Goal: Contribute content: Contribute content

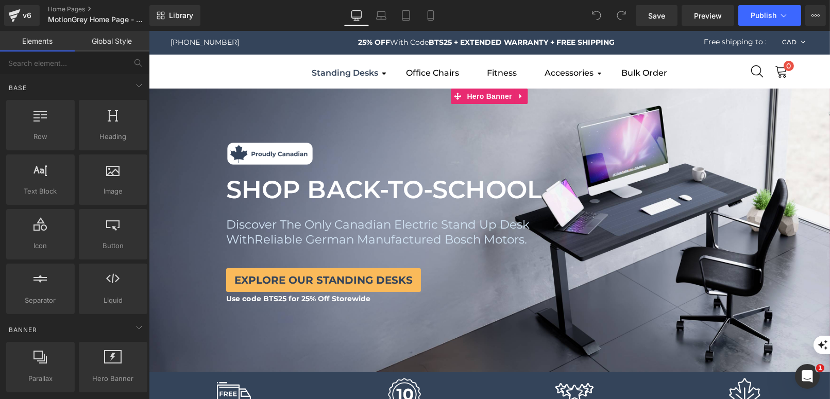
click at [249, 114] on div at bounding box center [488, 231] width 681 height 284
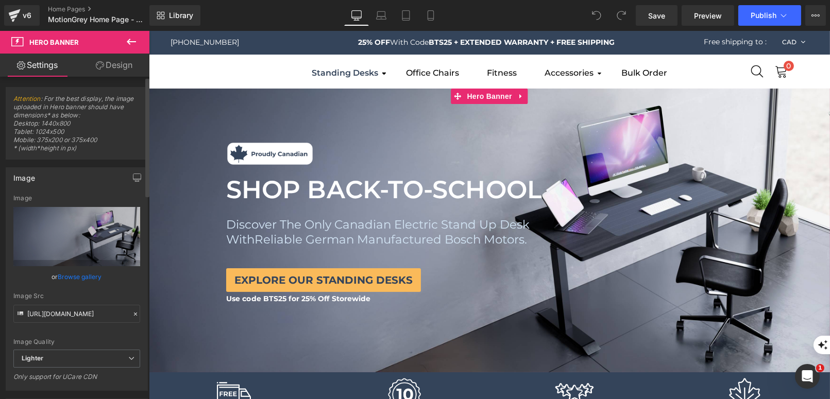
click at [83, 272] on link "Browse gallery" at bounding box center [80, 277] width 44 height 18
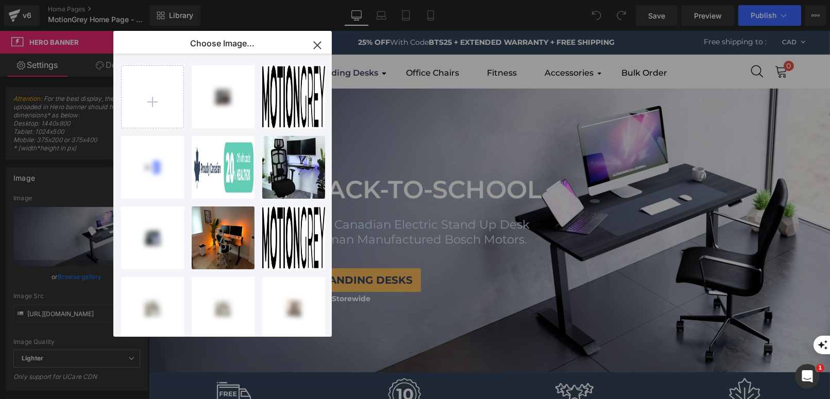
click at [321, 43] on icon "button" at bounding box center [317, 45] width 16 height 16
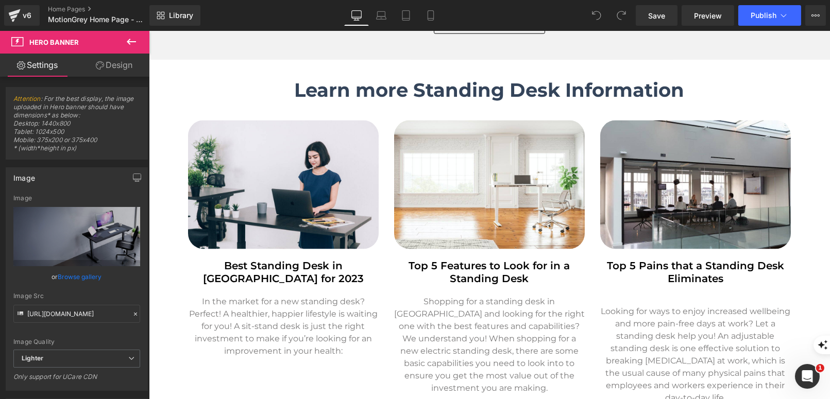
scroll to position [2900, 0]
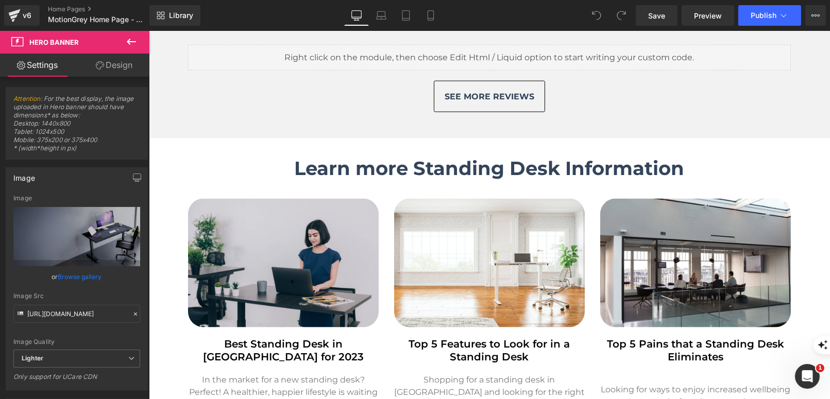
click at [281, 219] on img at bounding box center [282, 263] width 191 height 129
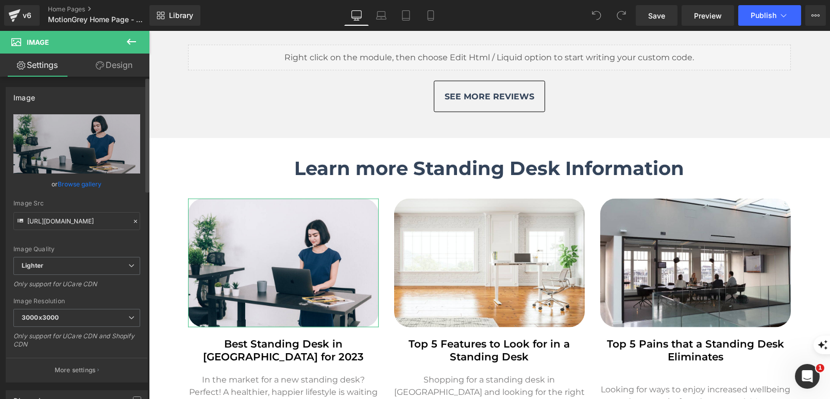
click at [85, 183] on link "Browse gallery" at bounding box center [80, 184] width 44 height 18
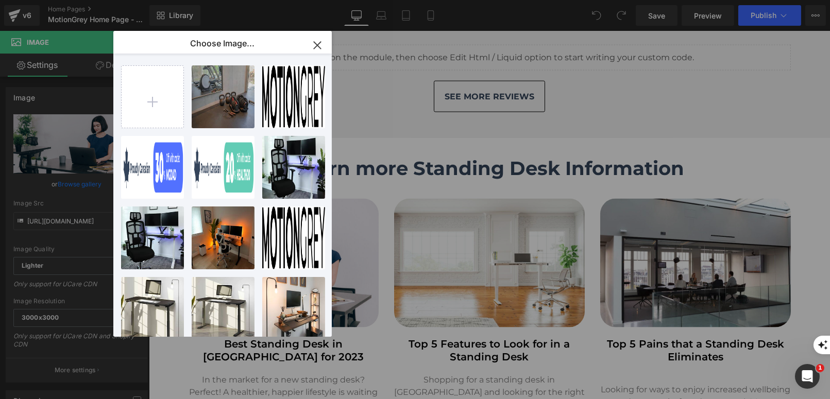
click at [319, 42] on icon "button" at bounding box center [317, 45] width 7 height 7
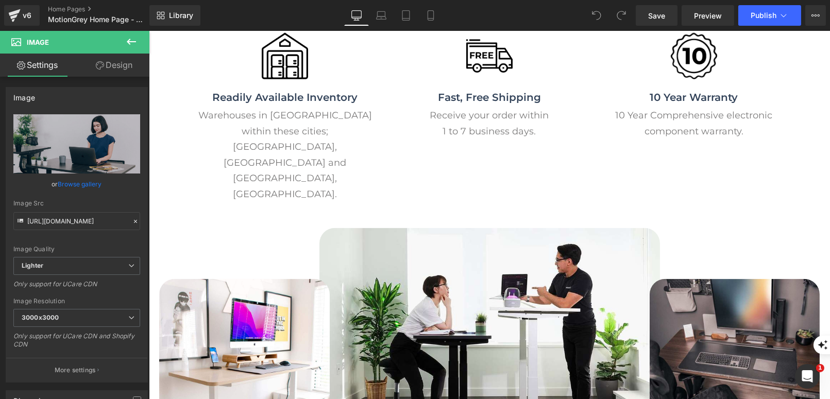
scroll to position [2277, 0]
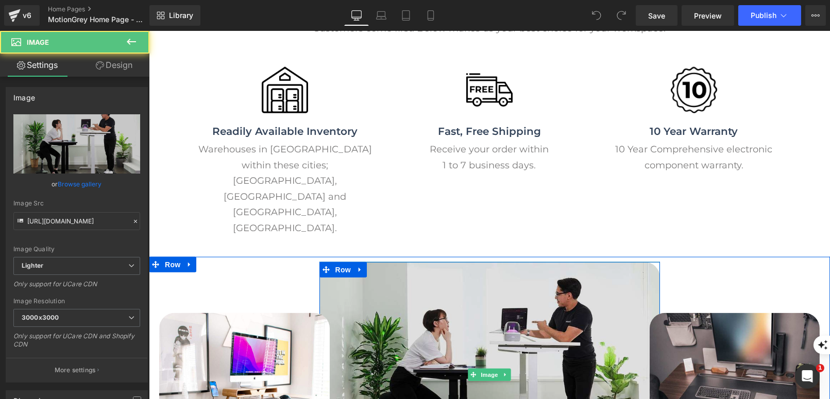
click at [393, 262] on img at bounding box center [489, 375] width 340 height 226
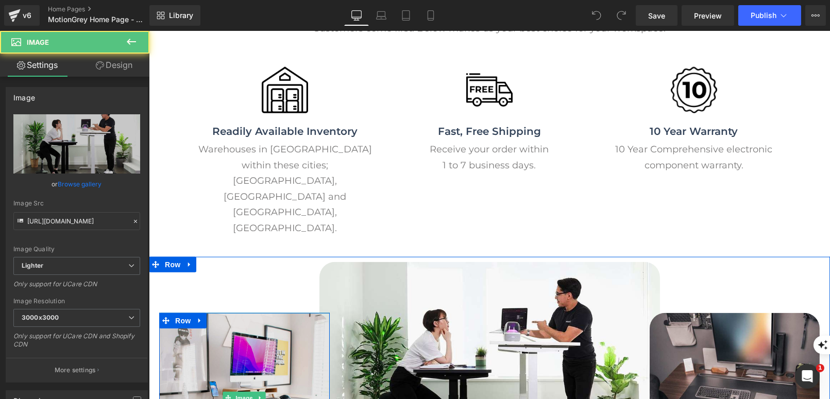
click at [243, 313] on img at bounding box center [244, 398] width 170 height 170
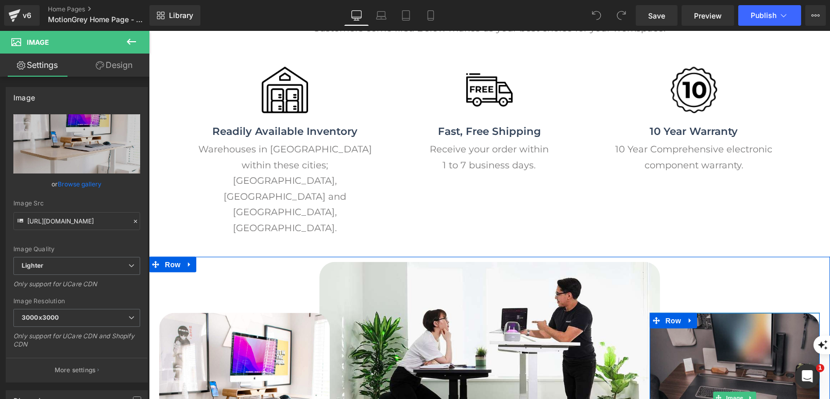
click at [758, 313] on img at bounding box center [734, 398] width 170 height 170
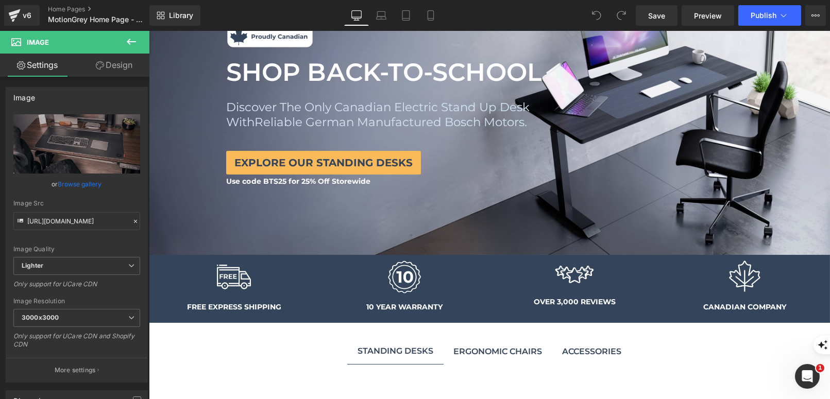
scroll to position [0, 0]
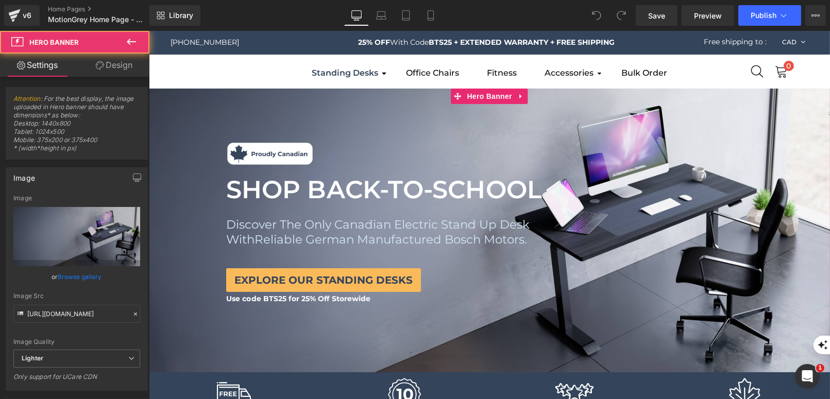
click at [277, 93] on div at bounding box center [488, 231] width 681 height 284
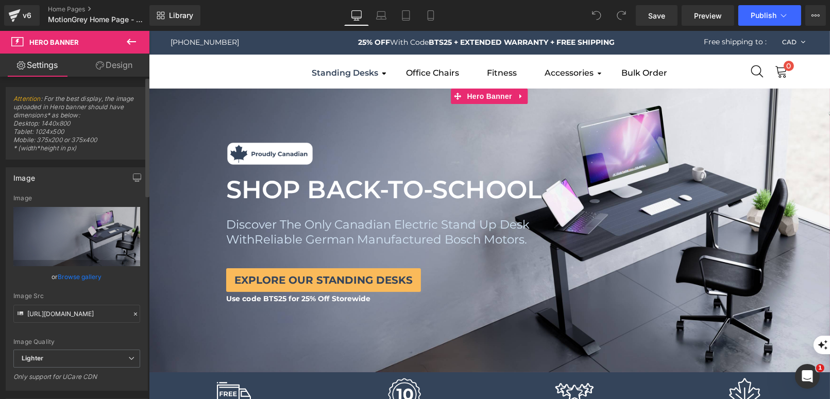
click at [80, 278] on link "Browse gallery" at bounding box center [80, 277] width 44 height 18
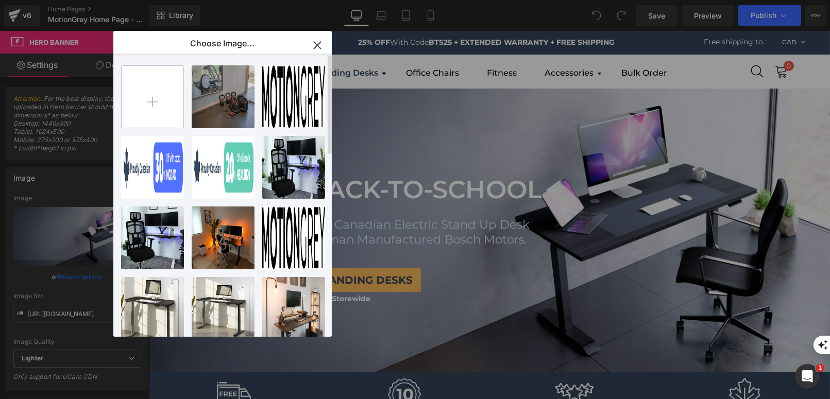
click at [157, 104] on input "file" at bounding box center [153, 97] width 62 height 62
click at [169, 102] on input "file" at bounding box center [153, 97] width 62 height 62
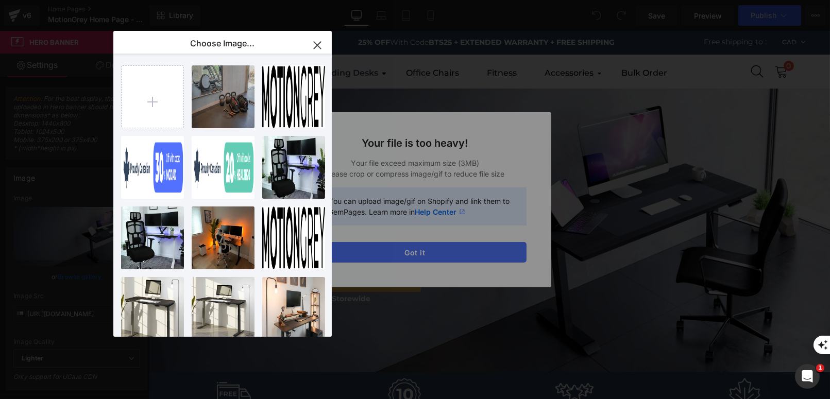
click at [416, 0] on div "Text Color Highlight Color #333333 Choose Image... Back to Library Insert DSC_9…" at bounding box center [415, 0] width 830 height 0
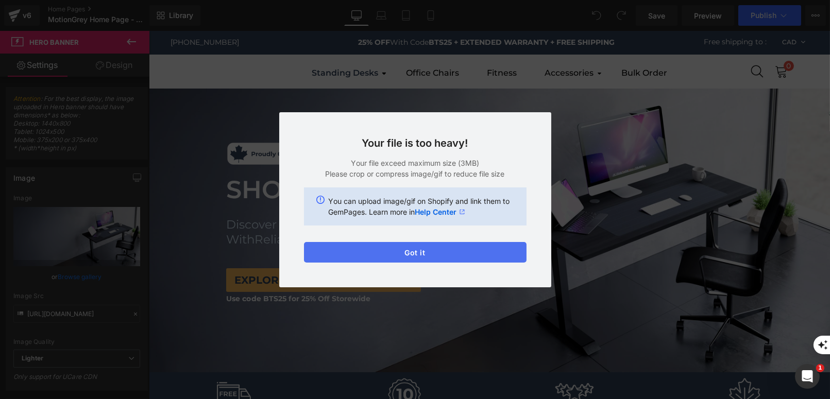
click at [416, 250] on button "Got it" at bounding box center [415, 252] width 222 height 21
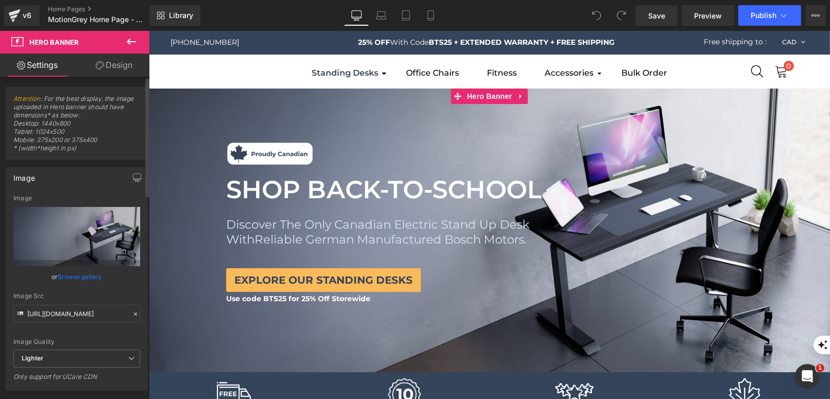
click at [77, 274] on link "Browse gallery" at bounding box center [80, 277] width 44 height 18
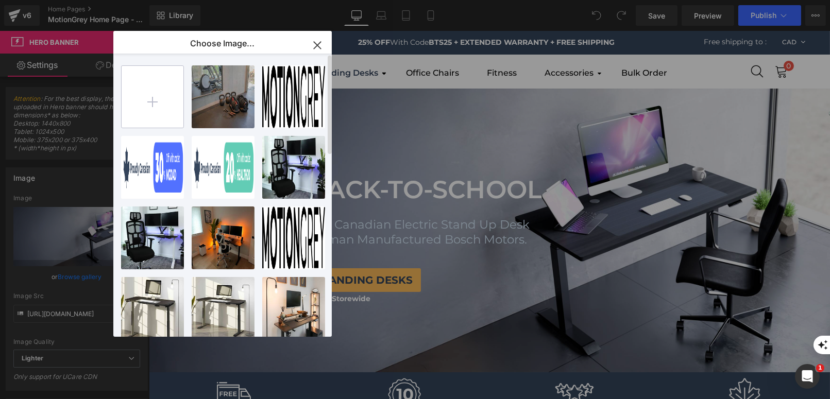
click at [160, 99] on input "file" at bounding box center [153, 97] width 62 height 62
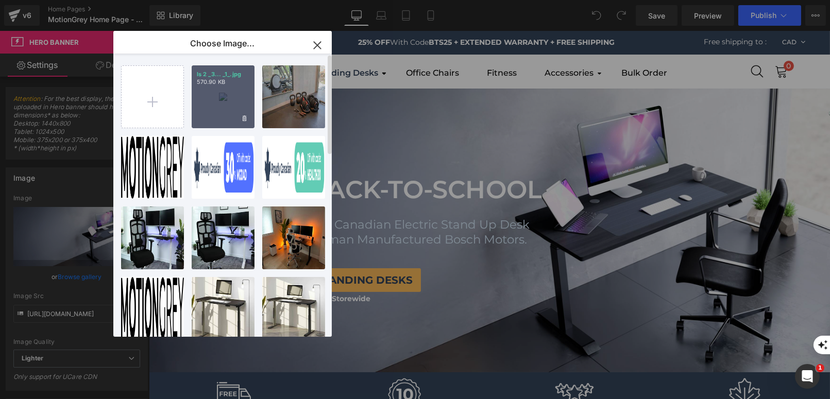
click at [220, 105] on div "ls 2 _3... _1_.jpg 570.90 KB" at bounding box center [223, 96] width 63 height 63
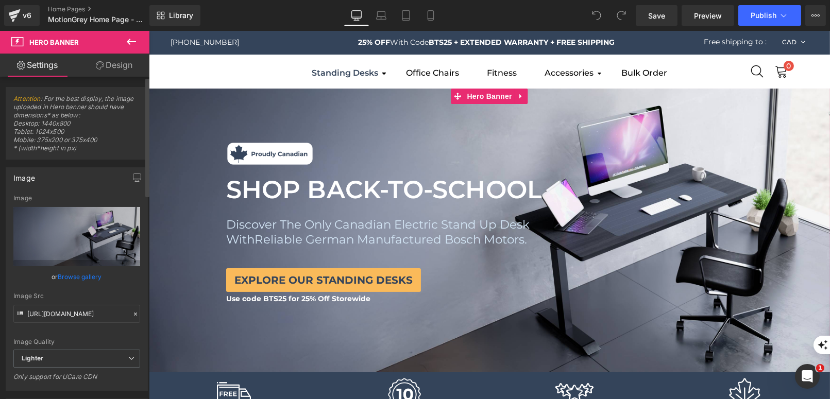
click at [79, 272] on link "Browse gallery" at bounding box center [80, 277] width 44 height 18
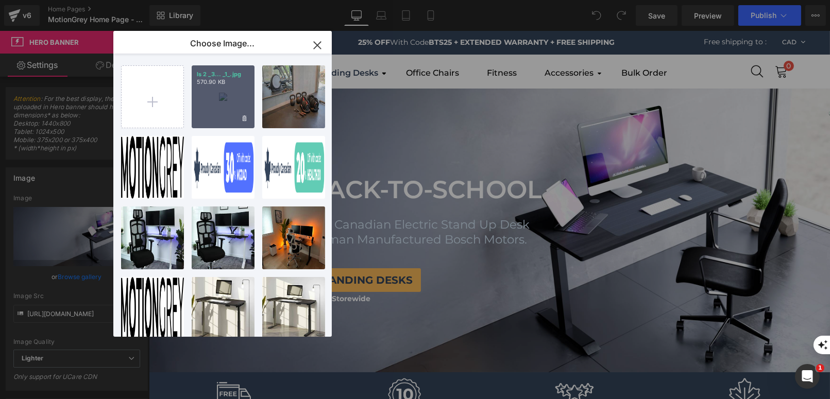
click at [233, 98] on div "ls 2 _3... _1_.jpg 570.90 KB" at bounding box center [223, 96] width 63 height 63
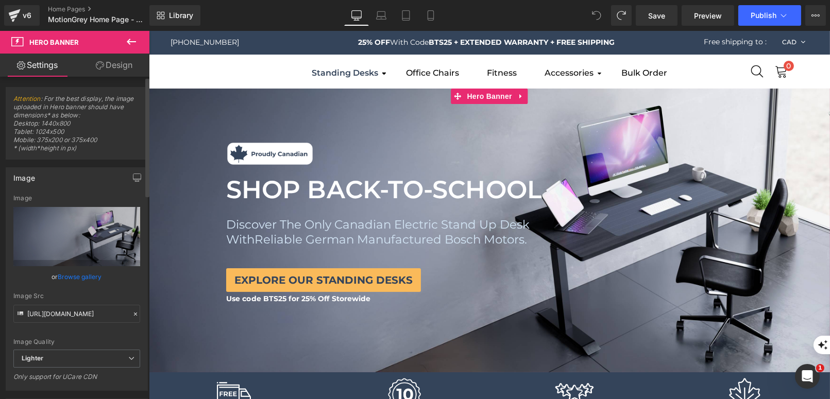
click at [82, 268] on link "Browse gallery" at bounding box center [80, 277] width 44 height 18
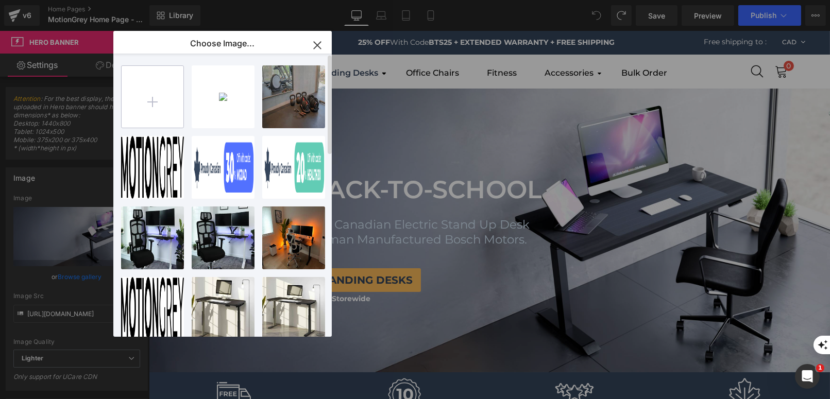
click at [161, 112] on input "file" at bounding box center [153, 97] width 62 height 62
type input "C:\fakepath\Untitled design (9).png"
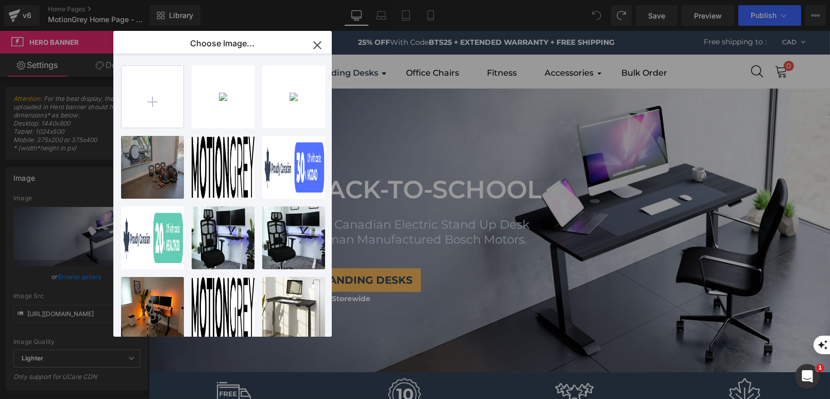
click at [0, 0] on div "Untitle... _9_.png 2.07 MB" at bounding box center [0, 0] width 0 height 0
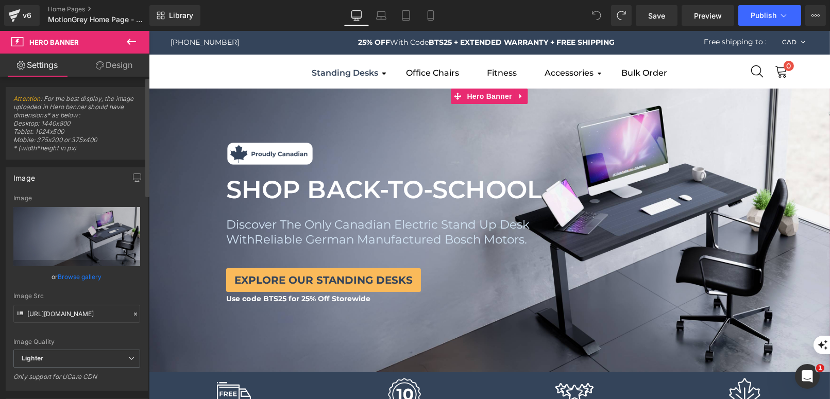
click at [71, 283] on link "Browse gallery" at bounding box center [80, 277] width 44 height 18
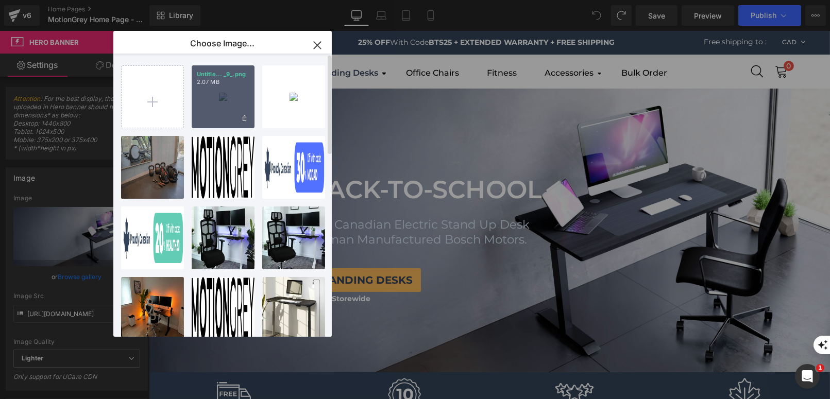
click at [212, 107] on div "Untitle... _9_.png 2.07 MB" at bounding box center [223, 96] width 63 height 63
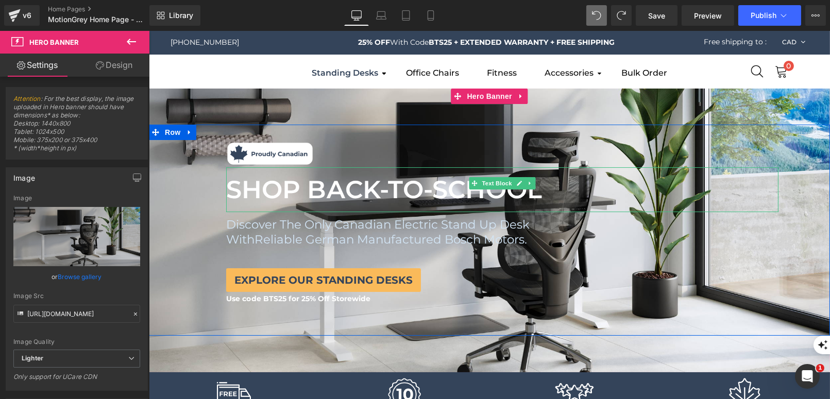
click at [400, 196] on font "SHOP BACK-TO-SCHOOL" at bounding box center [384, 190] width 316 height 30
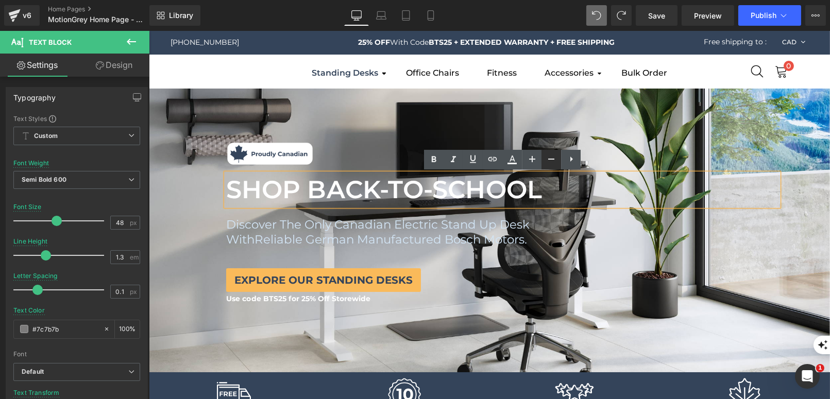
click at [546, 163] on icon at bounding box center [551, 159] width 12 height 12
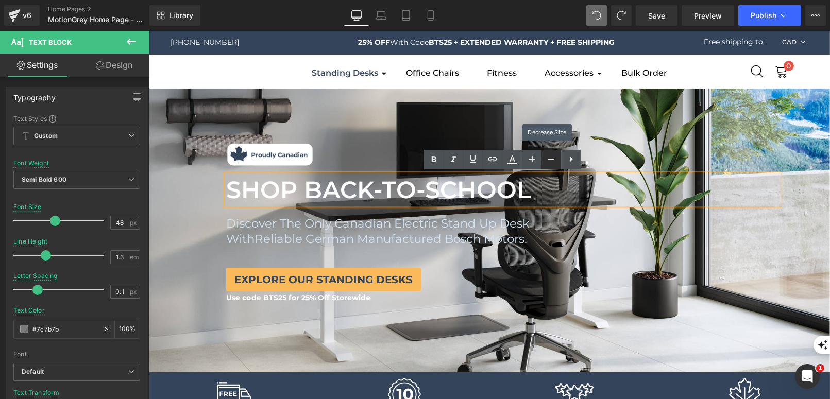
click at [546, 163] on icon at bounding box center [551, 159] width 12 height 12
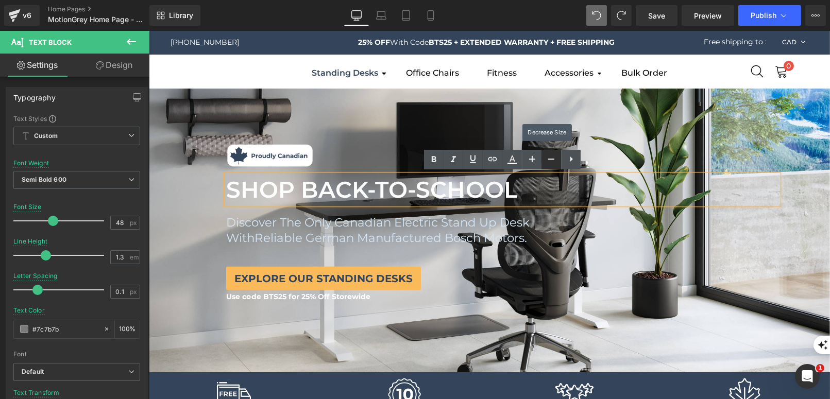
click at [546, 163] on icon at bounding box center [551, 159] width 12 height 12
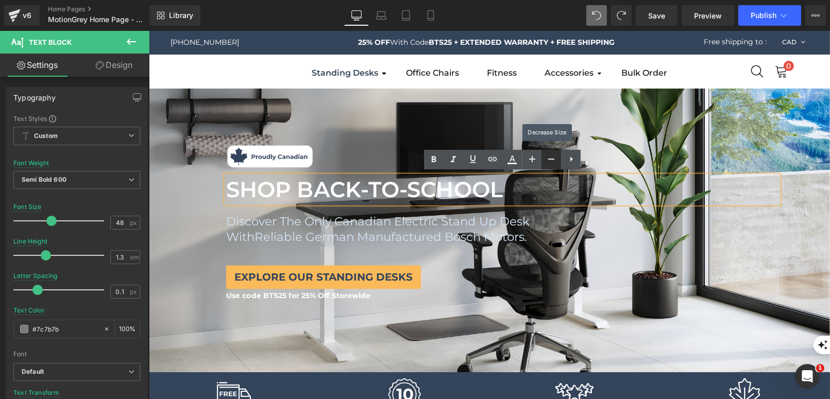
click at [546, 163] on icon at bounding box center [551, 159] width 12 height 12
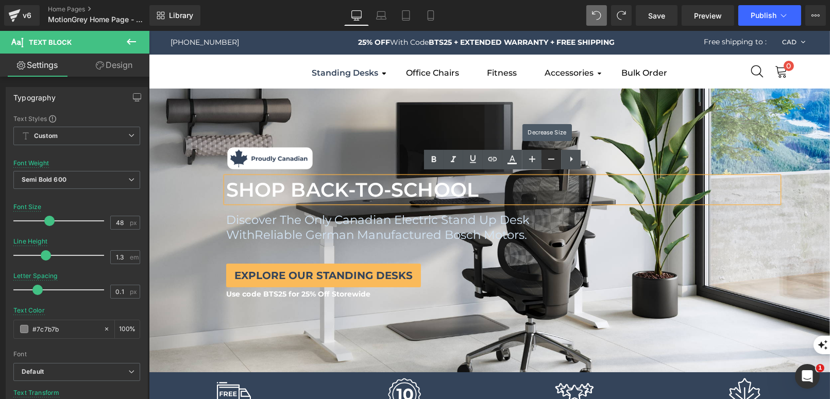
click at [546, 163] on icon at bounding box center [551, 159] width 12 height 12
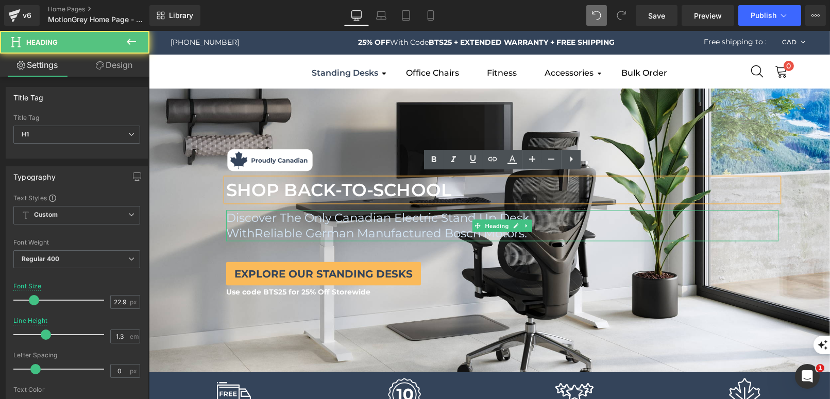
click at [452, 234] on span "Reliable German Manufactured Bosch Motors." at bounding box center [390, 233] width 272 height 14
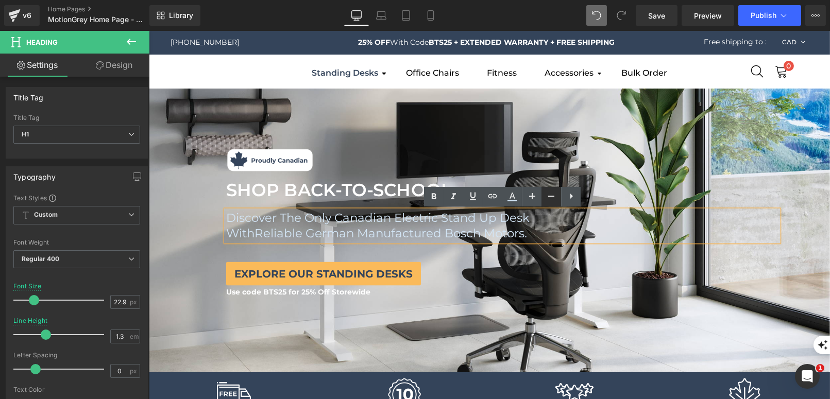
click at [547, 192] on icon at bounding box center [551, 196] width 12 height 12
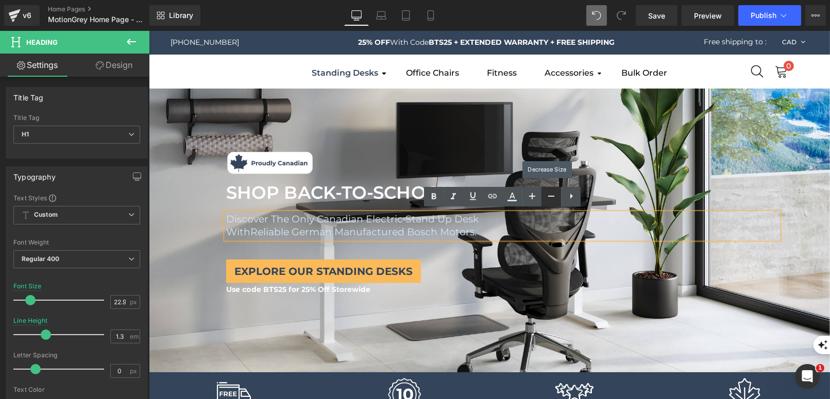
click at [547, 192] on icon at bounding box center [551, 196] width 12 height 12
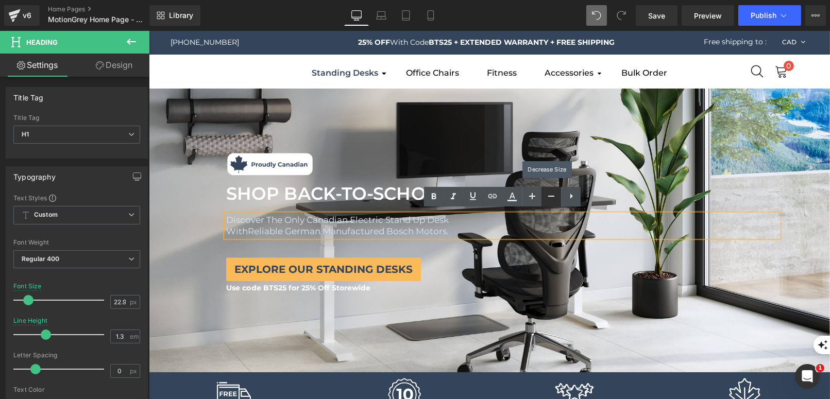
click at [547, 192] on icon at bounding box center [551, 196] width 12 height 12
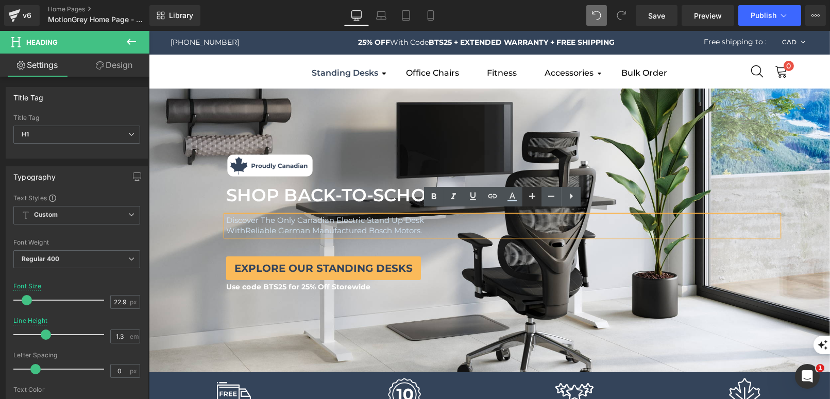
click at [530, 198] on icon at bounding box center [532, 196] width 12 height 12
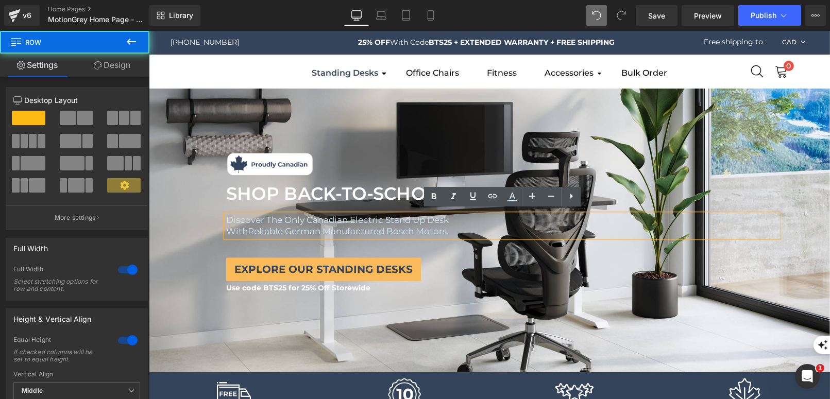
click at [448, 301] on div "Image Image SHOP BACK-TO-SCHOOL Text Block SHOP BACK-TO-SCHOOL Text Block Disco…" at bounding box center [488, 230] width 681 height 190
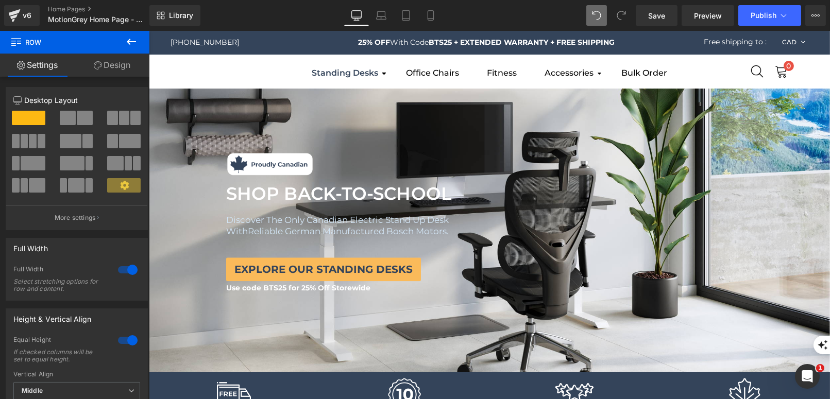
click at [131, 44] on icon at bounding box center [131, 42] width 12 height 12
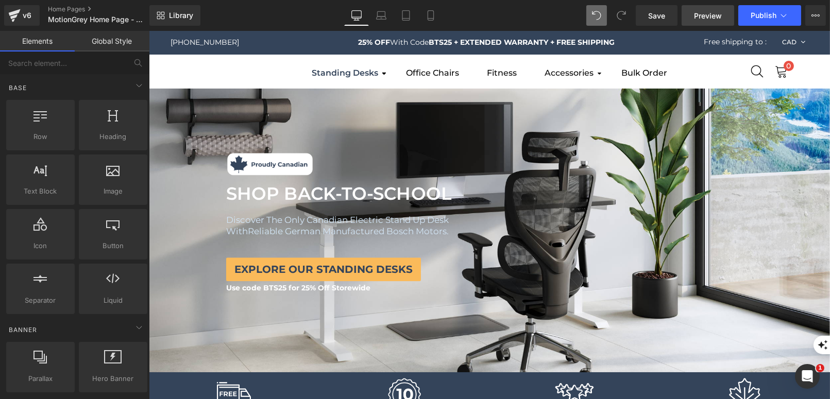
click at [711, 24] on link "Preview" at bounding box center [707, 15] width 53 height 21
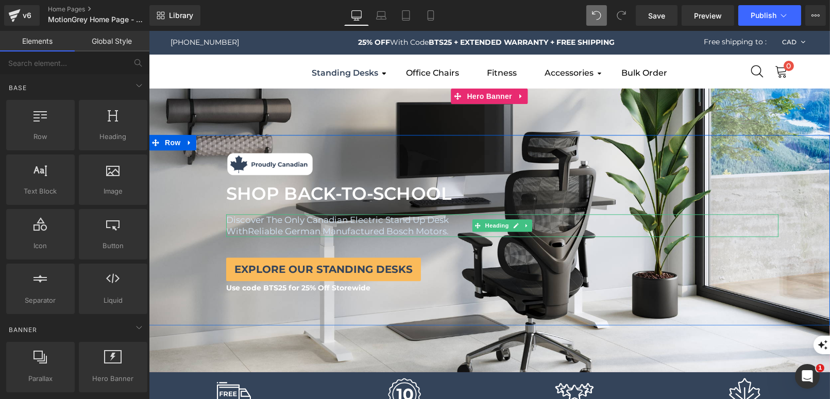
click at [275, 225] on span "Discover The Only Canadian Electric Stand Up Desk" at bounding box center [337, 220] width 222 height 10
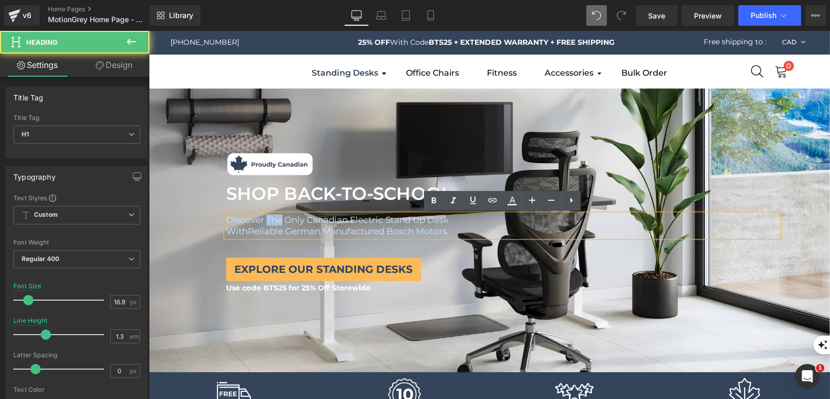
click at [275, 225] on span "Discover The Only Canadian Electric Stand Up Desk" at bounding box center [337, 220] width 222 height 10
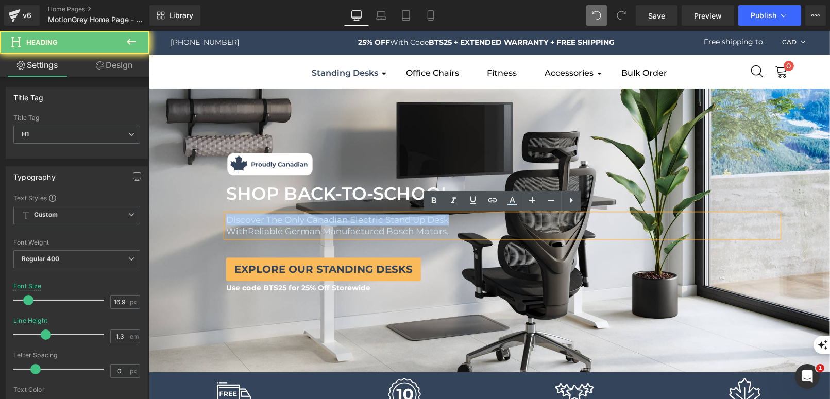
click at [275, 225] on span "Discover The Only Canadian Electric Stand Up Desk" at bounding box center [337, 220] width 222 height 10
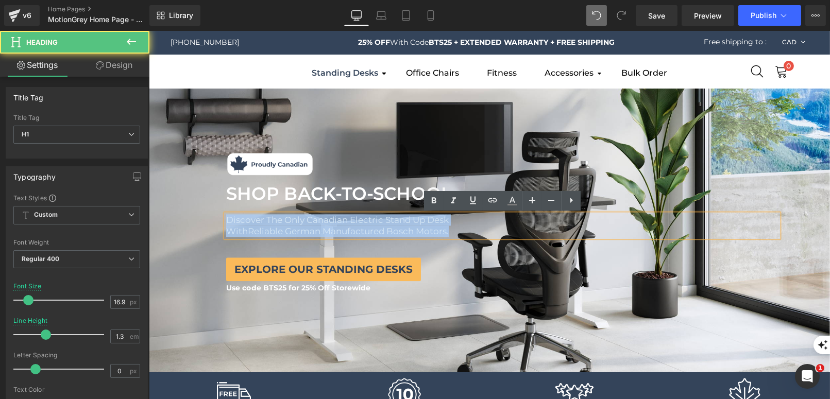
drag, startPoint x: 458, startPoint y: 231, endPoint x: 180, endPoint y: 193, distance: 280.1
click at [181, 193] on div "Image Image SHOP BACK-TO-SCHOOL Text Block SHOP BACK-TO-SCHOOL Text Block Disco…" at bounding box center [501, 223] width 655 height 144
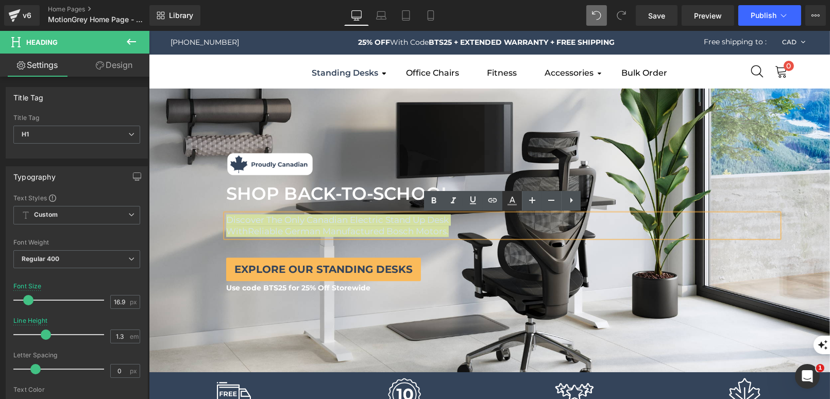
click at [519, 202] on link at bounding box center [512, 201] width 20 height 20
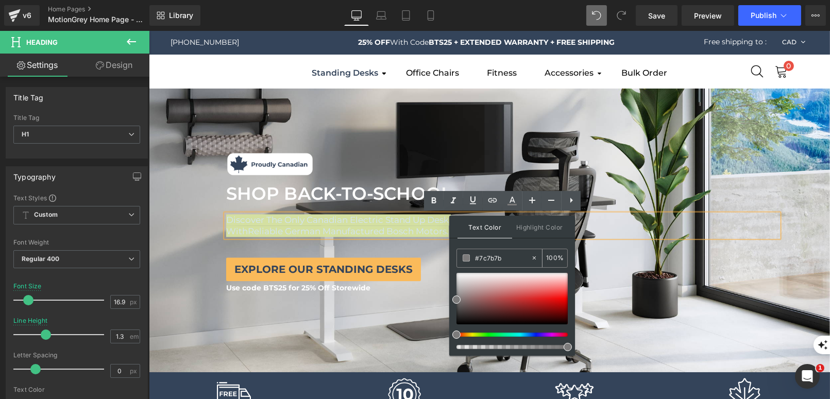
click at [495, 262] on input "#7c7b7b" at bounding box center [503, 257] width 56 height 11
paste input "#1d242d"
click at [480, 256] on input "##1d242d" at bounding box center [503, 257] width 56 height 11
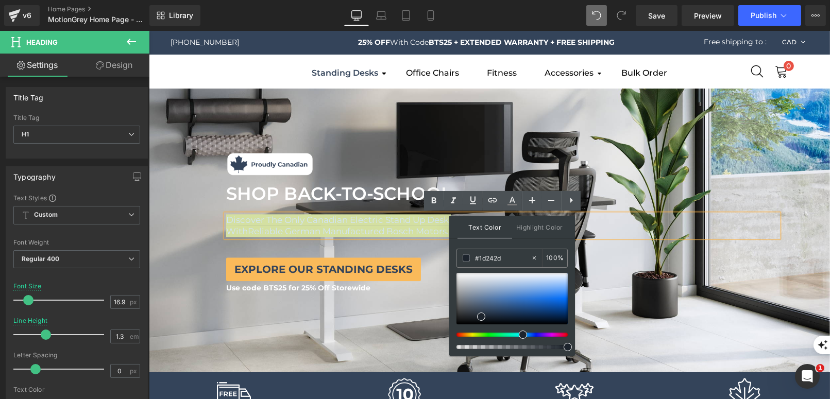
type input "#1d242d"
click at [536, 241] on div "Text Color Highlight Color #333333 #1d242d 100 % transparent 0 %" at bounding box center [512, 286] width 126 height 140
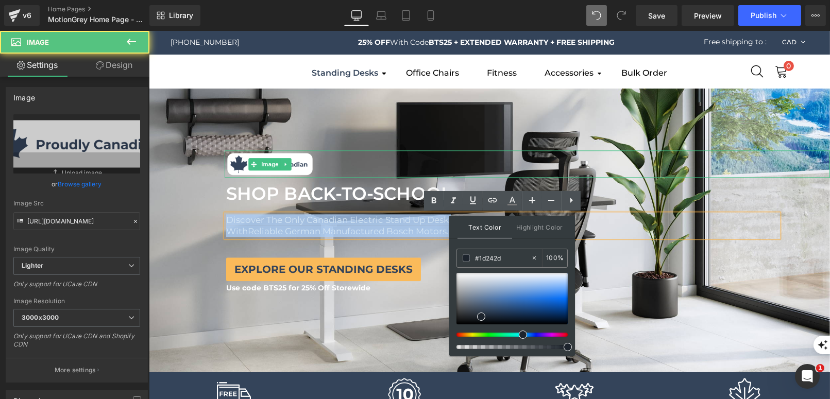
click at [638, 166] on link at bounding box center [526, 164] width 605 height 27
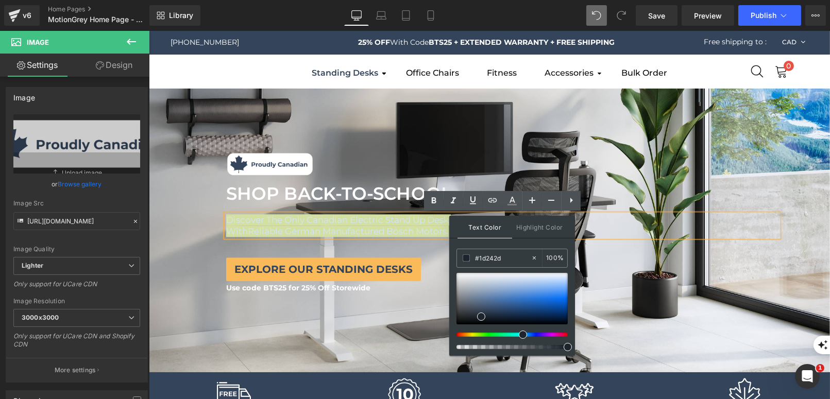
click at [517, 246] on div "Text Color Highlight Color #333333 #1d242d 100 % transparent 0 %" at bounding box center [512, 286] width 126 height 140
click at [504, 244] on div "Text Color Highlight Color #333333 #1d242d 100 % transparent 0 %" at bounding box center [512, 286] width 126 height 140
click at [508, 198] on icon at bounding box center [512, 201] width 12 height 12
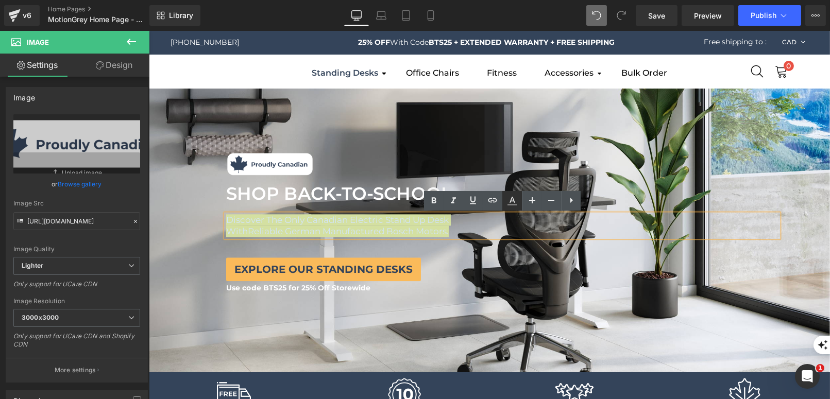
click at [514, 201] on icon at bounding box center [512, 200] width 6 height 6
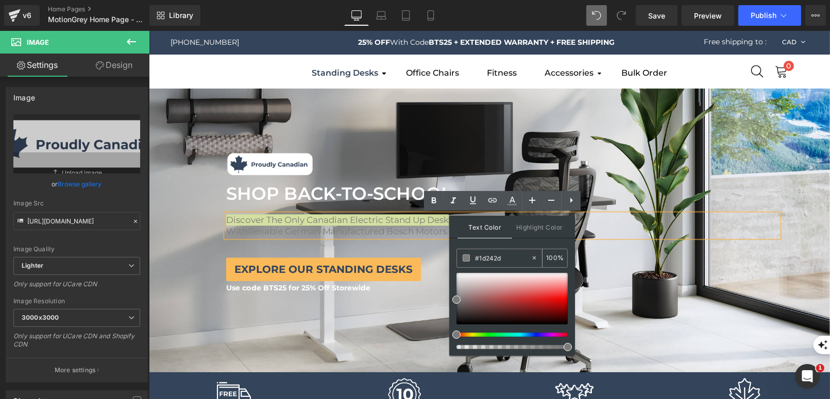
click at [484, 255] on input "#1d242d" at bounding box center [503, 257] width 56 height 11
paste input "#1d242d"
click at [480, 257] on input "##1d242d" at bounding box center [503, 257] width 56 height 11
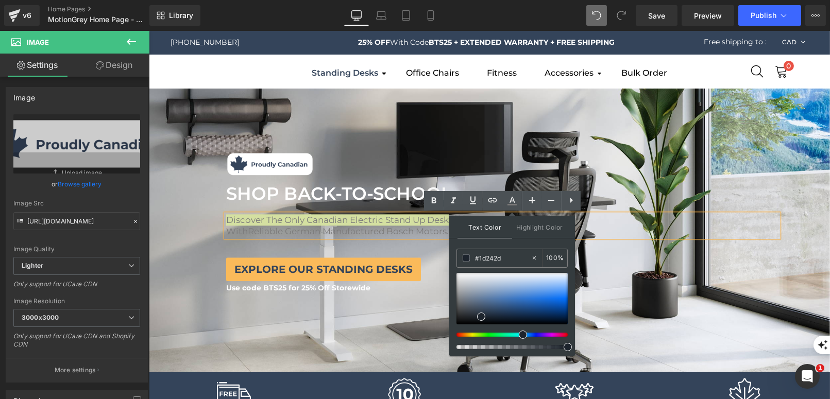
type input "#1d242d"
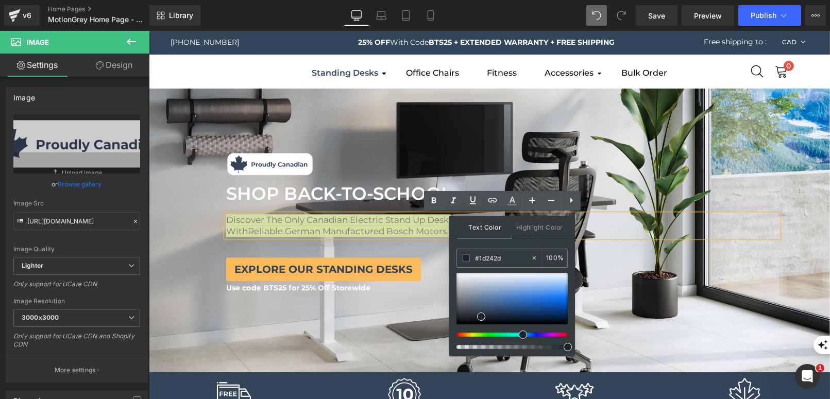
click at [465, 329] on div at bounding box center [511, 311] width 111 height 76
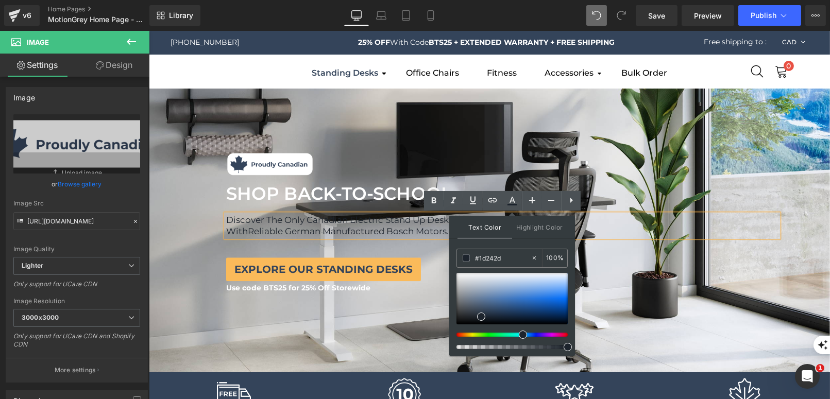
click at [619, 321] on div "Image Image SHOP BACK-TO-SCHOOL Text Block SHOP BACK-TO-SCHOOL Text Block Disco…" at bounding box center [488, 230] width 681 height 190
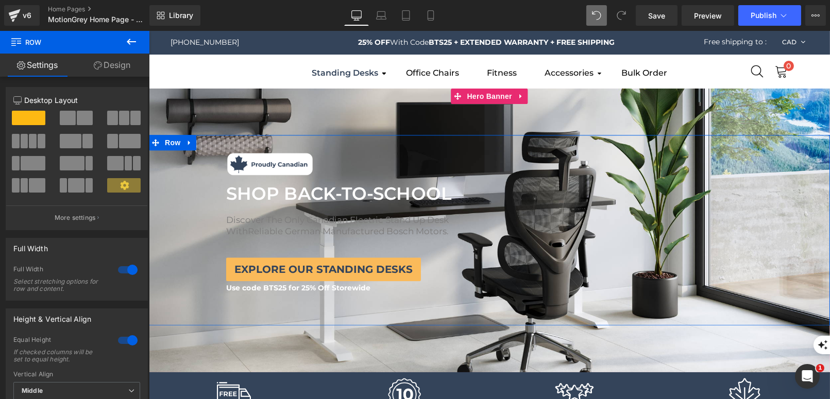
click at [479, 294] on div "Image Image SHOP BACK-TO-SCHOOL Text Block SHOP BACK-TO-SCHOOL Text Block Disco…" at bounding box center [488, 230] width 681 height 190
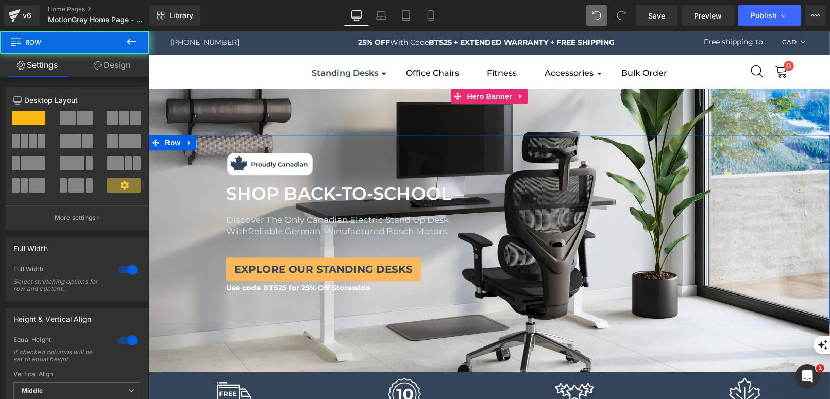
click at [476, 296] on div "Image Image SHOP BACK-TO-SCHOOL Text Block SHOP BACK-TO-SCHOOL Text Block Disco…" at bounding box center [488, 230] width 681 height 190
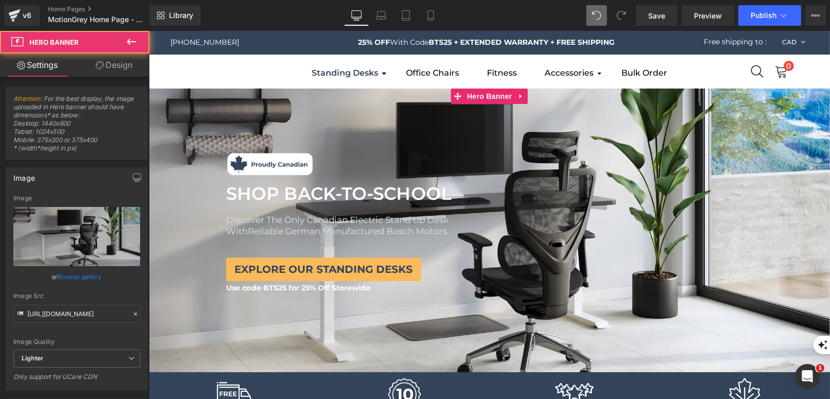
click at [275, 109] on div at bounding box center [488, 231] width 681 height 284
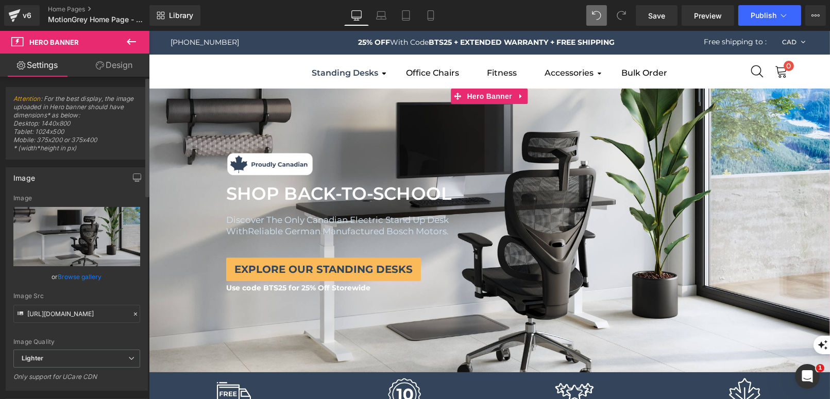
click at [90, 275] on link "Browse gallery" at bounding box center [80, 277] width 44 height 18
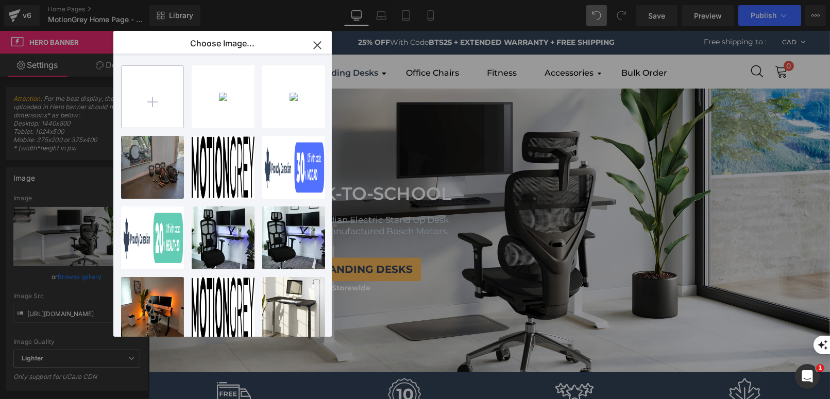
click at [168, 100] on input "file" at bounding box center [153, 97] width 62 height 62
type input "C:\fakepath\Untitled design (10).png"
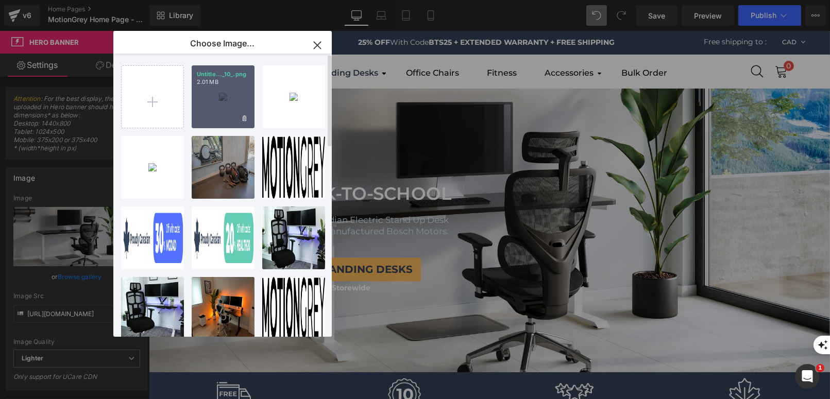
click at [232, 93] on div "Untitle..._10_.png 2.01 MB" at bounding box center [223, 96] width 63 height 63
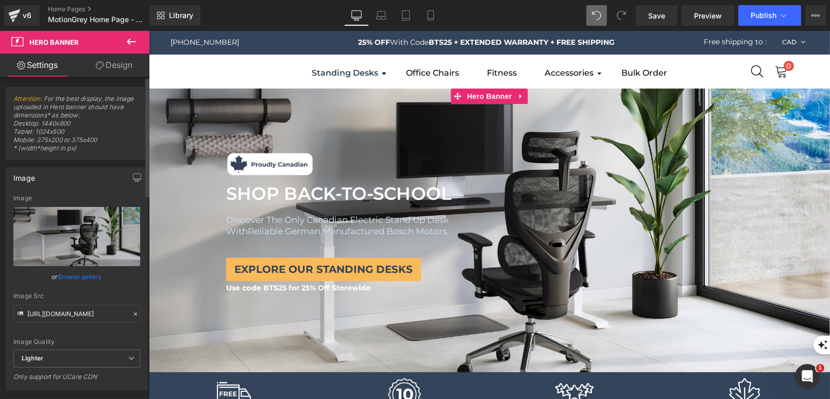
click at [87, 278] on link "Browse gallery" at bounding box center [80, 277] width 44 height 18
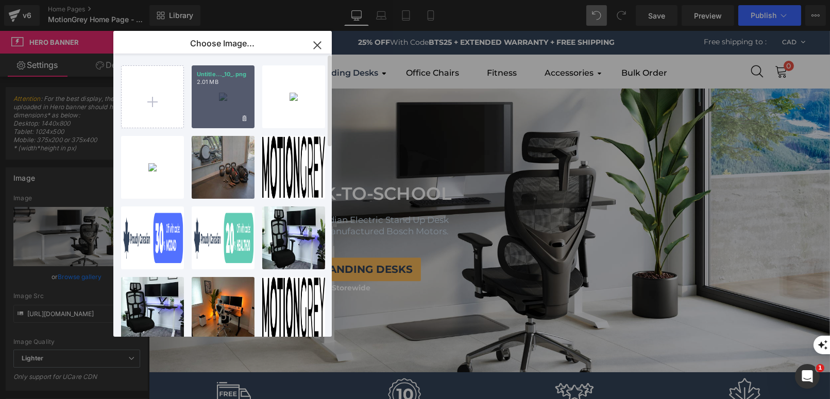
click at [223, 113] on div "Untitle..._10_.png 2.01 MB" at bounding box center [223, 96] width 63 height 63
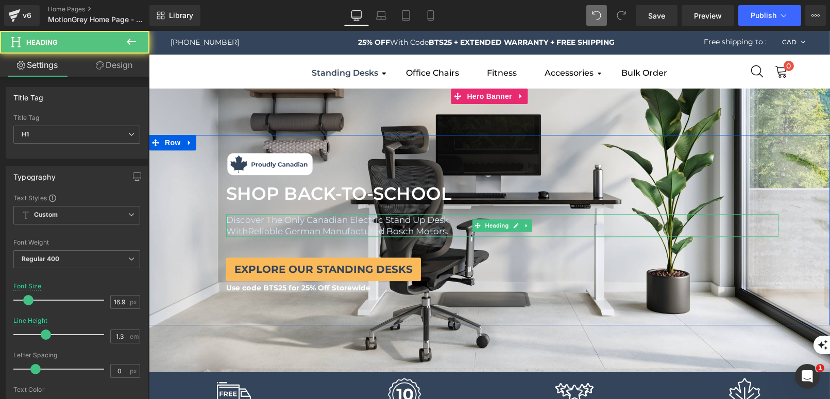
click at [462, 232] on h1 "With Reliable German Manufactured Bosch Motors." at bounding box center [502, 231] width 552 height 11
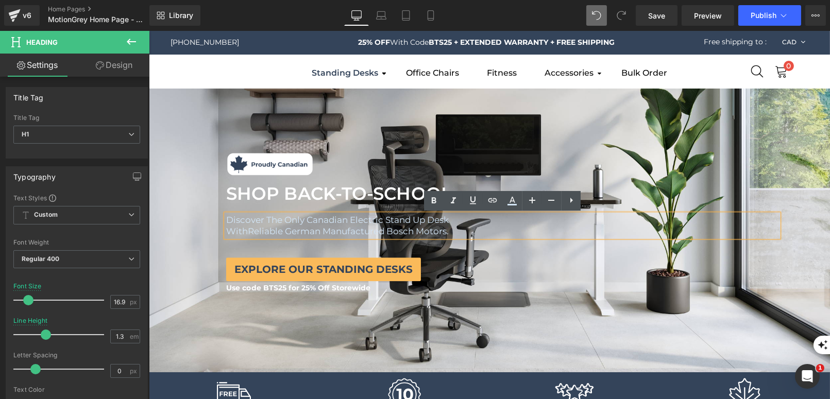
click at [387, 232] on span "Reliable German Manufactured Bosch Motors." at bounding box center [347, 232] width 201 height 10
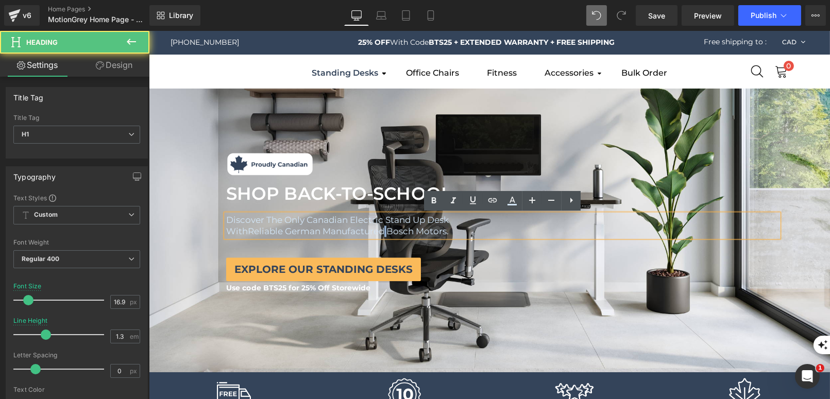
click at [387, 232] on span "Reliable German Manufactured Bosch Motors." at bounding box center [347, 232] width 201 height 10
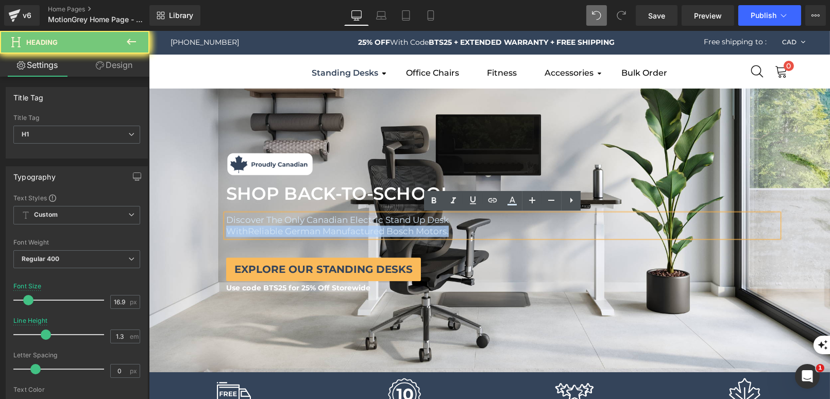
click at [387, 232] on span "Reliable German Manufactured Bosch Motors." at bounding box center [347, 232] width 201 height 10
click at [444, 228] on span "Reliable German Manufactured Bosch Motors." at bounding box center [347, 232] width 201 height 10
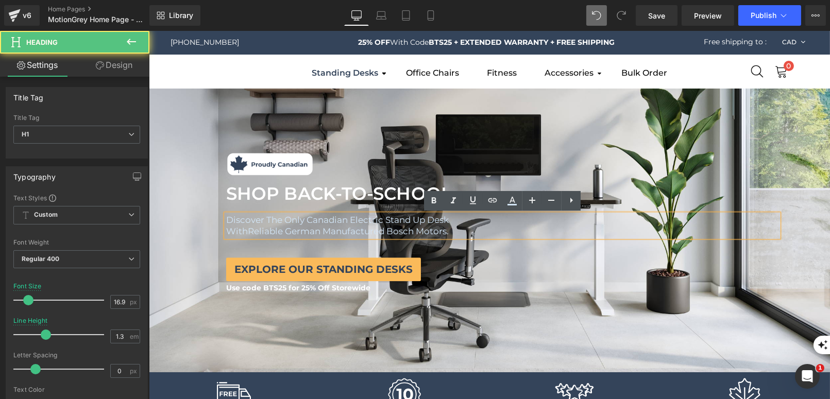
click at [455, 230] on h1 "With Reliable German Manufactured Bosch Motors." at bounding box center [502, 231] width 552 height 11
click at [637, 235] on h1 "With Reliable German Manufactured Bosch Motors." at bounding box center [502, 231] width 552 height 11
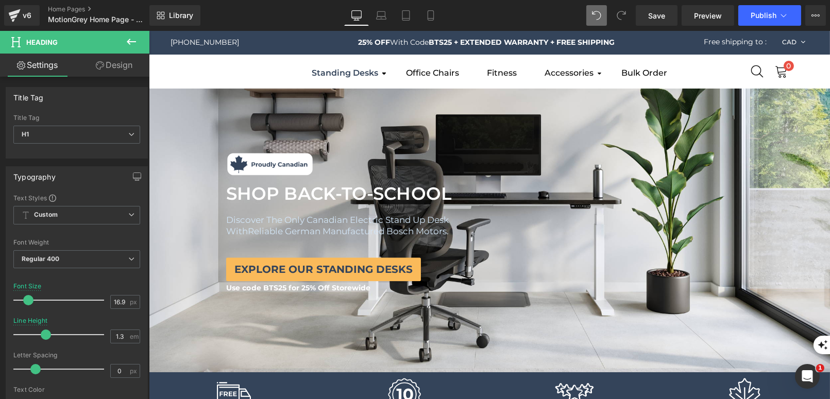
click at [106, 57] on link "Design" at bounding box center [114, 65] width 75 height 23
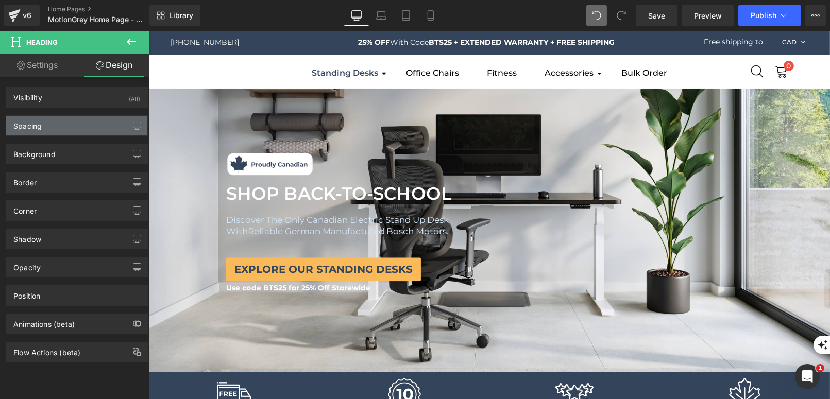
click at [95, 133] on div "Spacing" at bounding box center [76, 126] width 141 height 20
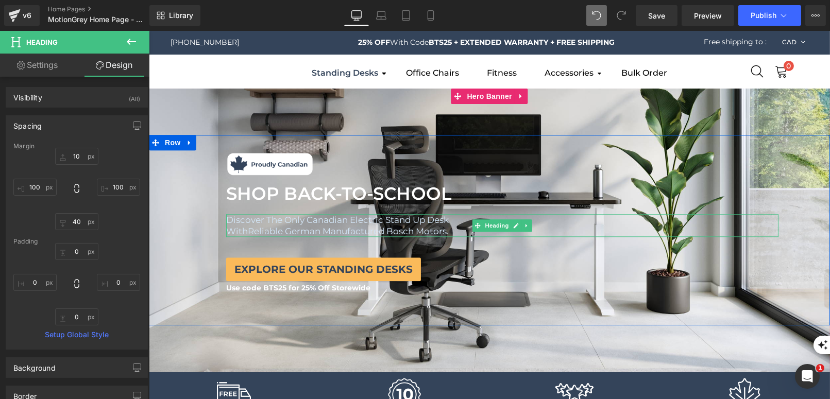
click at [277, 225] on span "Discover The Only Canadian Electric Stand Up Desk" at bounding box center [337, 220] width 222 height 10
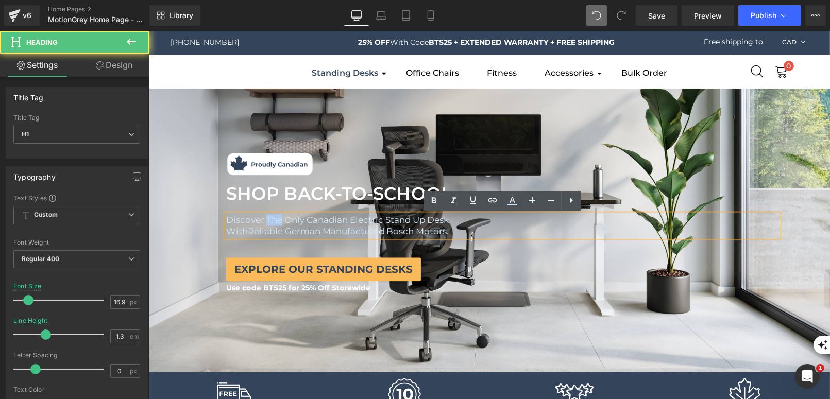
click at [277, 225] on span "Discover The Only Canadian Electric Stand Up Desk" at bounding box center [337, 220] width 222 height 10
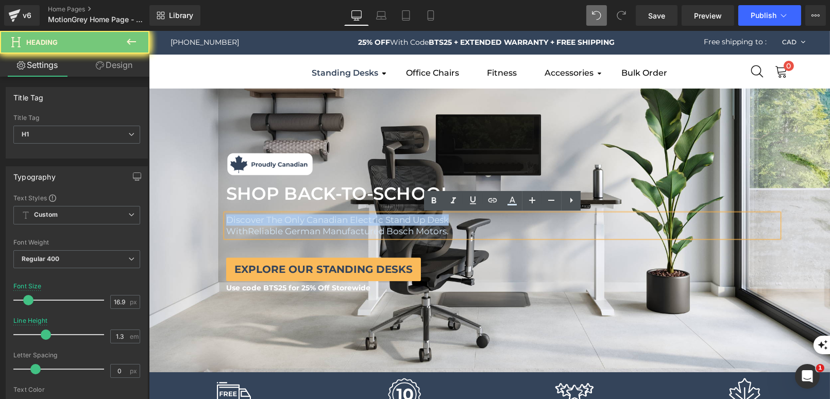
click at [277, 225] on span "Discover The Only Canadian Electric Stand Up Desk" at bounding box center [337, 220] width 222 height 10
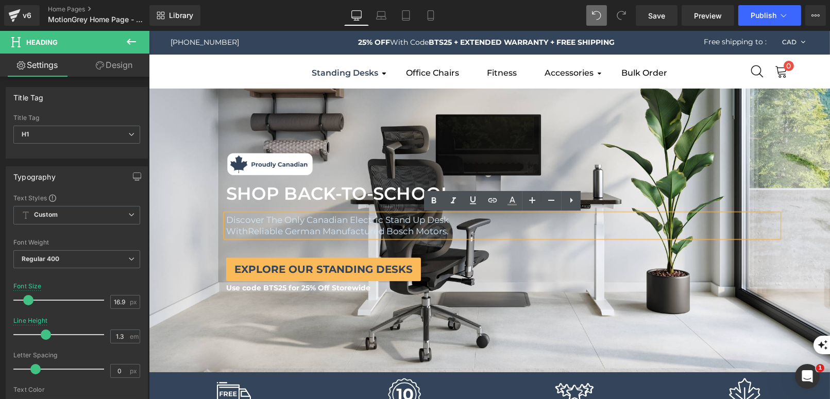
drag, startPoint x: 455, startPoint y: 233, endPoint x: 225, endPoint y: 218, distance: 230.6
click at [226, 218] on div "Discover The Only Canadian Electric Stand Up Desk With Reliable German Manufact…" at bounding box center [502, 226] width 552 height 23
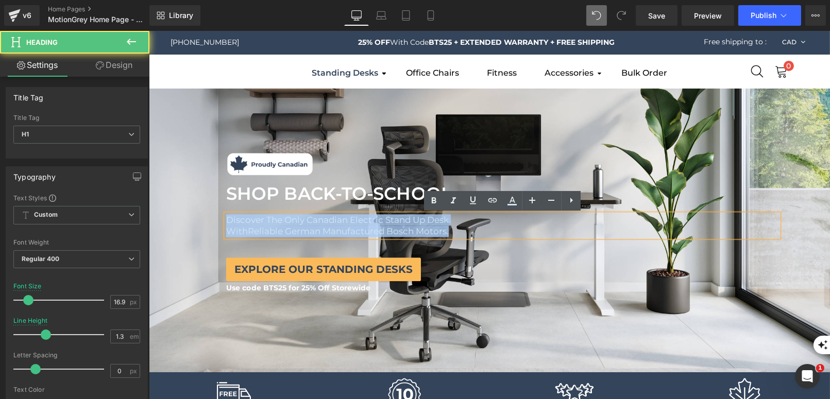
drag, startPoint x: 227, startPoint y: 221, endPoint x: 472, endPoint y: 232, distance: 245.9
click at [472, 232] on div "Discover The Only Canadian Electric Stand Up Desk With Reliable German Manufact…" at bounding box center [502, 226] width 552 height 23
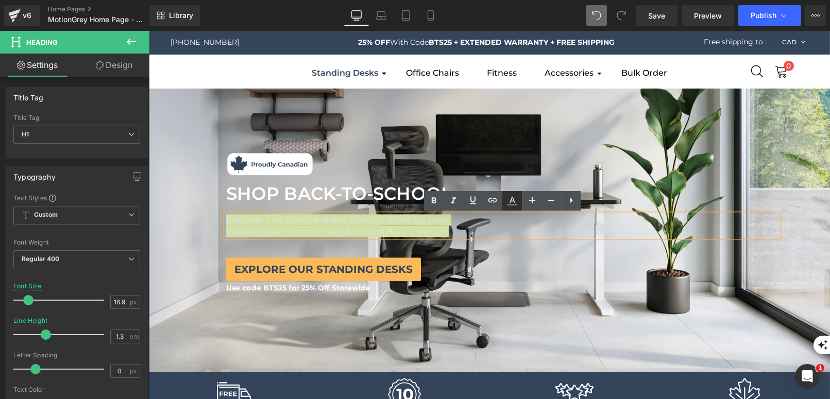
click at [517, 205] on icon at bounding box center [512, 201] width 12 height 12
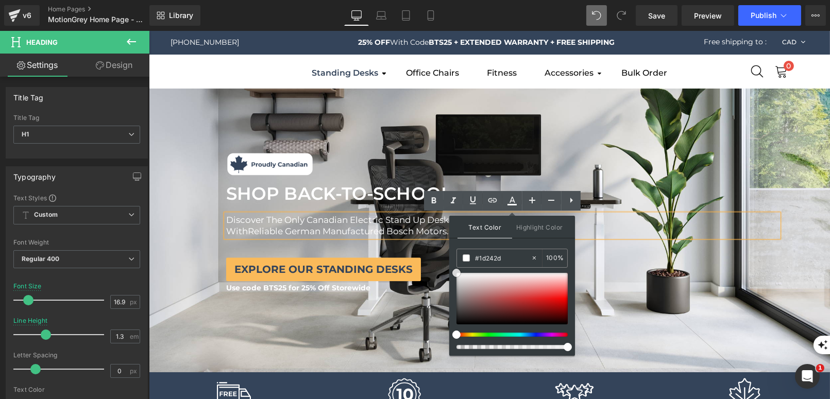
drag, startPoint x: 456, startPoint y: 296, endPoint x: 454, endPoint y: 255, distance: 40.7
click at [454, 255] on div "Text Color Highlight Color #333333 #1d242d 100 % transparent 0 %" at bounding box center [512, 286] width 126 height 140
click at [325, 335] on div at bounding box center [488, 231] width 681 height 284
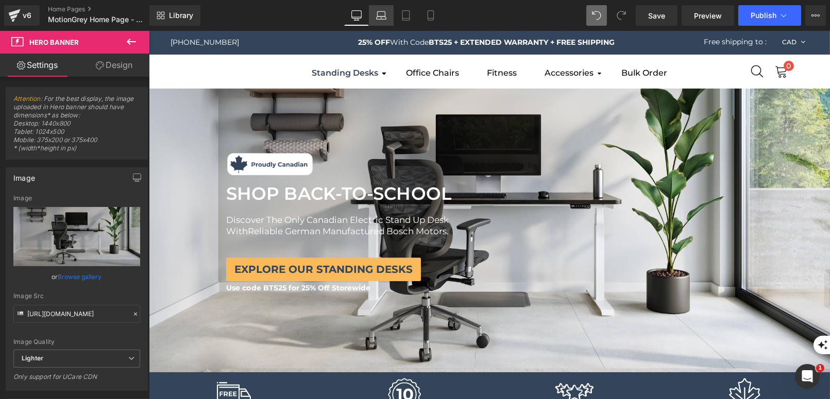
click at [382, 8] on link "Laptop" at bounding box center [381, 15] width 25 height 21
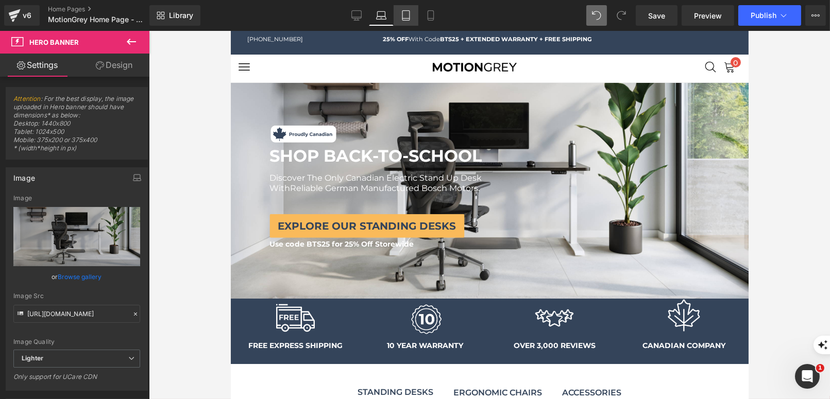
click at [406, 16] on icon at bounding box center [406, 15] width 10 height 10
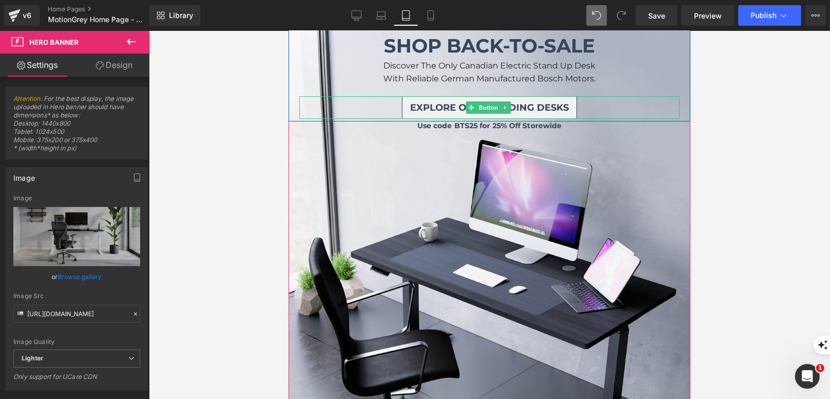
scroll to position [98, 0]
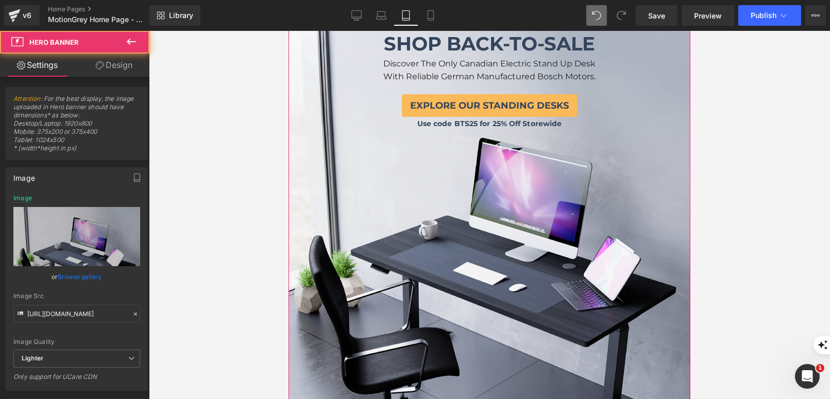
click at [425, 243] on div "Image SHOP BACK-TO-SCHOOL Text Block Discover The Only Canadian Electric Stand …" at bounding box center [489, 199] width 402 height 428
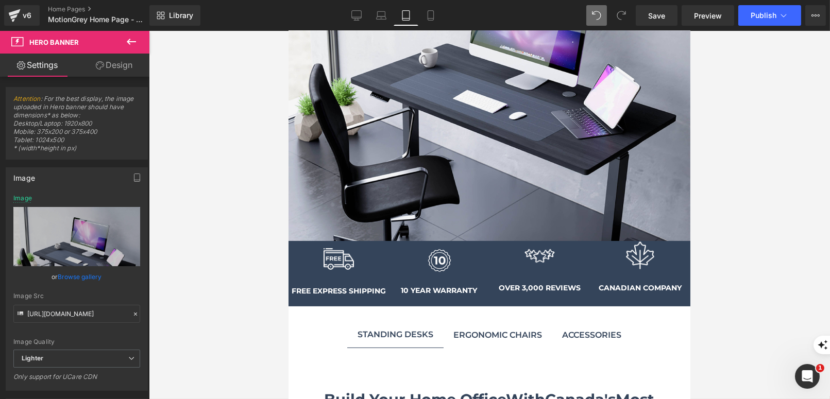
scroll to position [361, 0]
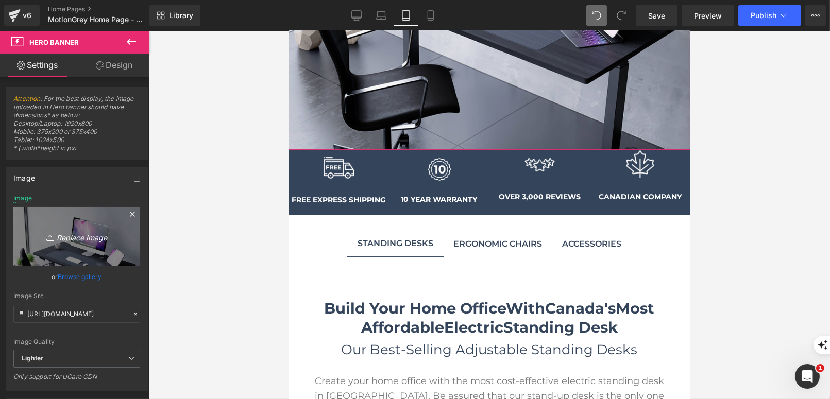
click at [85, 250] on link "Replace Image" at bounding box center [76, 236] width 127 height 59
type input "C:\fakepath\TABLET MOBILE (1125 x 1800 px) (4).png"
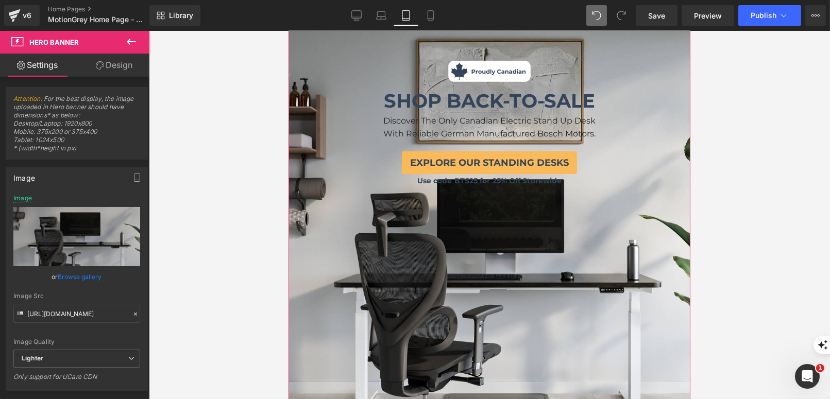
scroll to position [136, 0]
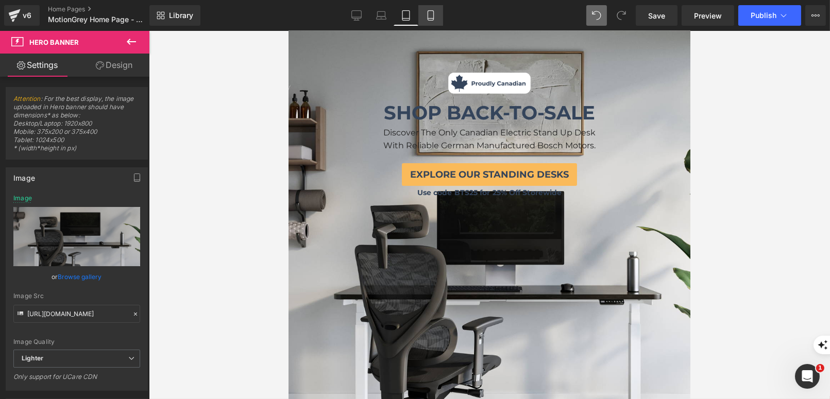
click at [423, 19] on link "Mobile" at bounding box center [430, 15] width 25 height 21
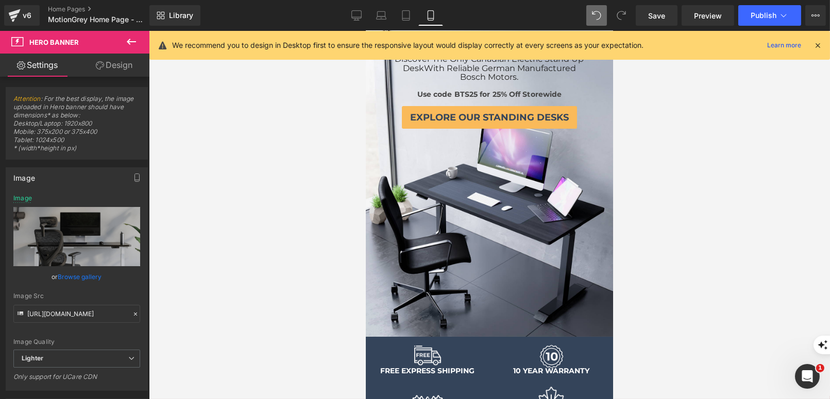
scroll to position [0, 0]
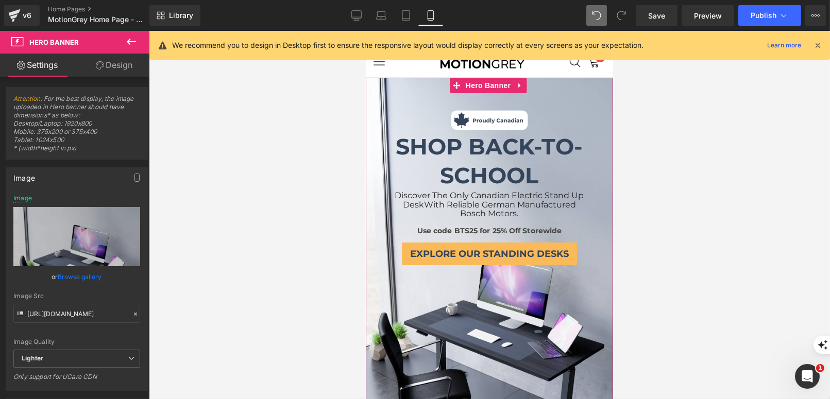
click at [87, 272] on link "Browse gallery" at bounding box center [80, 277] width 44 height 18
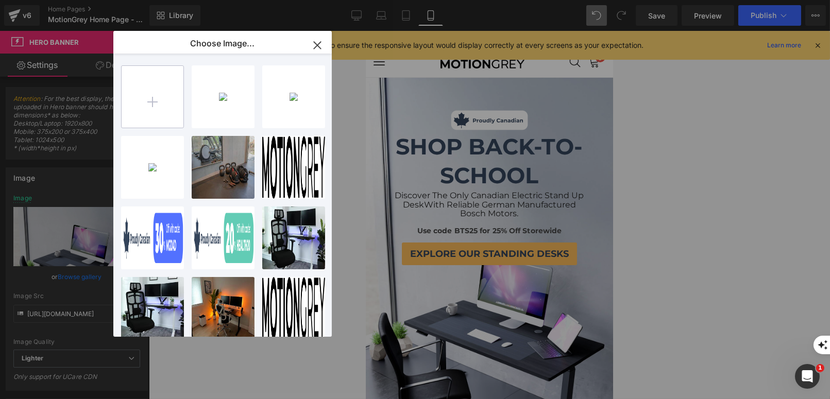
click at [152, 109] on input "file" at bounding box center [153, 97] width 62 height 62
type input "C:\fakepath\TABLET MOBILE (1125 x 1800 px) (4).png"
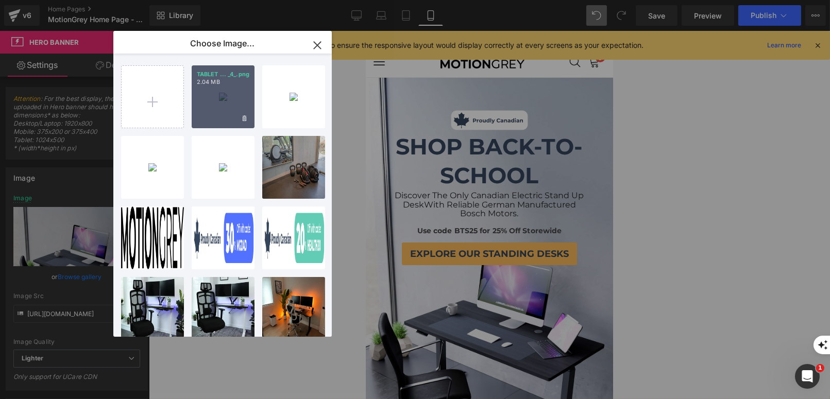
click at [223, 111] on div "TABLET ... _4_.png 2.04 MB" at bounding box center [223, 96] width 63 height 63
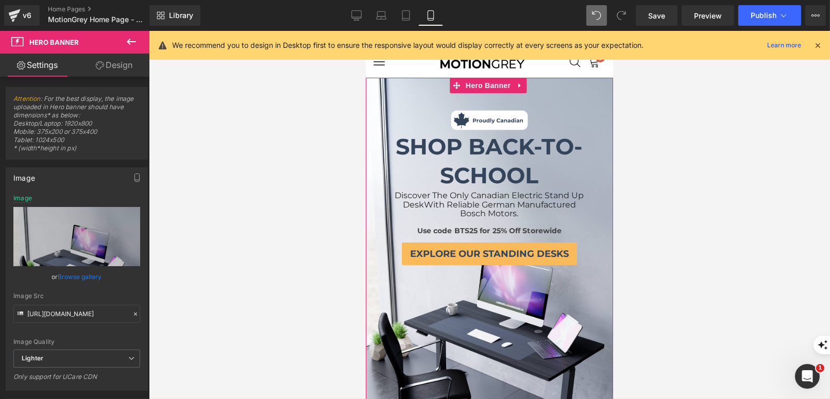
click at [84, 279] on link "Browse gallery" at bounding box center [80, 277] width 44 height 18
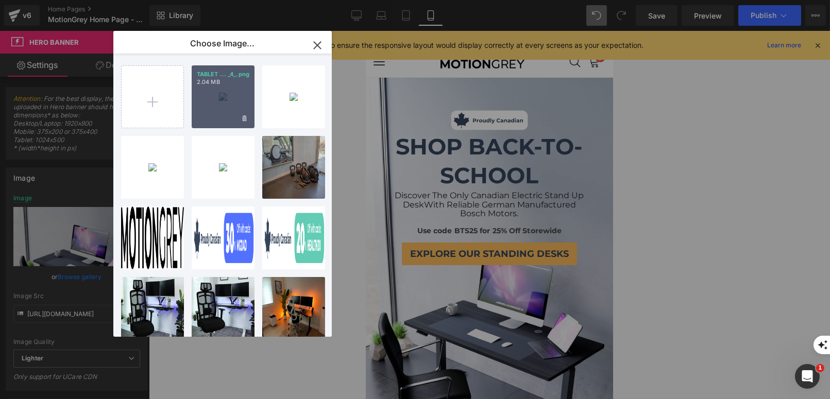
click at [213, 124] on div "TABLET ... _4_.png 2.04 MB" at bounding box center [223, 96] width 63 height 63
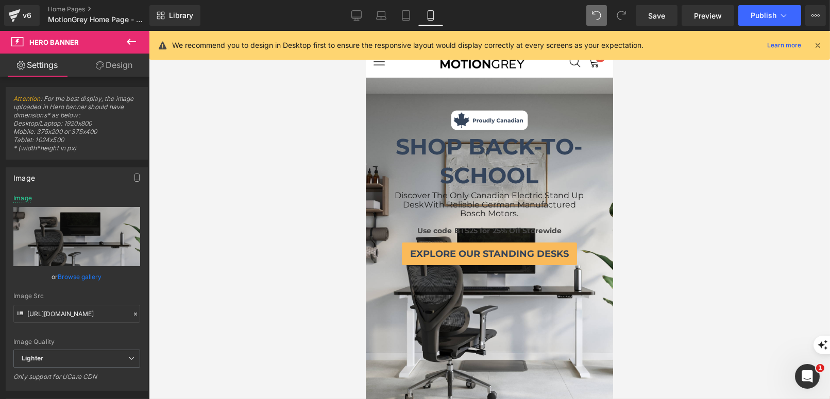
click at [475, 183] on b "SHOP BACK-TO-SCHOOL" at bounding box center [488, 161] width 187 height 56
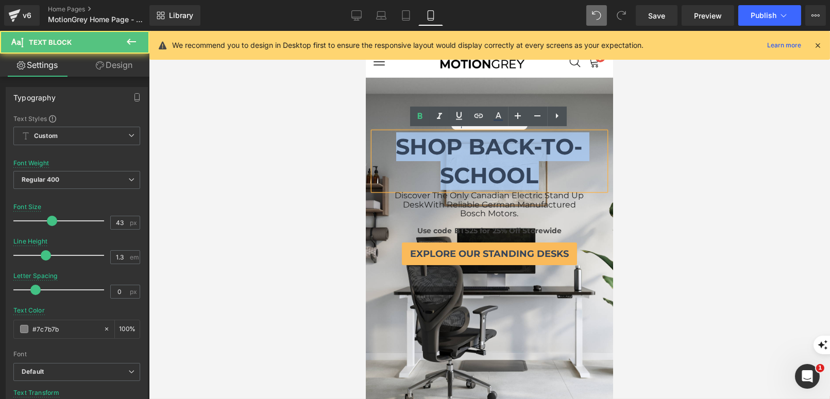
drag, startPoint x: 395, startPoint y: 144, endPoint x: 547, endPoint y: 167, distance: 153.2
click at [547, 167] on p "SHOP BACK-TO-SCHOOL" at bounding box center [489, 161] width 232 height 58
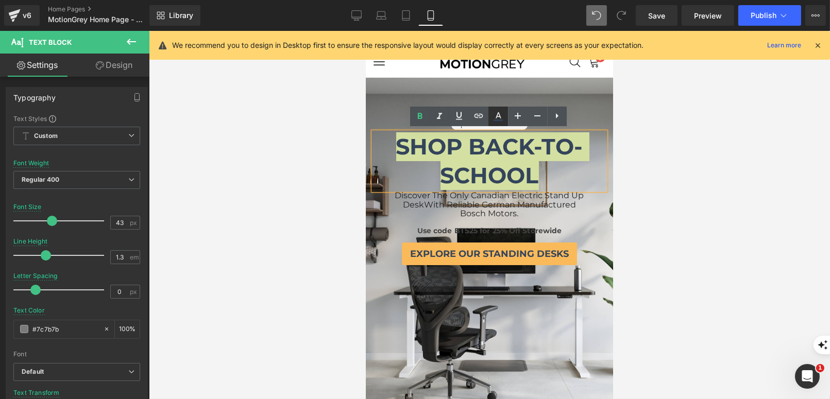
click at [498, 117] on icon at bounding box center [498, 116] width 12 height 12
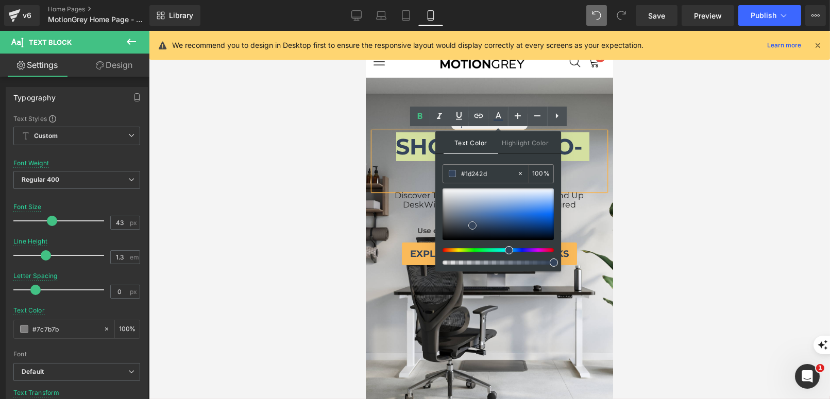
click at [443, 189] on div at bounding box center [497, 213] width 111 height 51
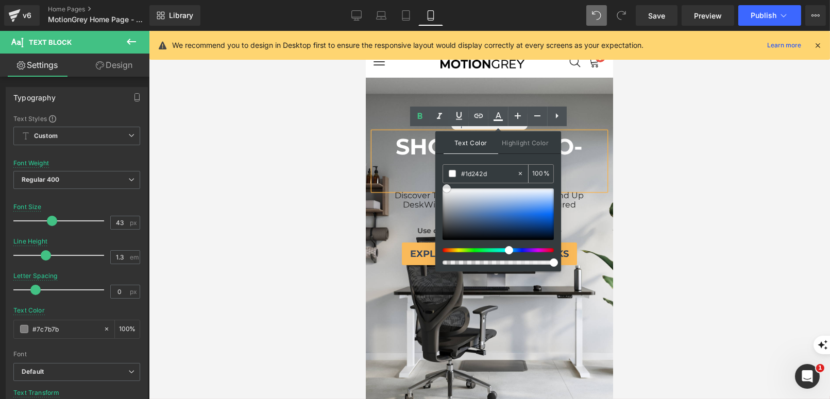
drag, startPoint x: 443, startPoint y: 189, endPoint x: 444, endPoint y: 170, distance: 18.6
click at [444, 170] on div "#1d242d 100 %" at bounding box center [497, 217] width 111 height 107
click at [401, 200] on h1 "Discover The Only Canadian Electric Stand Up Desk With Reliable German Manufact…" at bounding box center [488, 203] width 191 height 27
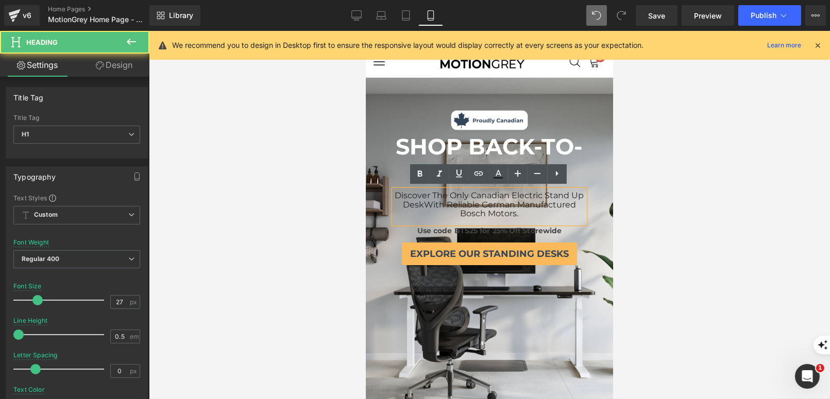
click at [718, 216] on div at bounding box center [489, 215] width 681 height 368
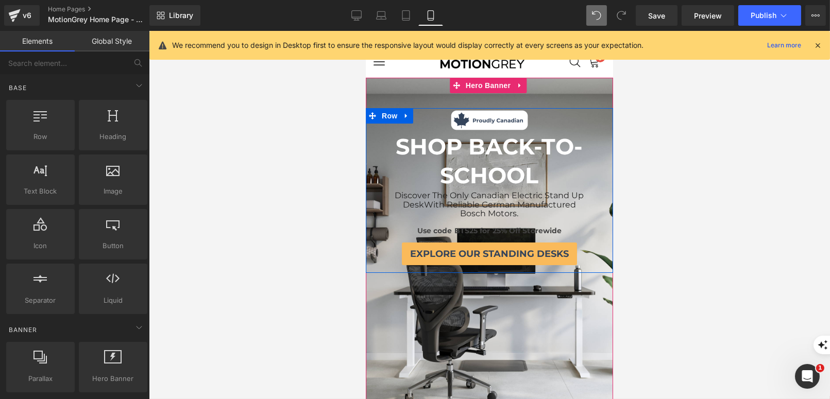
click at [534, 231] on div "Use code BTS25 for 25% Off Storewide Text Block" at bounding box center [488, 228] width 191 height 11
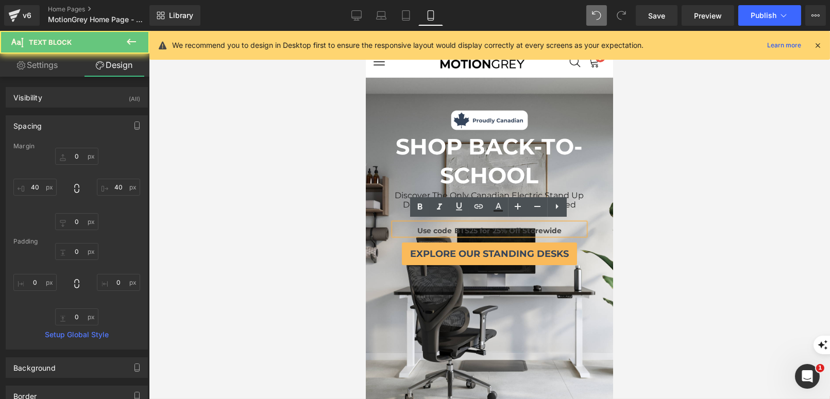
click at [534, 231] on span "Use code BTS25 for 25% Off Storewide" at bounding box center [489, 230] width 145 height 9
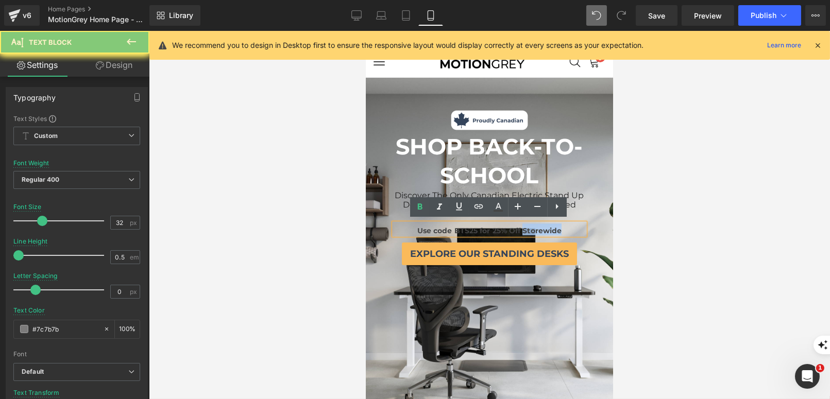
click at [534, 231] on span "Use code BTS25 for 25% Off Storewide" at bounding box center [489, 230] width 145 height 9
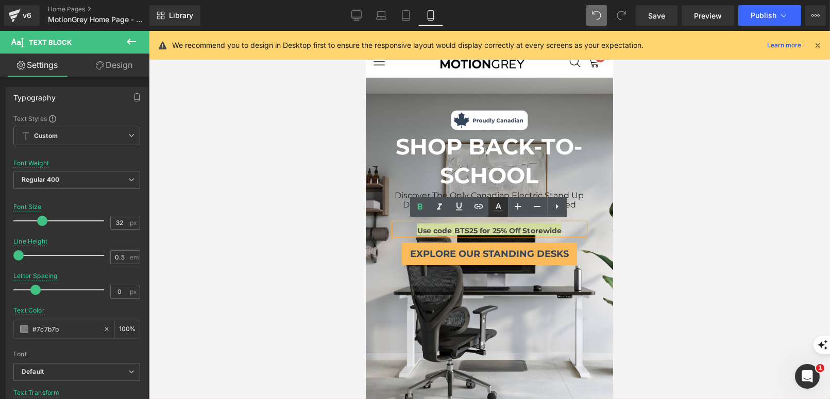
click at [501, 205] on icon at bounding box center [498, 207] width 12 height 12
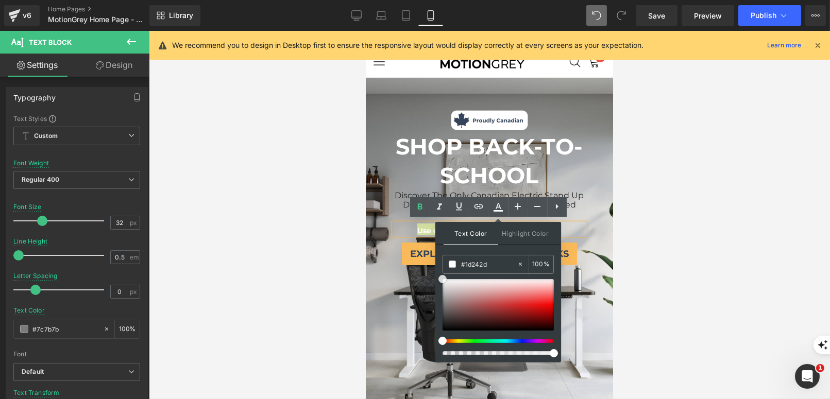
drag, startPoint x: 442, startPoint y: 315, endPoint x: 441, endPoint y: 254, distance: 60.8
click at [441, 254] on div "Text Color Highlight Color #333333 #1d242d 100 % transparent 0 %" at bounding box center [498, 292] width 126 height 140
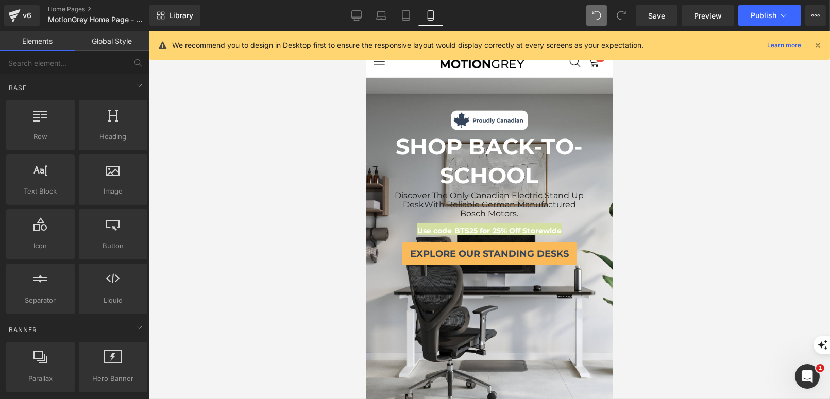
click at [352, 329] on div at bounding box center [489, 215] width 681 height 368
click at [350, 232] on div at bounding box center [489, 215] width 681 height 368
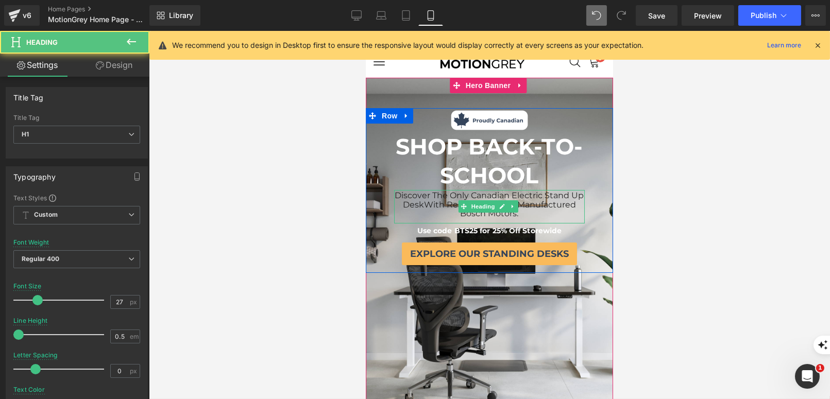
click at [460, 200] on span "With Reliable German Manufactured Bosch Motors." at bounding box center [499, 209] width 152 height 19
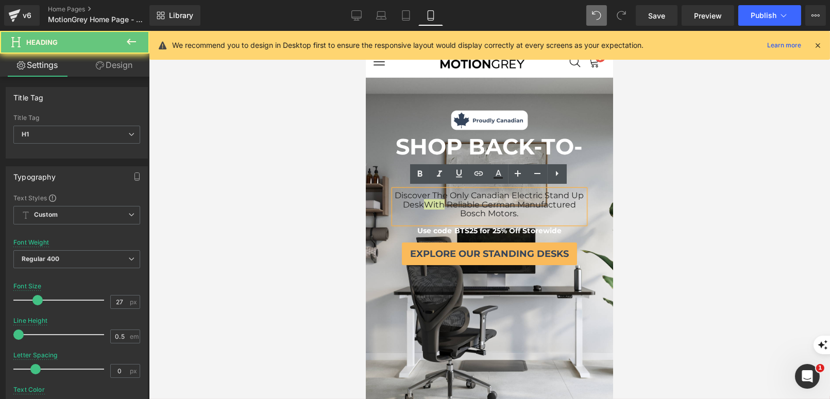
click at [704, 201] on div at bounding box center [489, 215] width 681 height 368
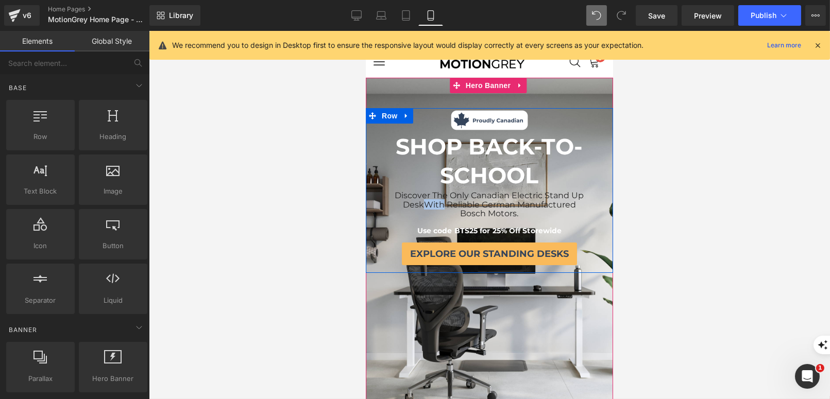
click at [561, 206] on h1 "Discover The Only Canadian Electric Stand Up Desk With Reliable German Manufact…" at bounding box center [488, 203] width 191 height 27
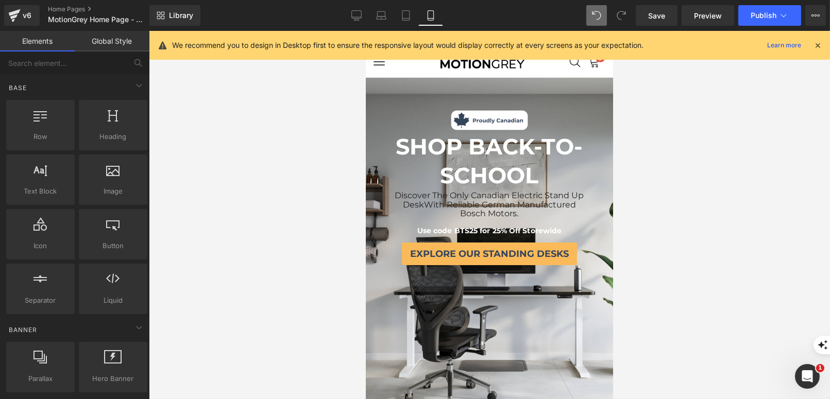
click at [662, 233] on div at bounding box center [489, 215] width 681 height 368
click at [653, 20] on span "Save" at bounding box center [656, 15] width 17 height 11
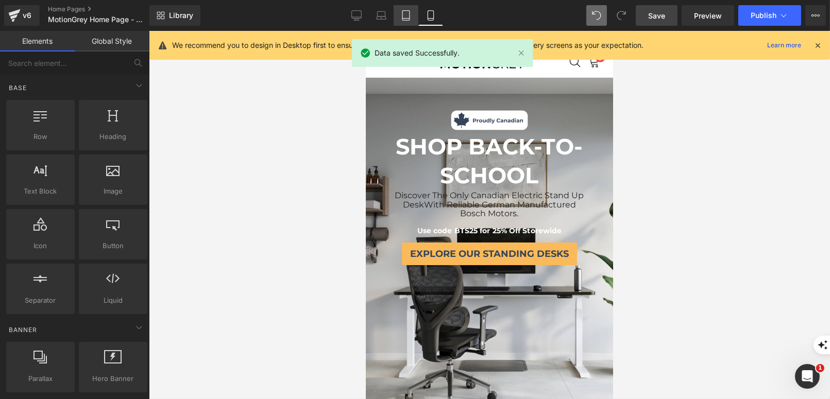
click at [404, 17] on icon at bounding box center [406, 15] width 10 height 10
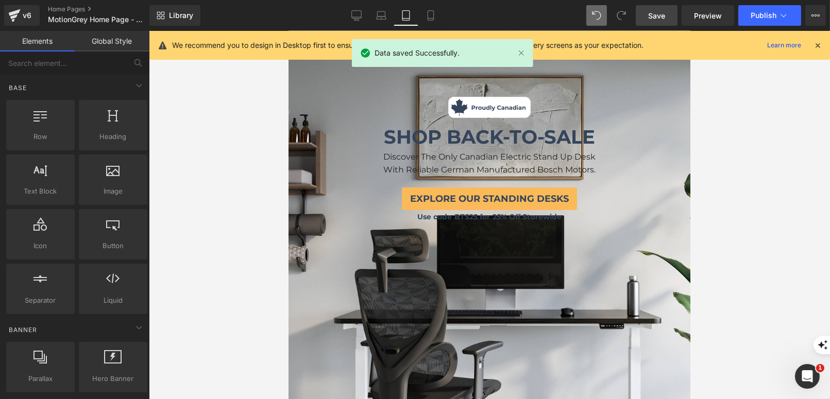
scroll to position [113, 0]
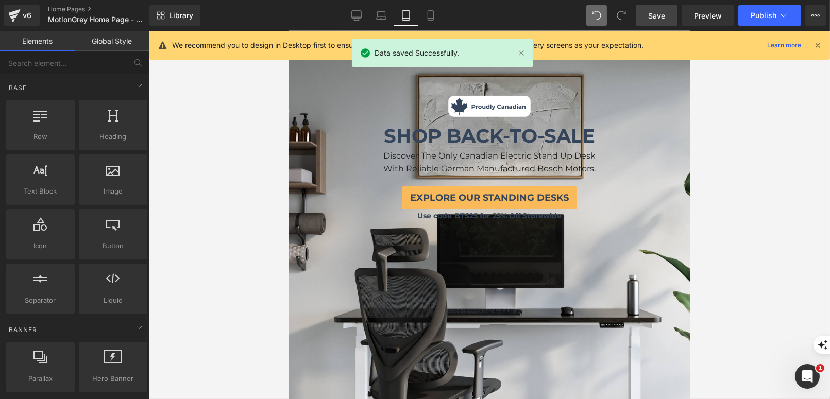
click at [452, 133] on span "SHOP BACK-TO-SALE" at bounding box center [488, 135] width 211 height 23
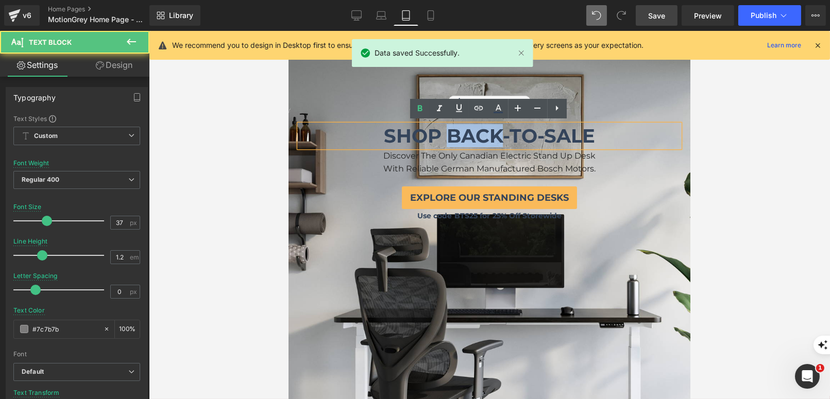
click at [452, 133] on span "SHOP BACK-TO-SALE" at bounding box center [488, 135] width 211 height 23
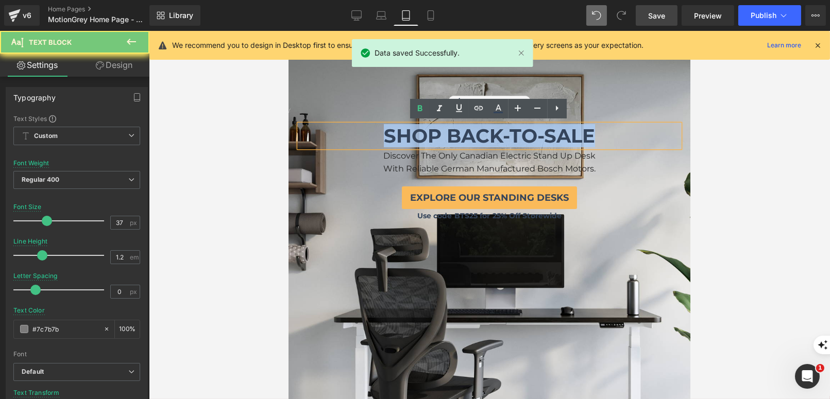
click at [452, 133] on span "SHOP BACK-TO-SALE" at bounding box center [488, 135] width 211 height 23
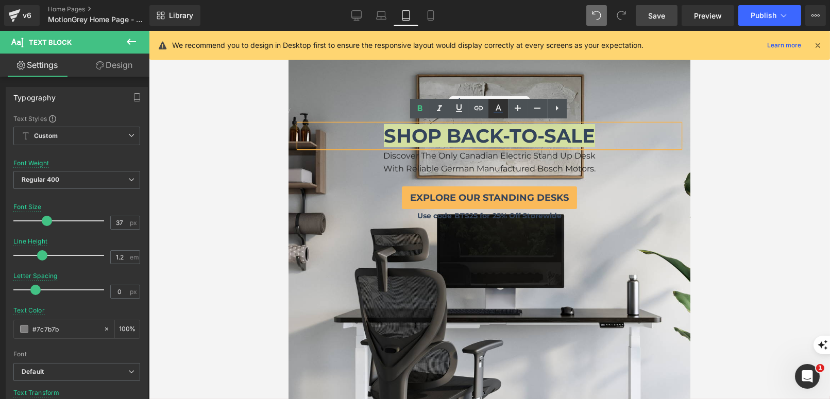
click at [498, 102] on icon at bounding box center [498, 108] width 12 height 12
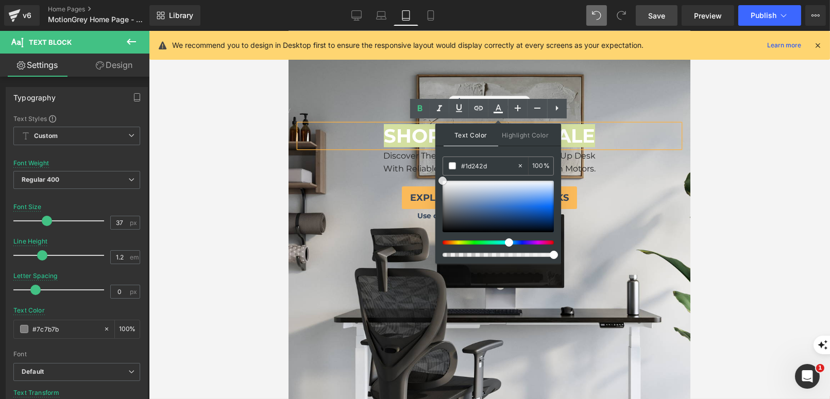
drag, startPoint x: 735, startPoint y: 236, endPoint x: 436, endPoint y: 122, distance: 320.9
click at [419, 217] on div at bounding box center [489, 218] width 402 height 3
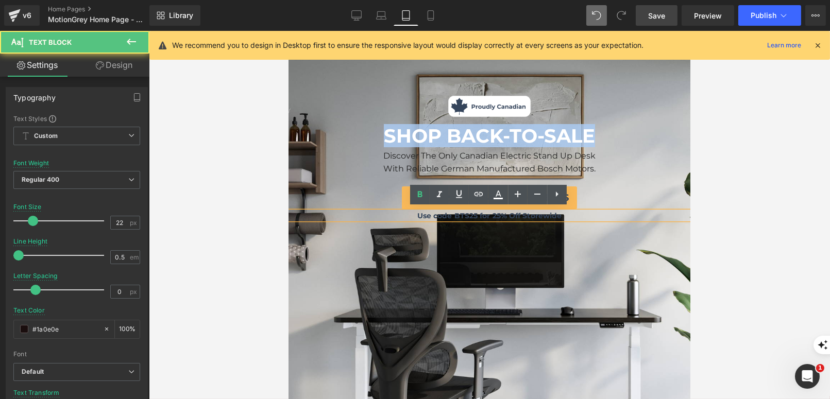
click at [419, 215] on span "Use code BTS25 for 25% Off Storewide" at bounding box center [489, 215] width 145 height 9
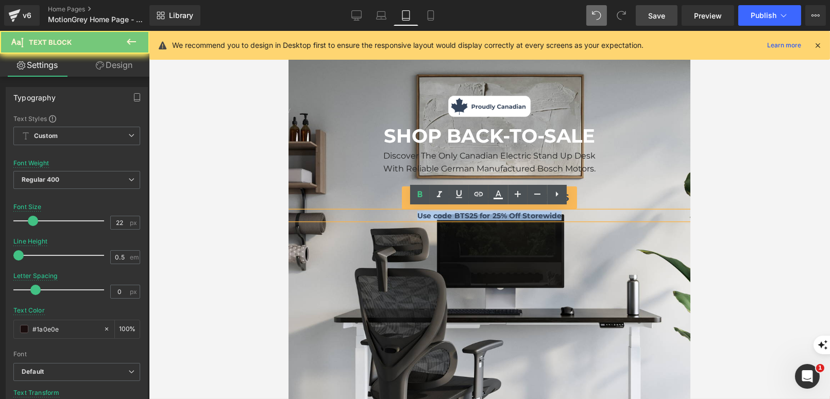
click at [419, 215] on span "Use code BTS25 for 25% Off Storewide" at bounding box center [489, 215] width 145 height 9
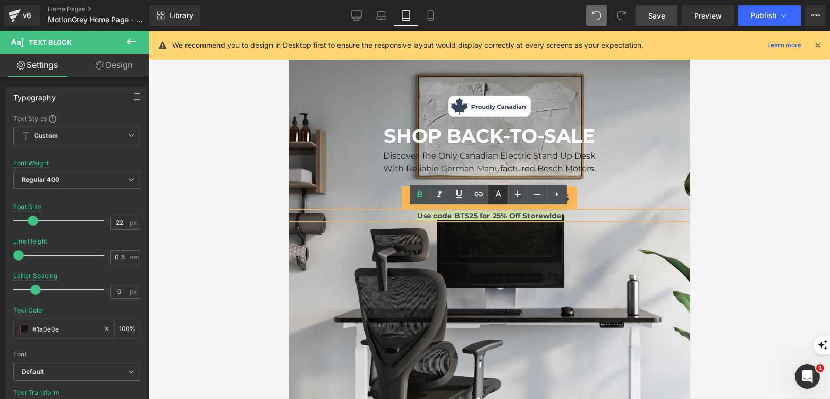
click at [501, 189] on icon at bounding box center [498, 194] width 12 height 12
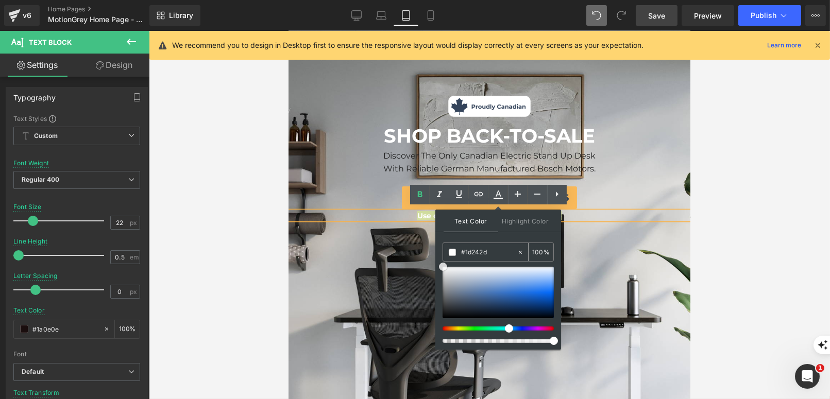
drag, startPoint x: 473, startPoint y: 305, endPoint x: 443, endPoint y: 256, distance: 57.3
click at [443, 256] on div "#1d242d 100 %" at bounding box center [497, 296] width 111 height 107
click at [291, 256] on div "Image SHOP BACK-TO-SCHOOL Text Block Discover The Only Canadian Electric Stand …" at bounding box center [489, 291] width 402 height 643
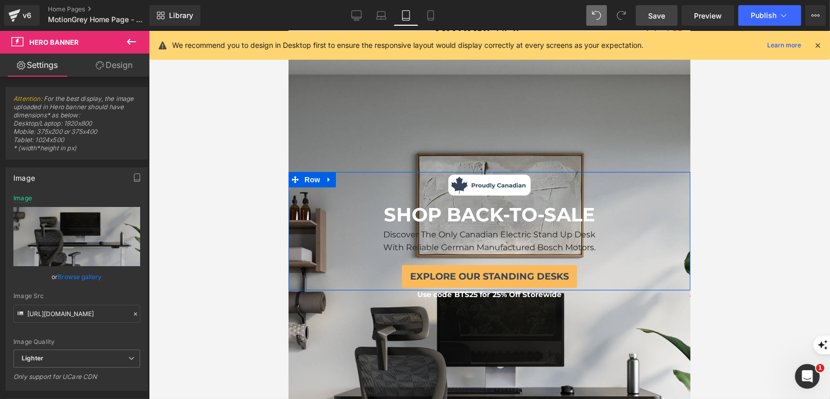
scroll to position [54, 0]
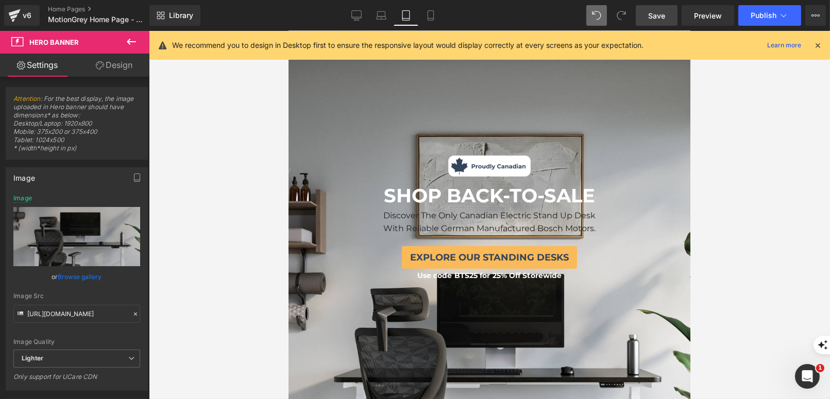
click at [232, 275] on div at bounding box center [489, 215] width 681 height 368
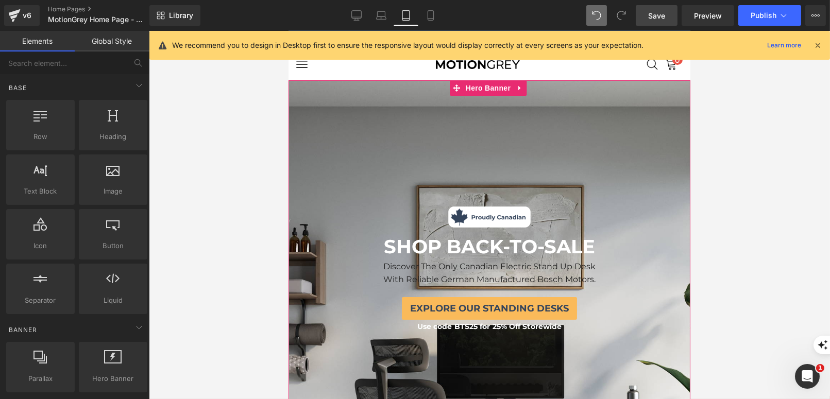
scroll to position [0, 0]
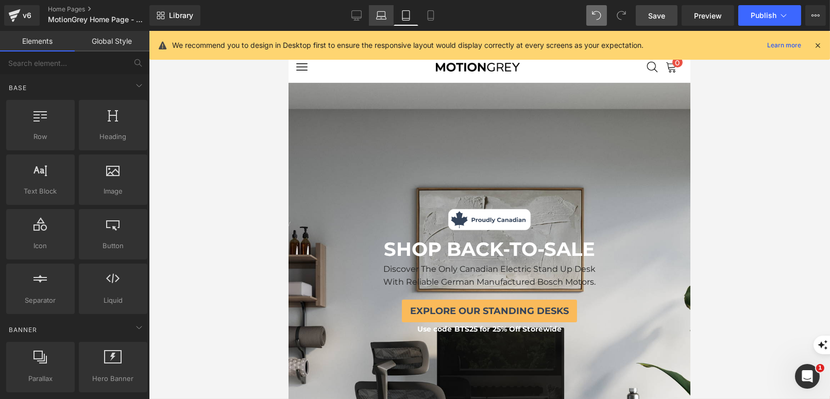
click at [378, 20] on icon at bounding box center [381, 15] width 10 height 10
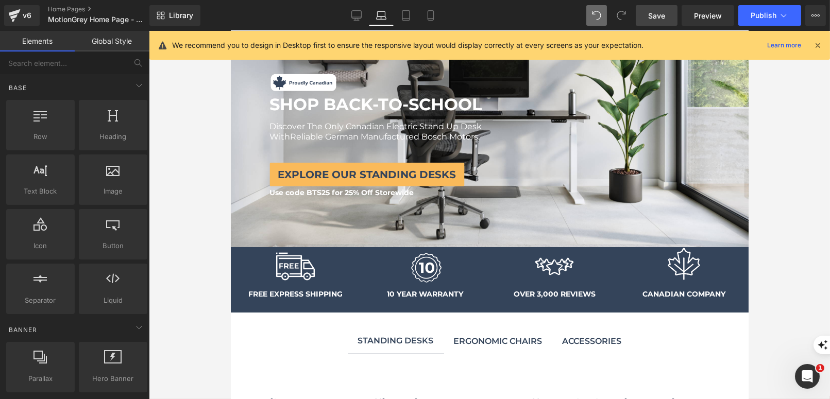
scroll to position [52, 0]
click at [354, 15] on icon at bounding box center [356, 15] width 10 height 10
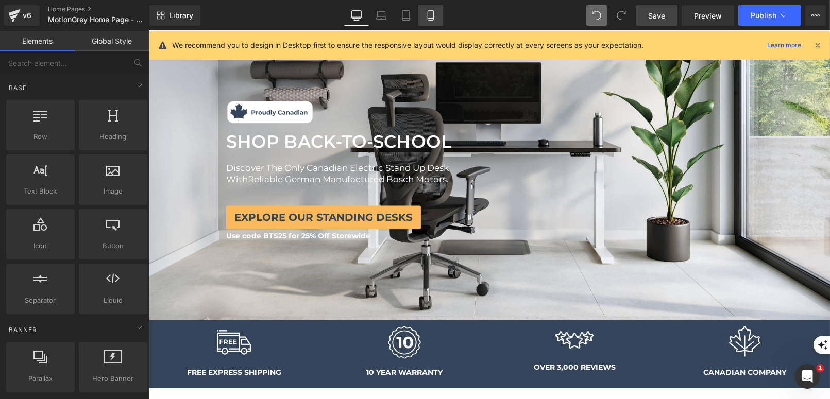
click at [432, 19] on icon at bounding box center [430, 19] width 6 height 0
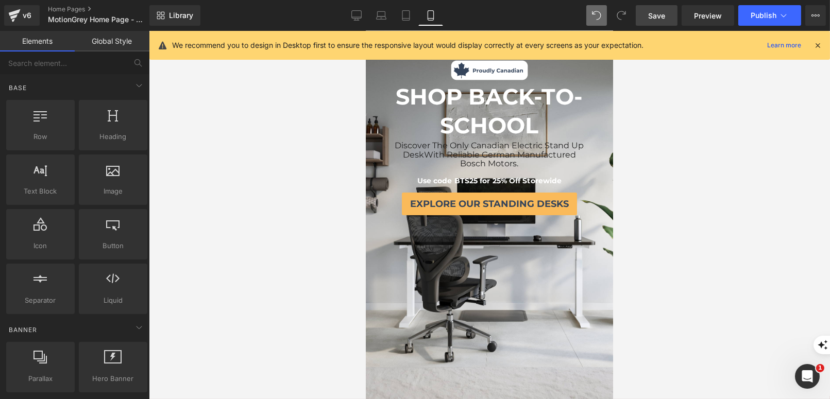
scroll to position [47, 0]
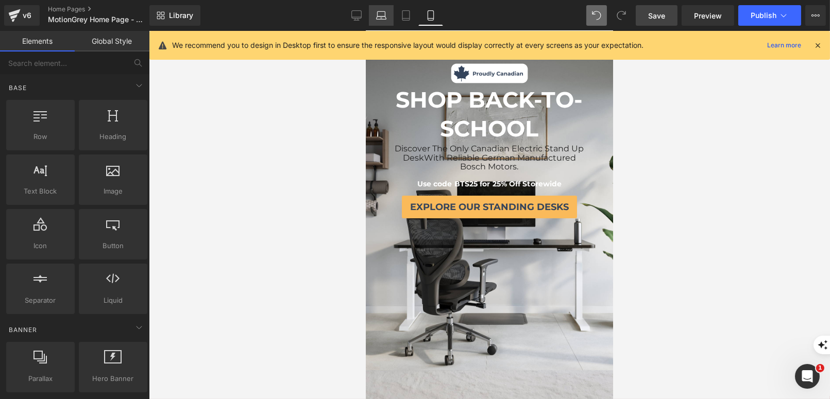
click at [379, 9] on link "Laptop" at bounding box center [381, 15] width 25 height 21
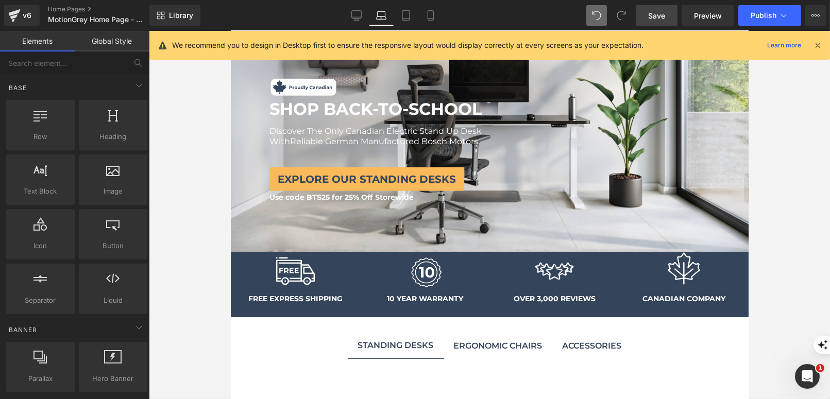
scroll to position [52, 0]
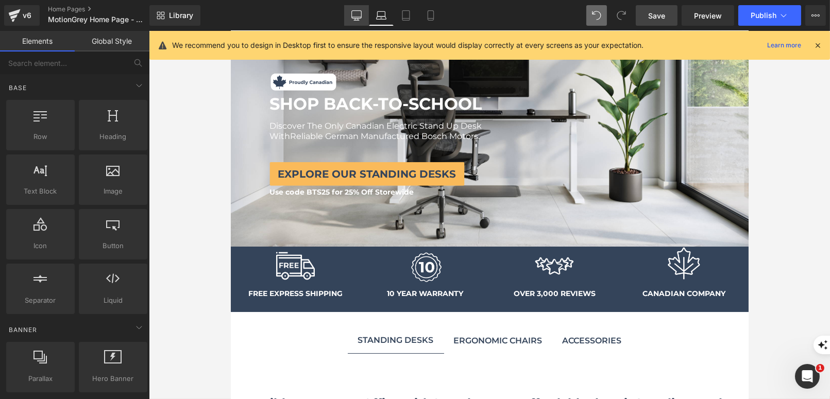
click at [349, 14] on link "Desktop" at bounding box center [356, 15] width 25 height 21
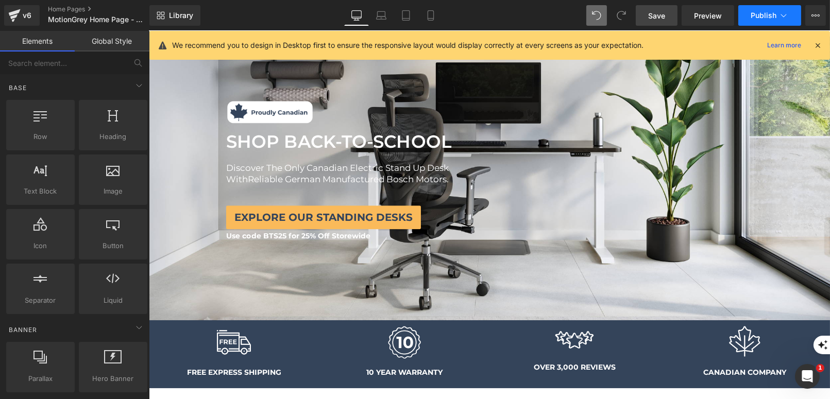
click at [754, 20] on button "Publish" at bounding box center [769, 15] width 63 height 21
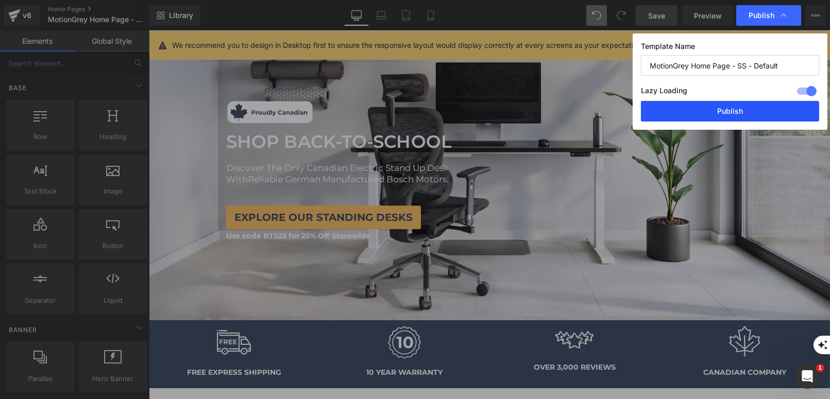
click at [717, 110] on button "Publish" at bounding box center [730, 111] width 178 height 21
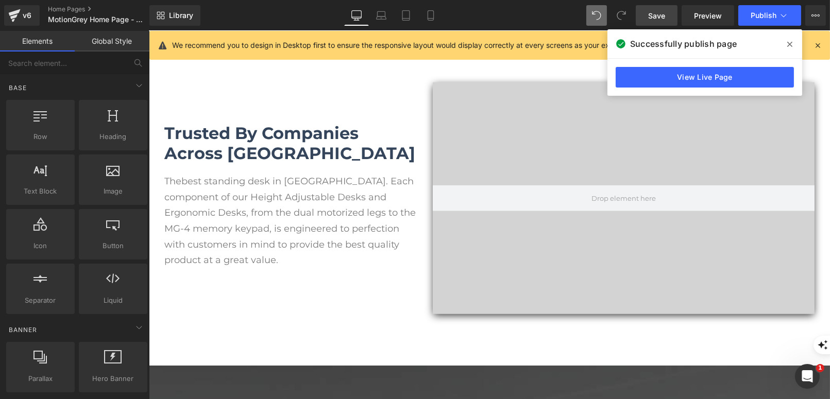
scroll to position [1252, 0]
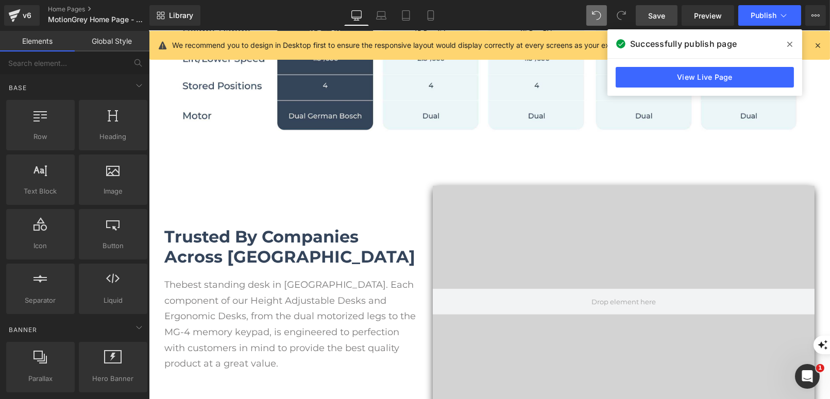
click at [789, 48] on icon at bounding box center [789, 44] width 5 height 8
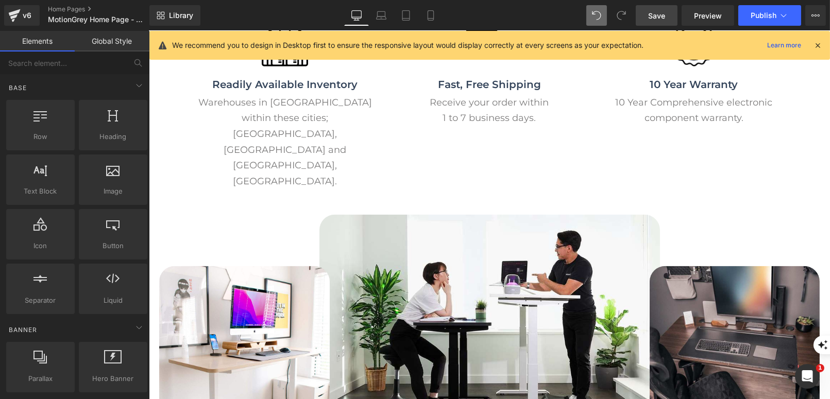
scroll to position [2407, 0]
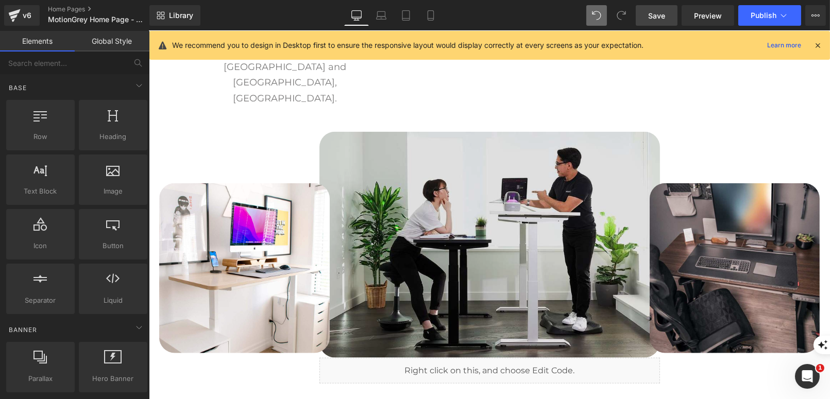
click at [430, 214] on img at bounding box center [489, 245] width 340 height 226
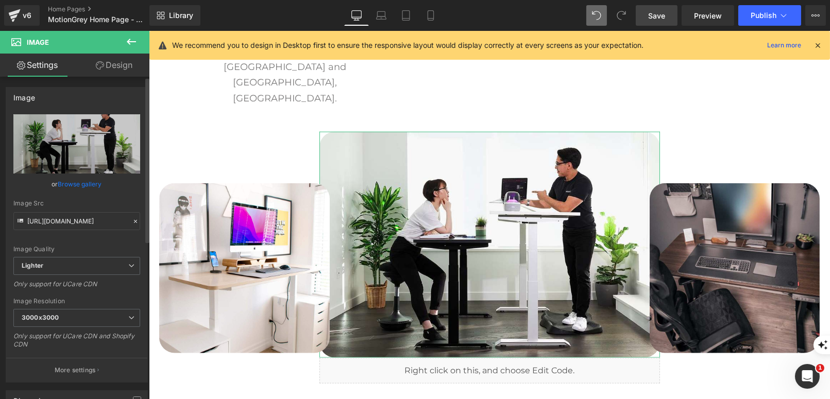
click at [76, 181] on link "Browse gallery" at bounding box center [80, 184] width 44 height 18
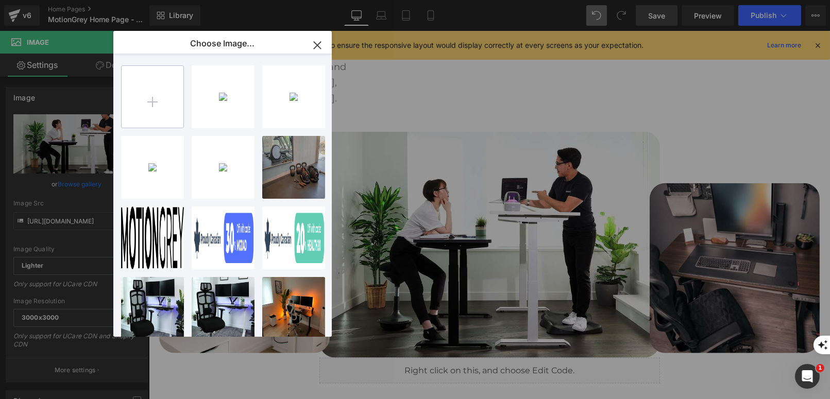
click at [166, 93] on input "file" at bounding box center [153, 97] width 62 height 62
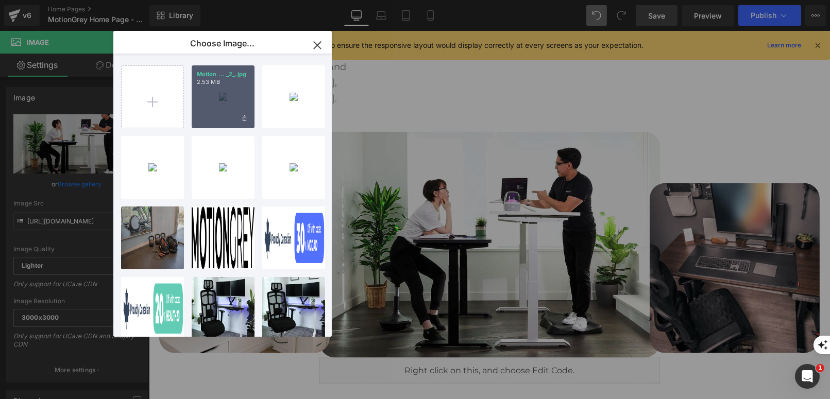
click at [216, 108] on div "Motion ... _2_.jpg 2.53 MB" at bounding box center [223, 96] width 63 height 63
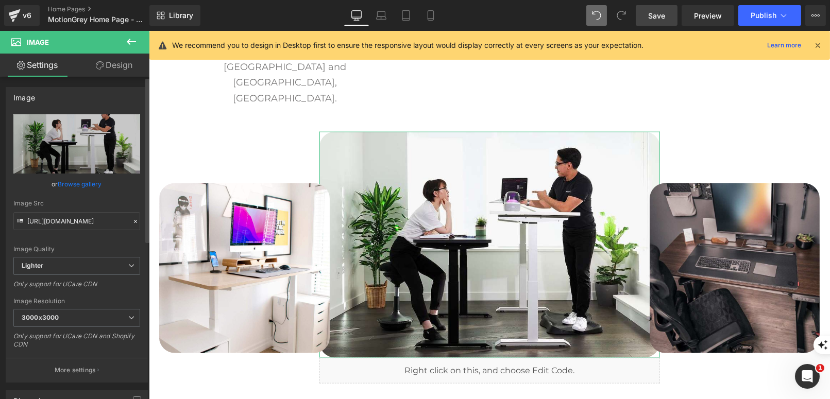
click at [87, 183] on link "Browse gallery" at bounding box center [80, 184] width 44 height 18
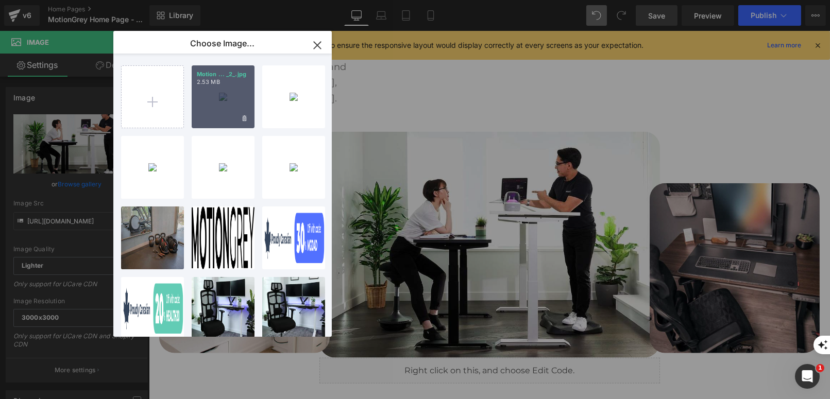
drag, startPoint x: 215, startPoint y: 116, endPoint x: 66, endPoint y: 85, distance: 152.5
click at [215, 116] on div "Motion ... _2_.jpg 2.53 MB" at bounding box center [223, 96] width 63 height 63
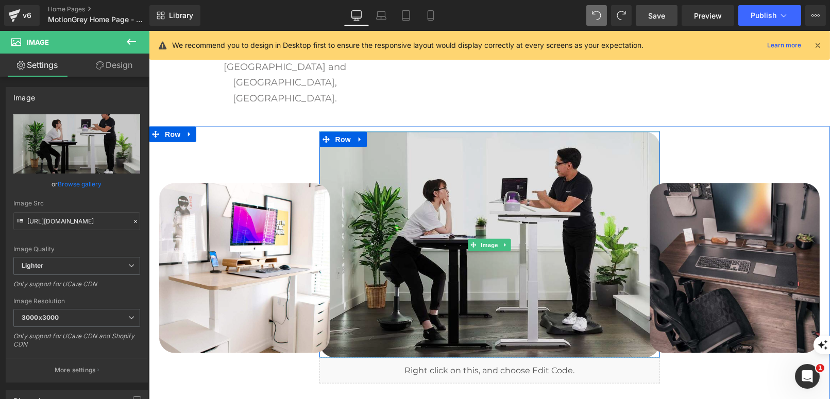
click at [404, 145] on img at bounding box center [489, 245] width 340 height 226
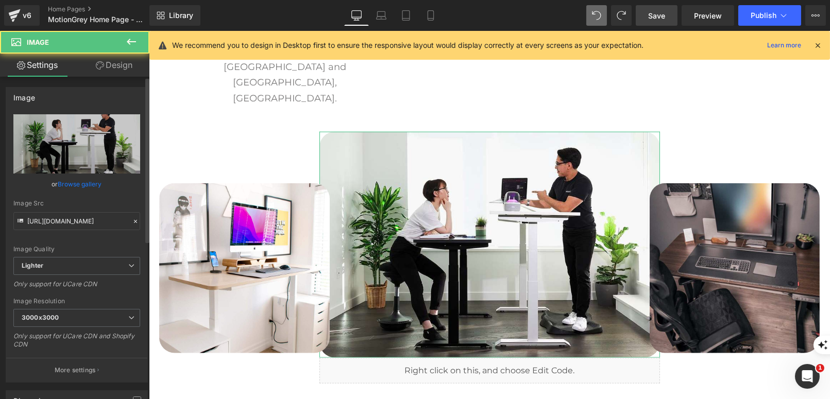
click at [74, 183] on link "Browse gallery" at bounding box center [80, 184] width 44 height 18
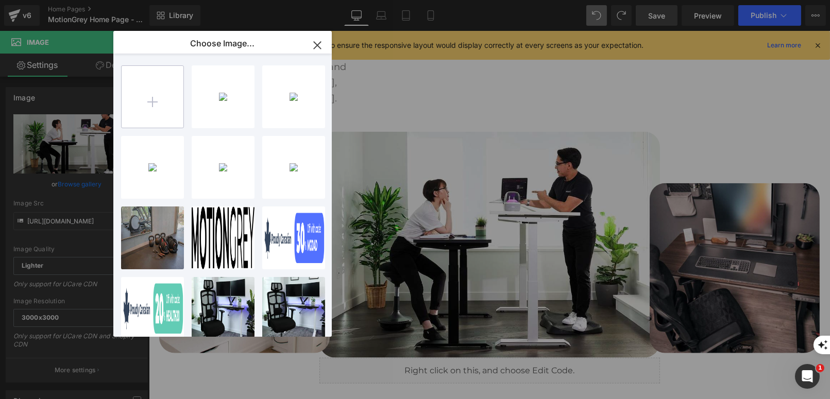
click at [156, 115] on input "file" at bounding box center [153, 97] width 62 height 62
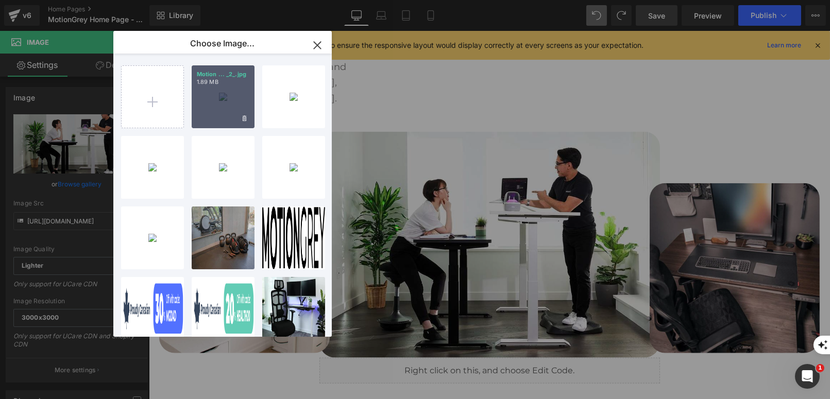
click at [219, 110] on div "Motion ... _2_.jpg 1.89 MB" at bounding box center [223, 96] width 63 height 63
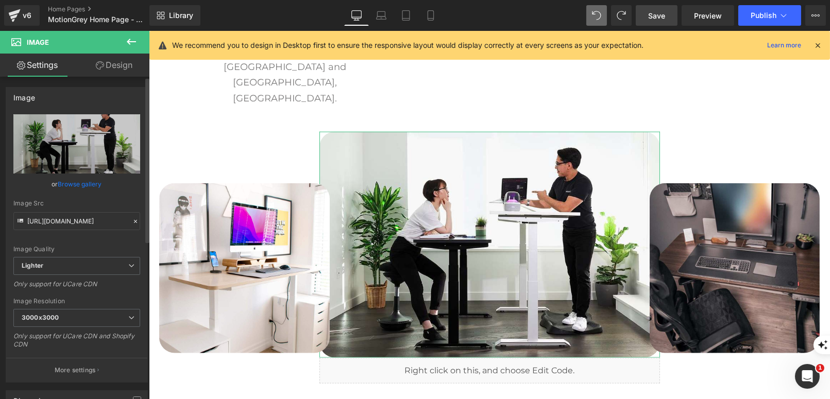
click at [87, 184] on link "Browse gallery" at bounding box center [80, 184] width 44 height 18
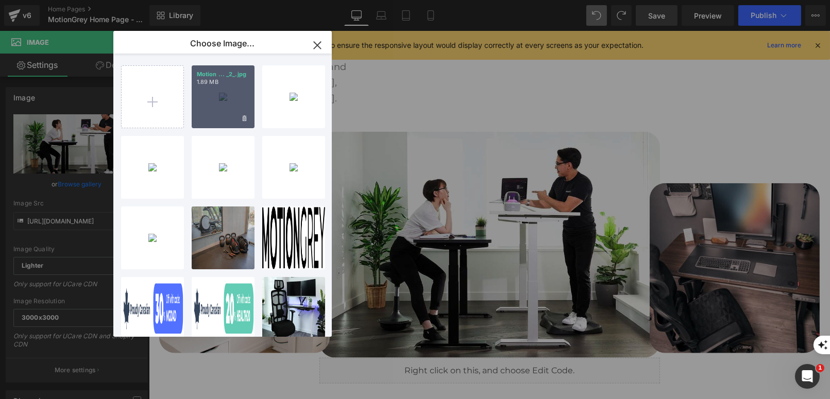
click at [228, 106] on div "Motion ... _2_.jpg 1.89 MB" at bounding box center [223, 96] width 63 height 63
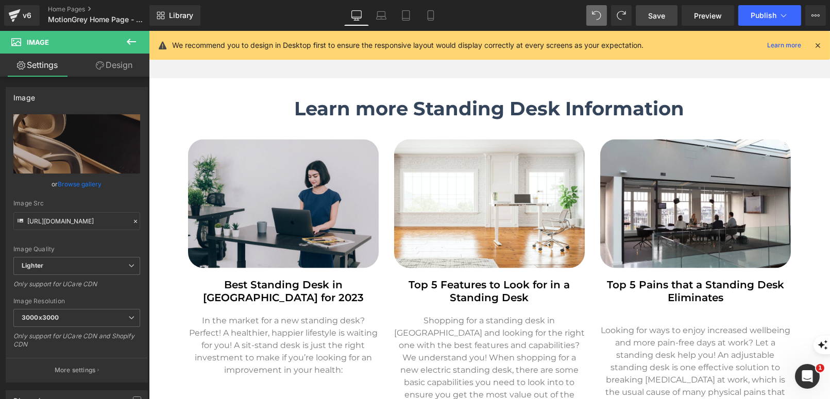
scroll to position [2977, 0]
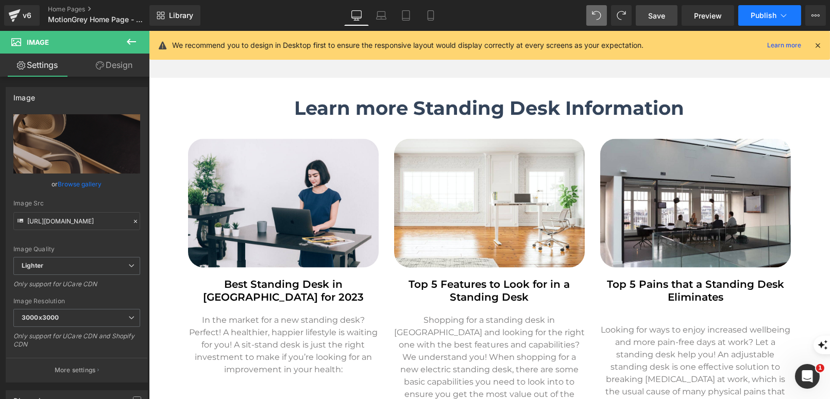
click at [768, 12] on span "Publish" at bounding box center [763, 15] width 26 height 8
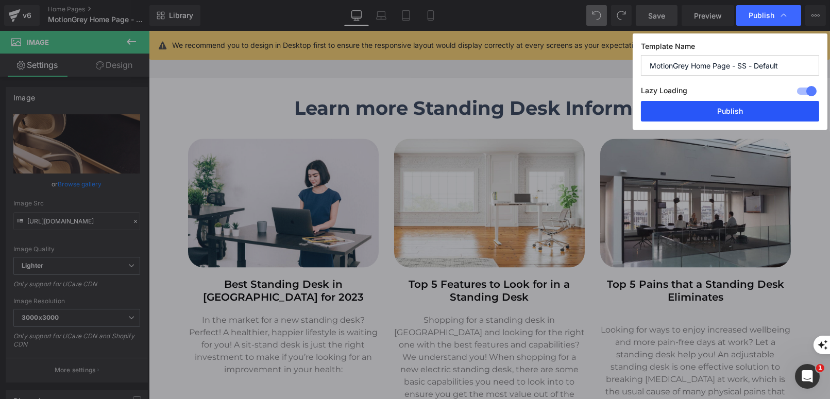
drag, startPoint x: 736, startPoint y: 109, endPoint x: 441, endPoint y: 159, distance: 299.8
click at [736, 109] on button "Publish" at bounding box center [730, 111] width 178 height 21
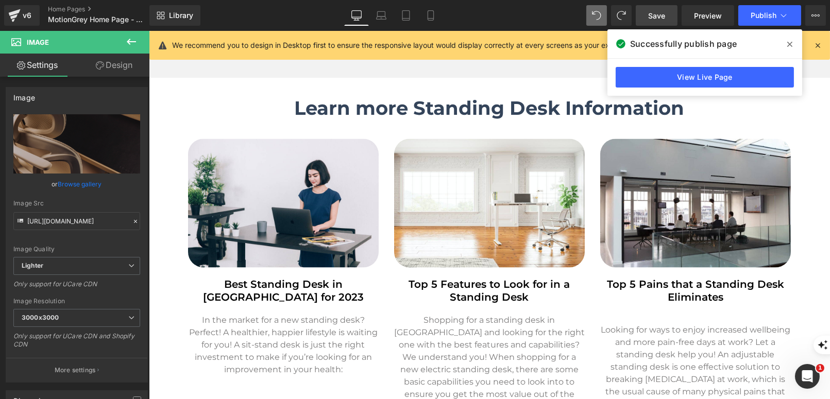
click at [787, 44] on icon at bounding box center [789, 44] width 5 height 8
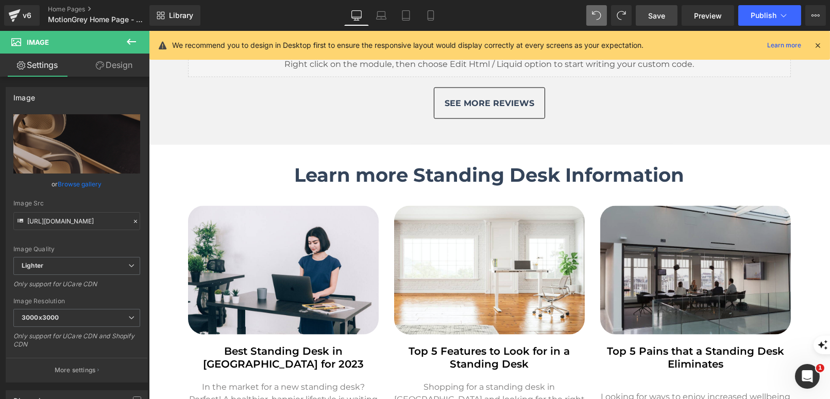
scroll to position [2898, 0]
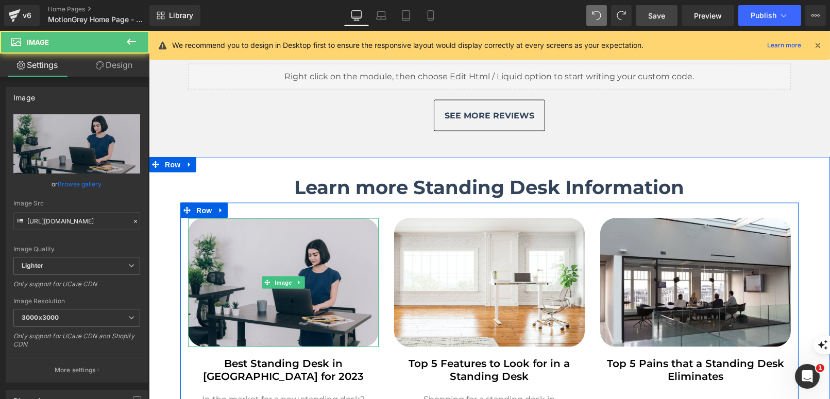
click at [325, 218] on img at bounding box center [282, 282] width 191 height 129
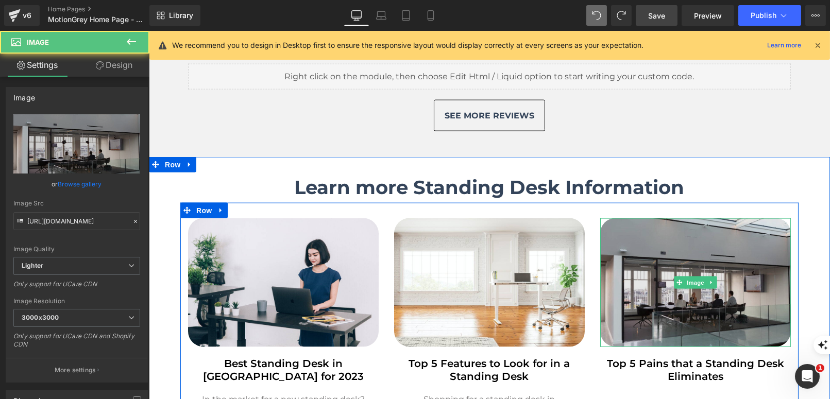
click at [724, 246] on img at bounding box center [694, 282] width 191 height 129
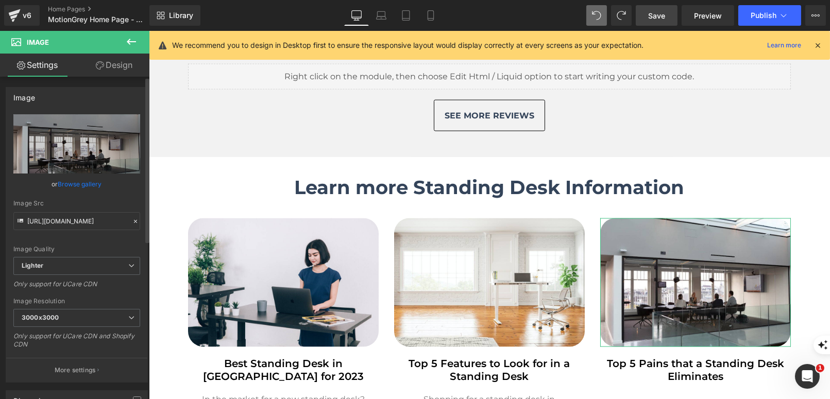
click at [87, 182] on link "Browse gallery" at bounding box center [80, 184] width 44 height 18
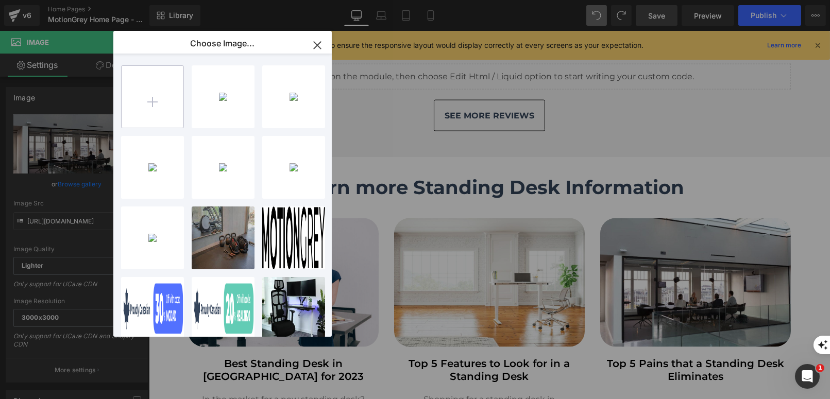
click at [160, 79] on input "file" at bounding box center [153, 97] width 62 height 62
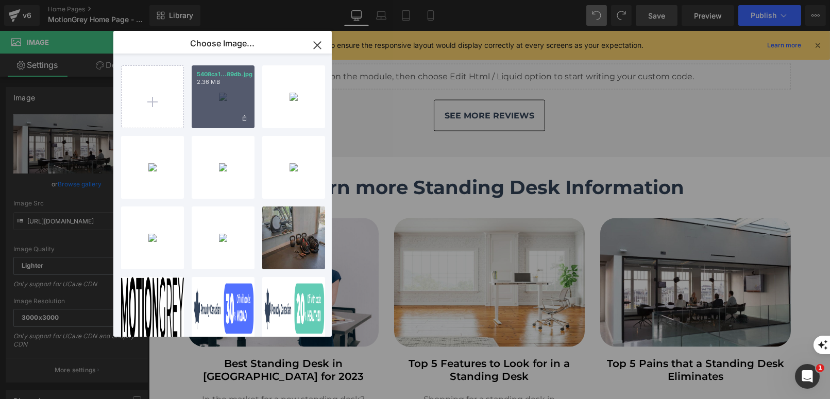
click at [217, 108] on div "5408ca1...89db.jpg 2.36 MB" at bounding box center [223, 96] width 63 height 63
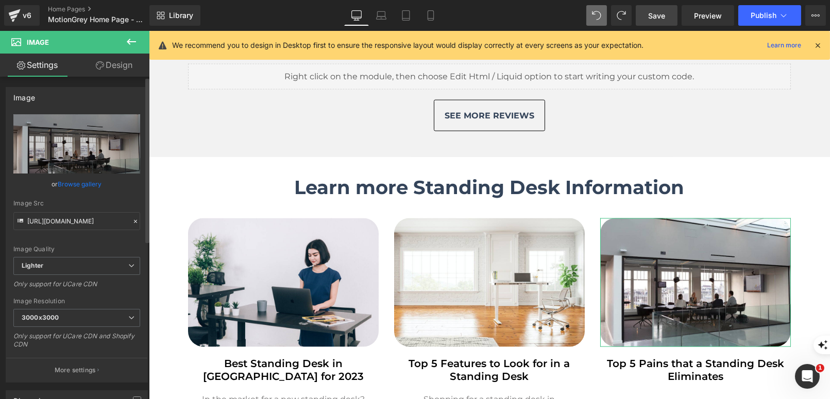
click at [75, 183] on link "Browse gallery" at bounding box center [80, 184] width 44 height 18
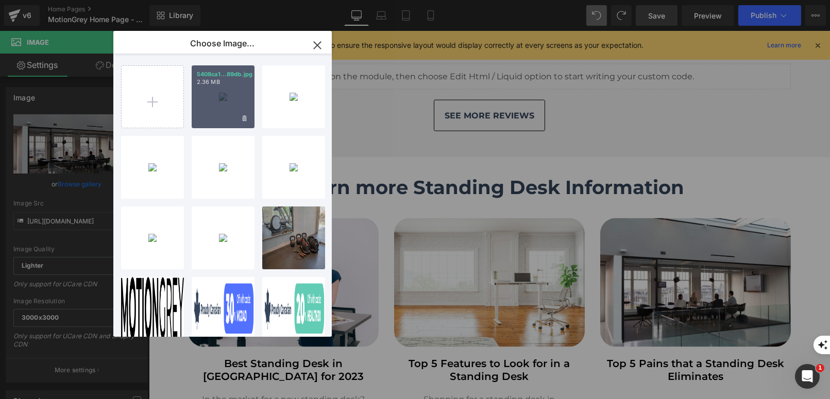
click at [205, 111] on div "5408ca1...89db.jpg 2.36 MB" at bounding box center [223, 96] width 63 height 63
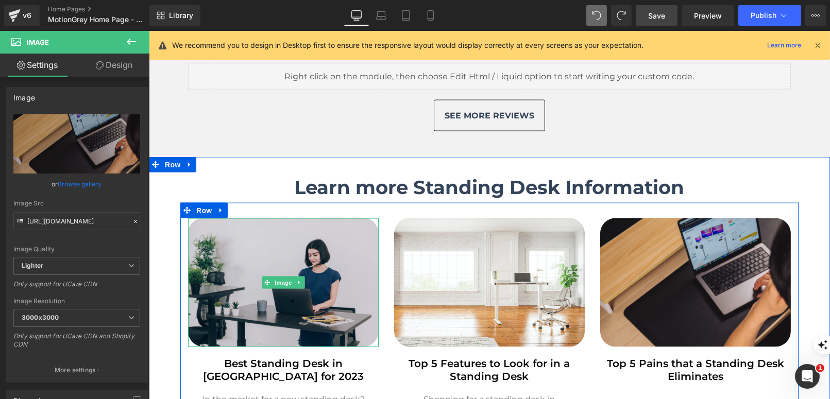
click at [286, 257] on img at bounding box center [282, 282] width 191 height 129
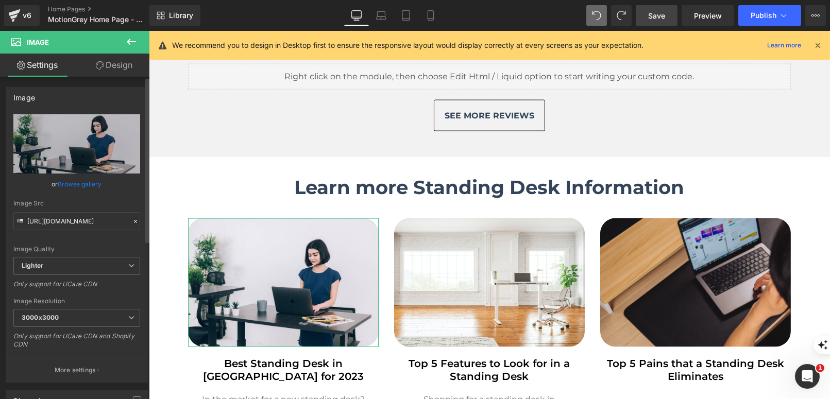
click at [69, 178] on link "Browse gallery" at bounding box center [80, 184] width 44 height 18
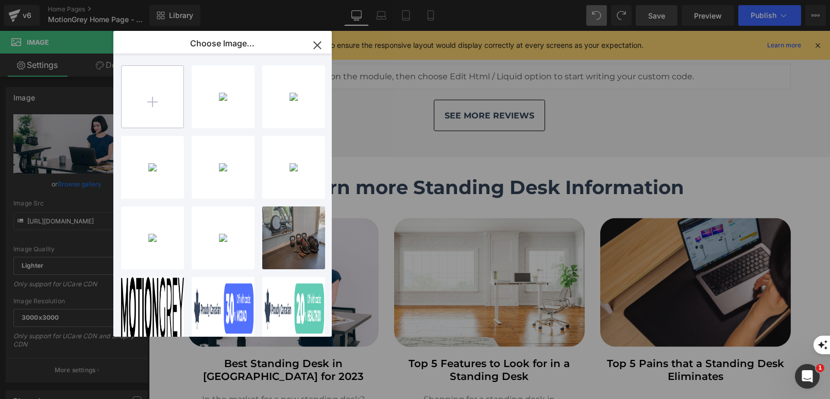
click at [154, 110] on input "file" at bounding box center [153, 97] width 62 height 62
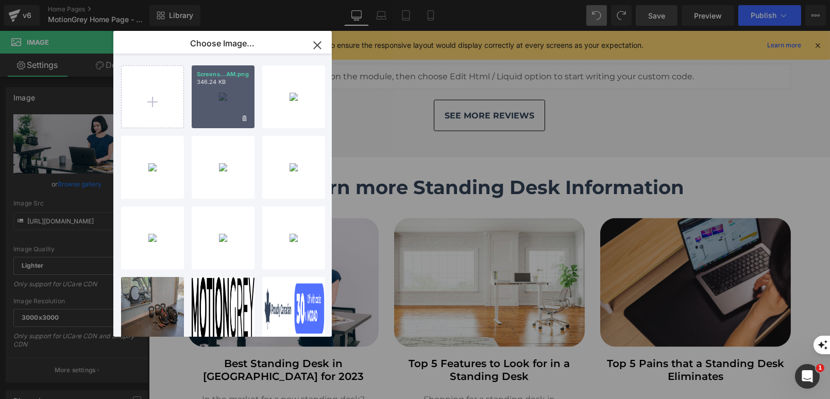
click at [206, 106] on div "Screens...AM.png 346.24 KB" at bounding box center [223, 96] width 63 height 63
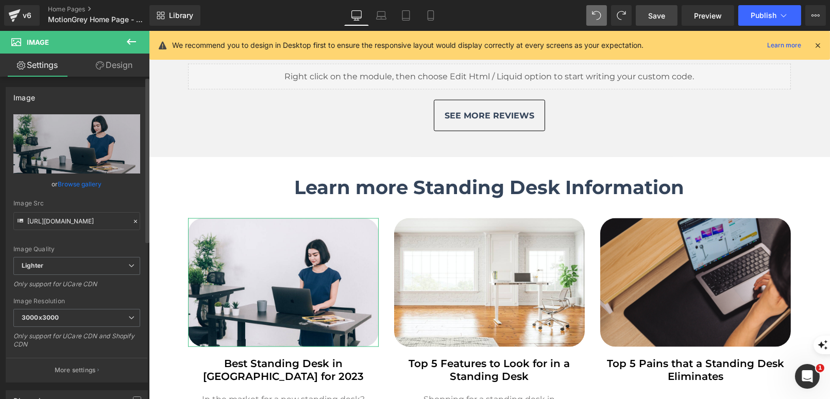
click at [86, 184] on link "Browse gallery" at bounding box center [80, 184] width 44 height 18
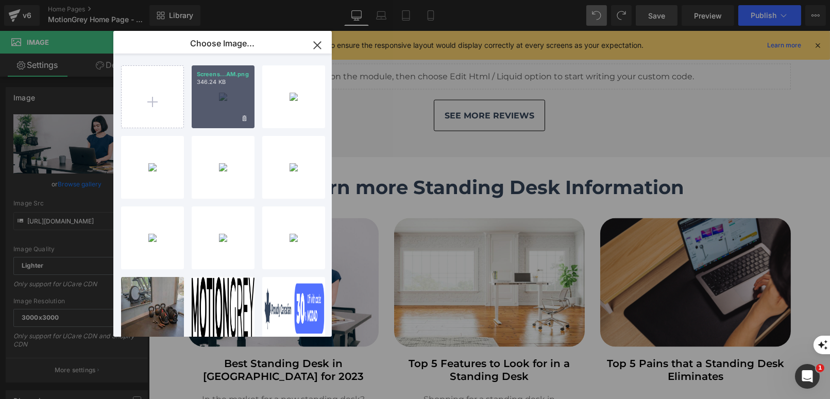
click at [229, 109] on div "Screens...AM.png 346.24 KB" at bounding box center [223, 96] width 63 height 63
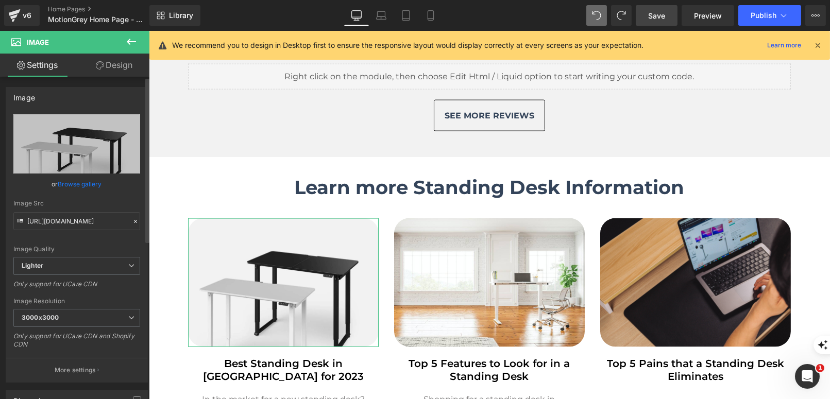
click at [85, 180] on link "Browse gallery" at bounding box center [80, 184] width 44 height 18
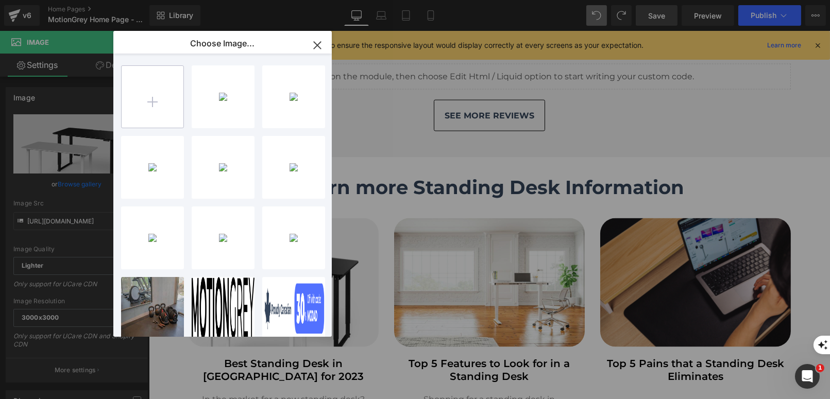
click at [182, 81] on input "file" at bounding box center [153, 97] width 62 height 62
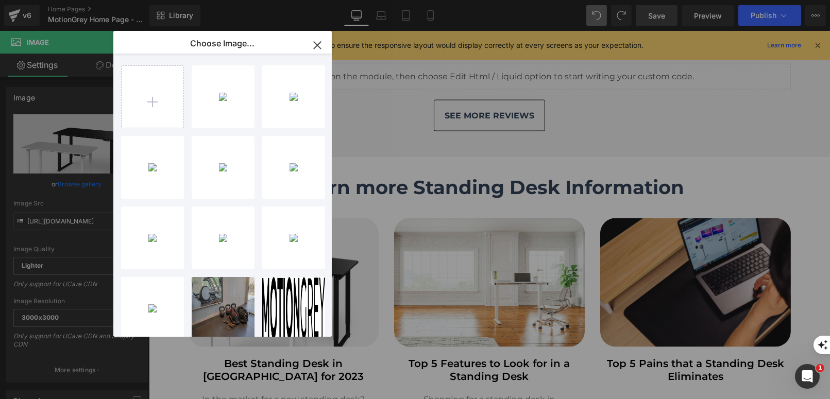
click at [0, 0] on div "DSC_758...Edit.jpg 1.56 MB" at bounding box center [0, 0] width 0 height 0
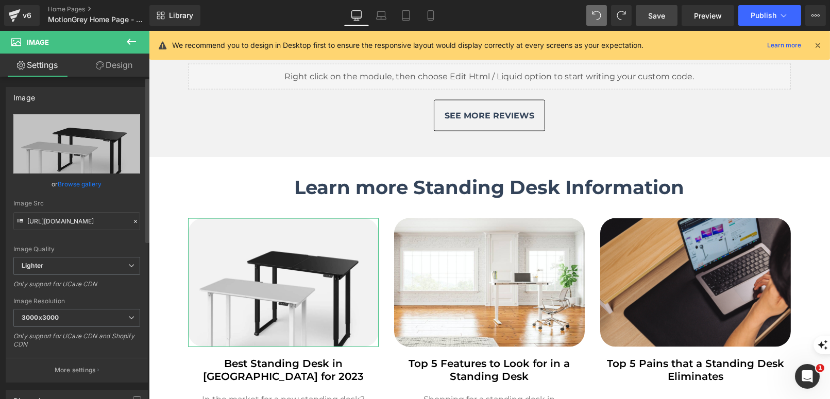
click at [82, 183] on link "Browse gallery" at bounding box center [80, 184] width 44 height 18
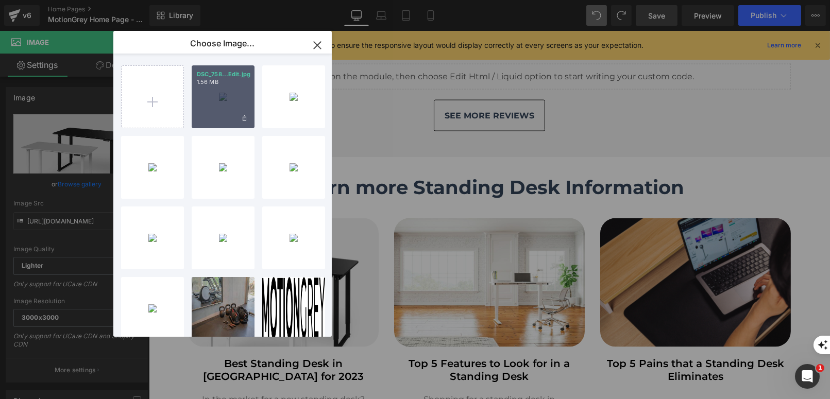
click at [211, 96] on div "DSC_758...Edit.jpg 1.56 MB" at bounding box center [223, 96] width 63 height 63
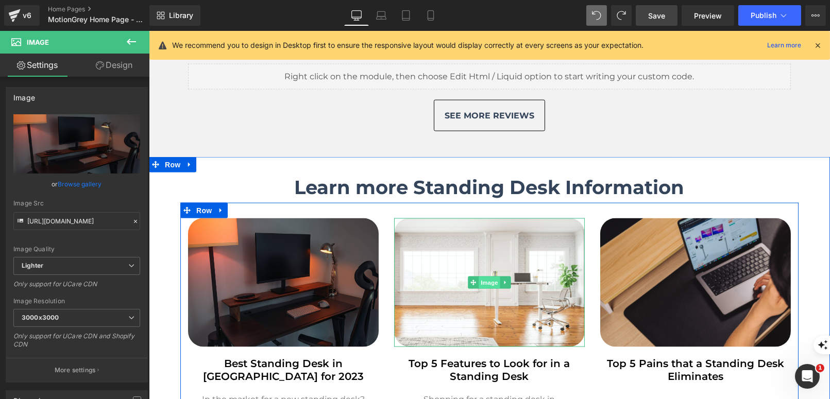
click at [487, 277] on span "Image" at bounding box center [489, 283] width 22 height 12
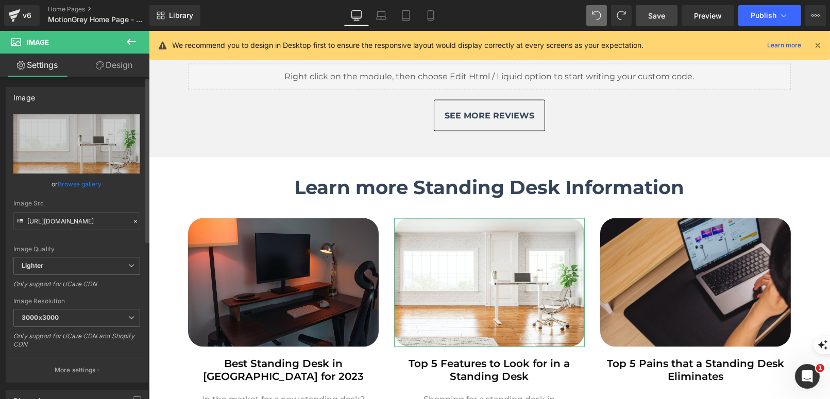
click at [72, 183] on link "Browse gallery" at bounding box center [80, 184] width 44 height 18
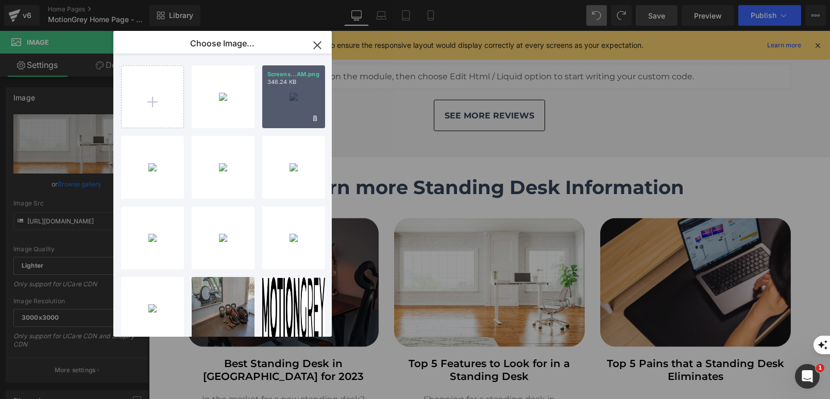
click at [280, 112] on div "Screens...AM.png 346.24 KB" at bounding box center [293, 96] width 63 height 63
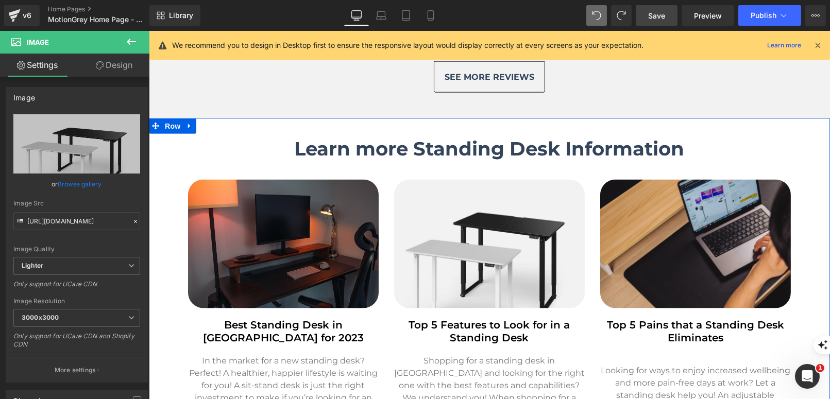
scroll to position [2939, 0]
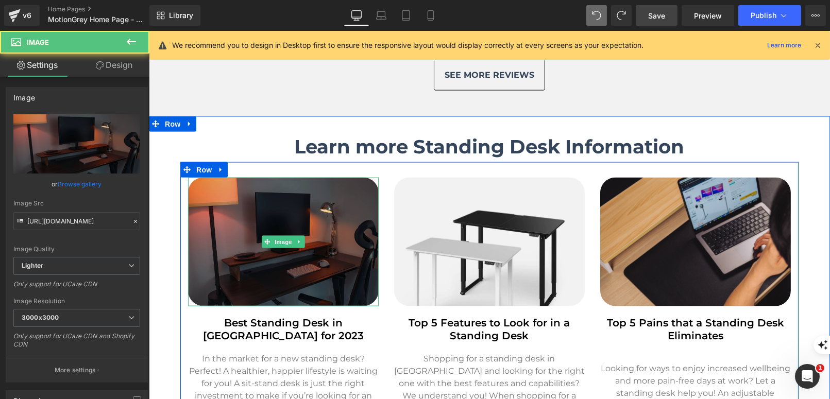
click at [236, 191] on img at bounding box center [282, 242] width 191 height 129
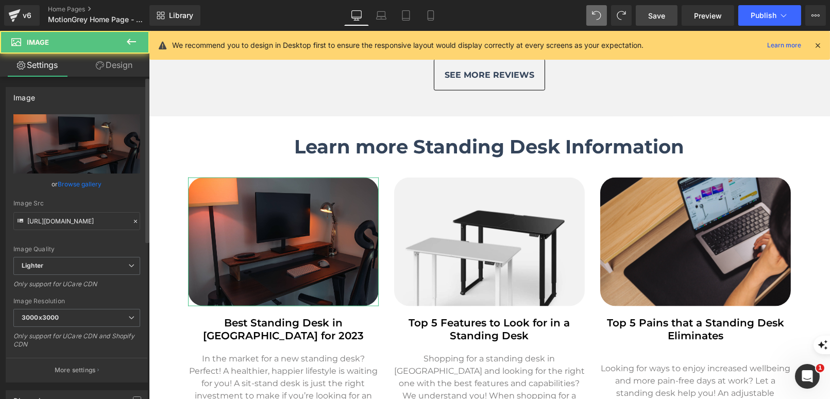
click at [68, 182] on link "Browse gallery" at bounding box center [80, 184] width 44 height 18
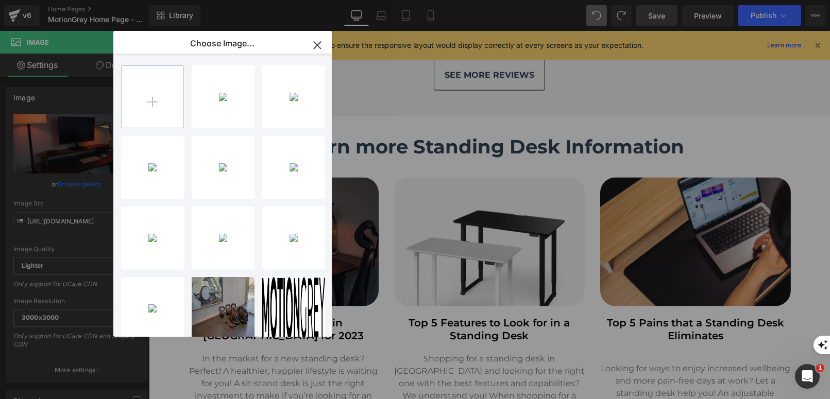
click at [171, 90] on input "file" at bounding box center [153, 97] width 62 height 62
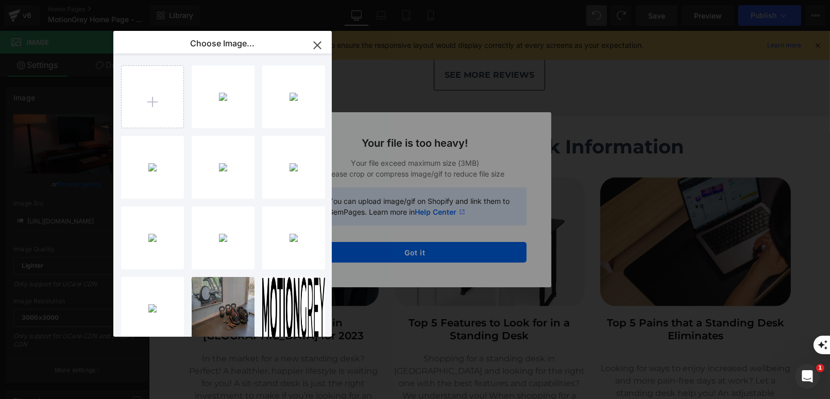
click at [315, 43] on icon "button" at bounding box center [317, 45] width 7 height 7
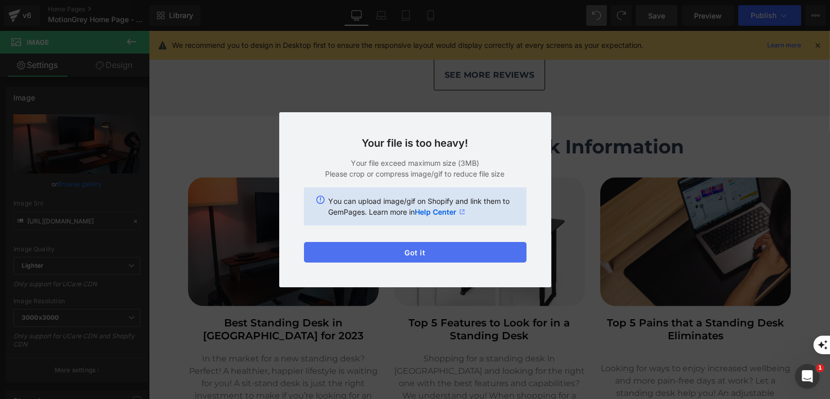
click at [382, 254] on button "Got it" at bounding box center [415, 252] width 222 height 21
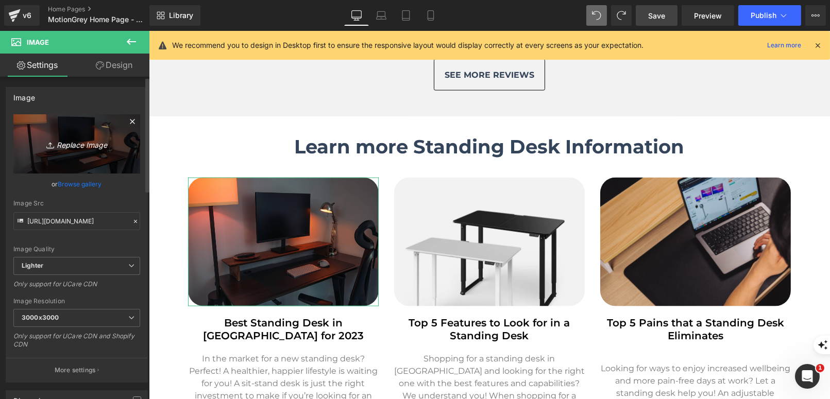
click at [74, 160] on link "Replace Image" at bounding box center [76, 143] width 127 height 59
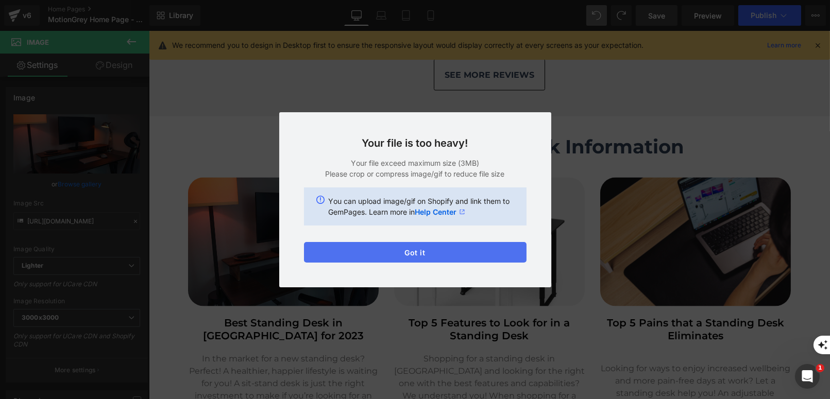
click at [467, 252] on button "Got it" at bounding box center [415, 252] width 222 height 21
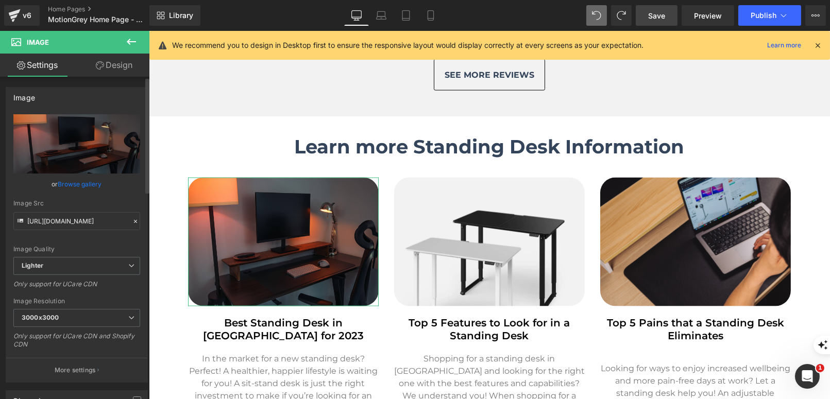
click at [71, 184] on link "Browse gallery" at bounding box center [80, 184] width 44 height 18
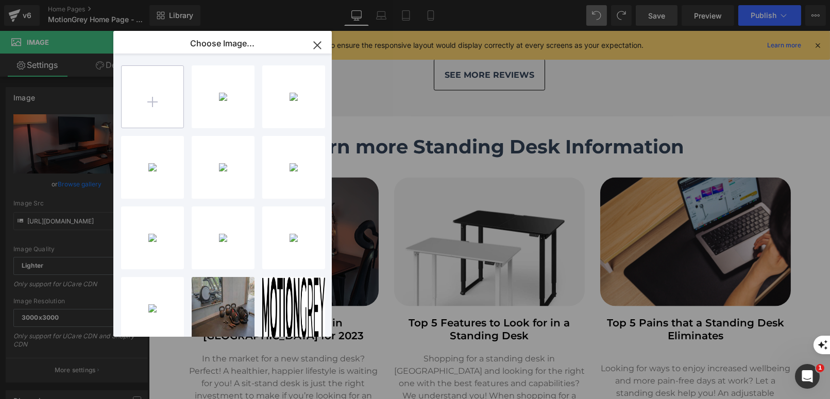
click at [149, 111] on input "file" at bounding box center [153, 97] width 62 height 62
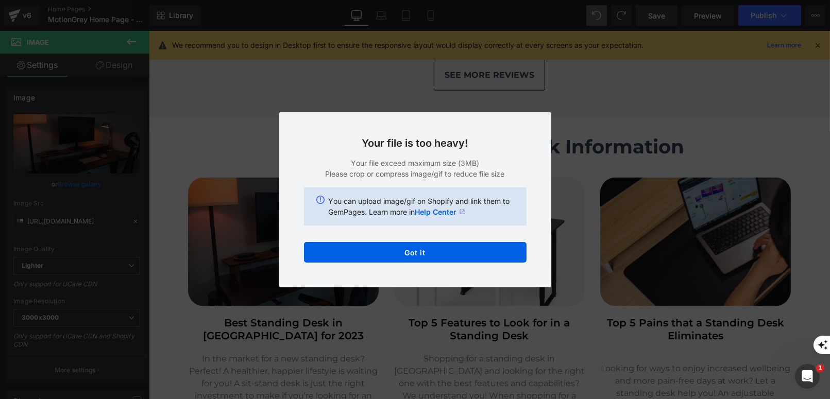
click at [584, 0] on div "Text Color Highlight Color #333333 #1d242d 100 % transparent 0 % Choose Image..…" at bounding box center [415, 0] width 830 height 0
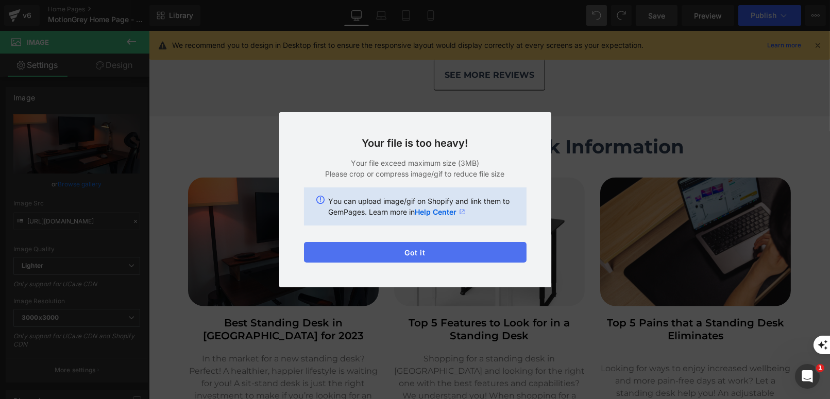
click at [454, 255] on button "Got it" at bounding box center [415, 252] width 222 height 21
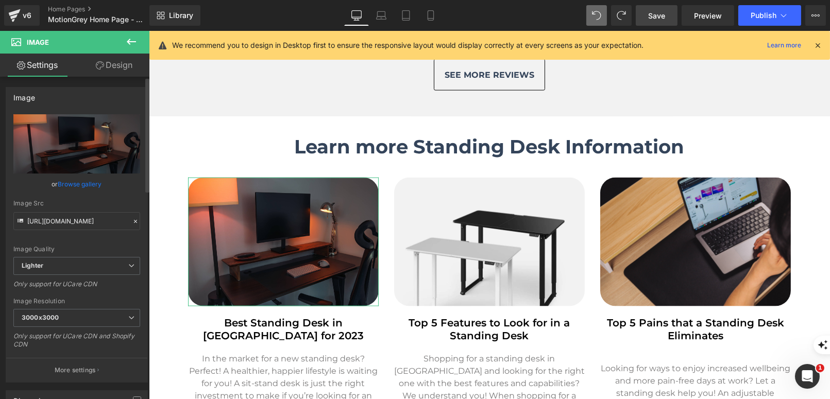
click at [82, 180] on link "Browse gallery" at bounding box center [80, 184] width 44 height 18
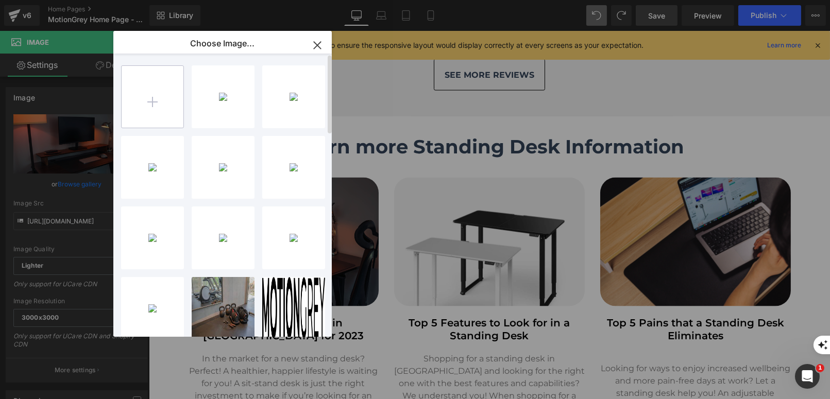
click at [157, 82] on input "file" at bounding box center [153, 97] width 62 height 62
type input "C:\fakepath\DSC_7933 (1).jpg"
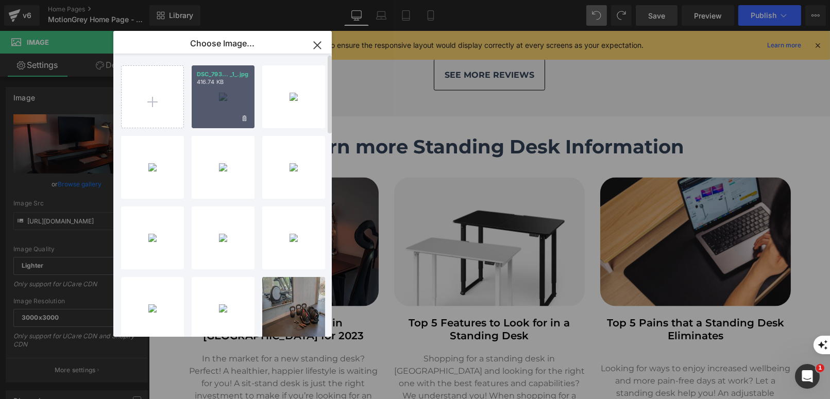
click at [224, 85] on p "416.74 KB" at bounding box center [223, 82] width 53 height 8
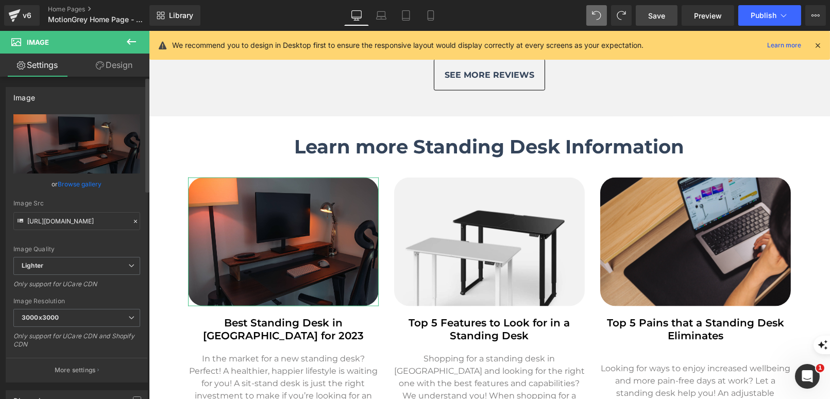
click at [81, 186] on link "Browse gallery" at bounding box center [80, 184] width 44 height 18
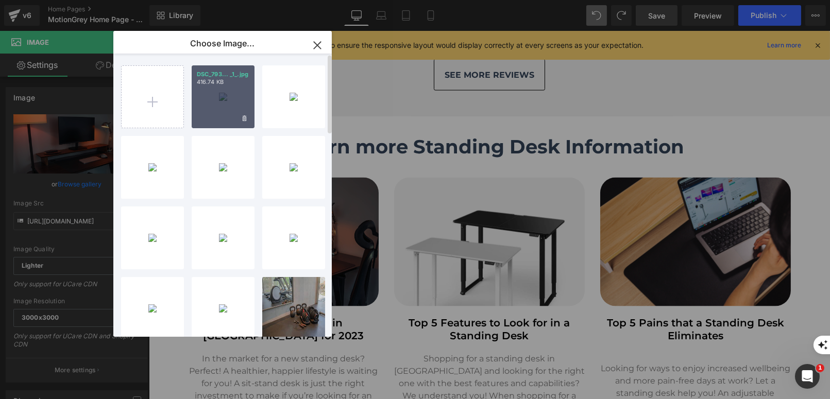
click at [230, 98] on div "DSC_793... _1_.jpg 416.74 KB" at bounding box center [223, 96] width 63 height 63
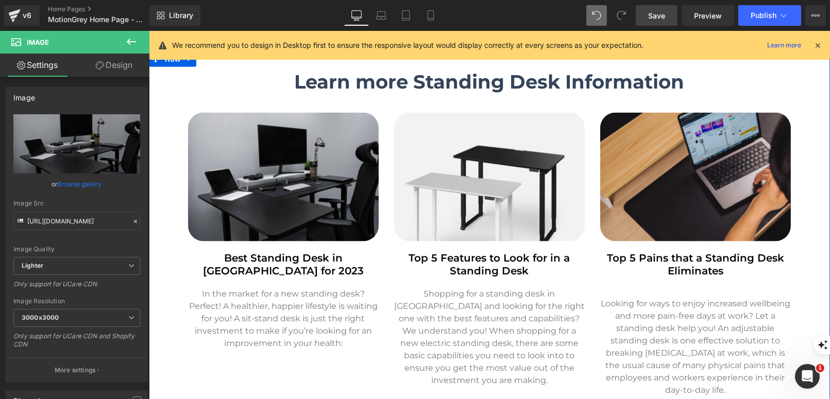
scroll to position [3010, 0]
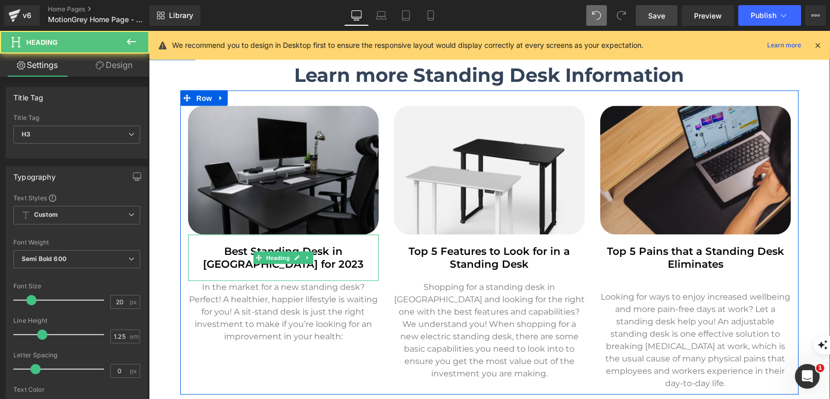
click at [333, 245] on h3 "Best Standing Desk in [GEOGRAPHIC_DATA] for 2023" at bounding box center [282, 258] width 191 height 26
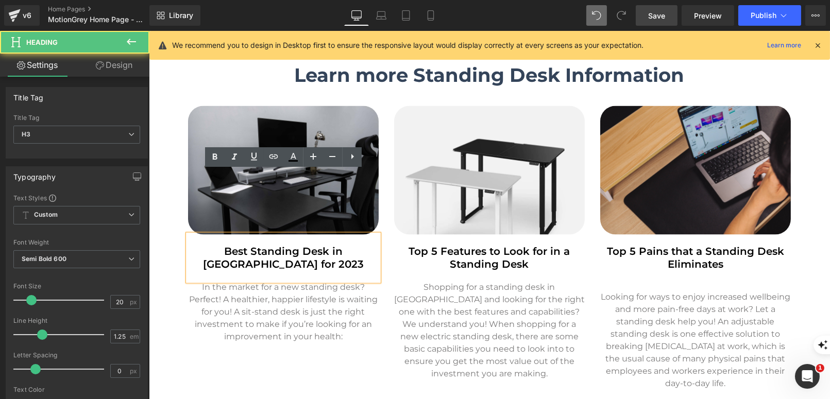
click at [291, 245] on h3 "Best Standing Desk in [GEOGRAPHIC_DATA] for 2023" at bounding box center [282, 258] width 191 height 26
click at [294, 245] on h3 "Best Standing Desk in [GEOGRAPHIC_DATA] for 2023" at bounding box center [282, 258] width 191 height 26
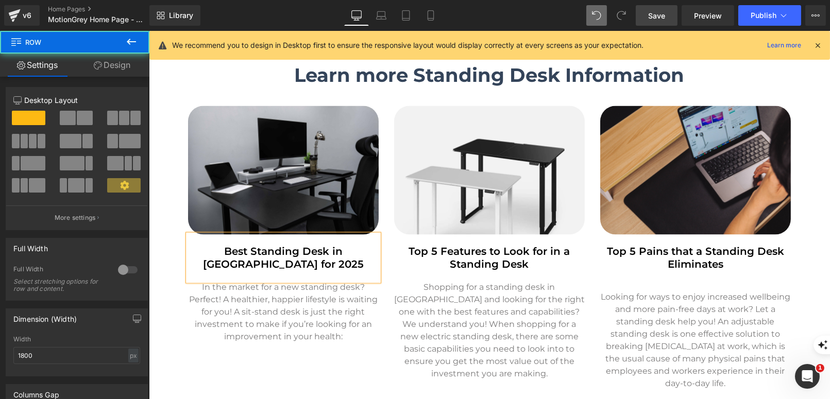
click at [323, 337] on div "Learn more Standing Desk Information Heading Image Best Standing Desk in [GEOGR…" at bounding box center [488, 233] width 681 height 376
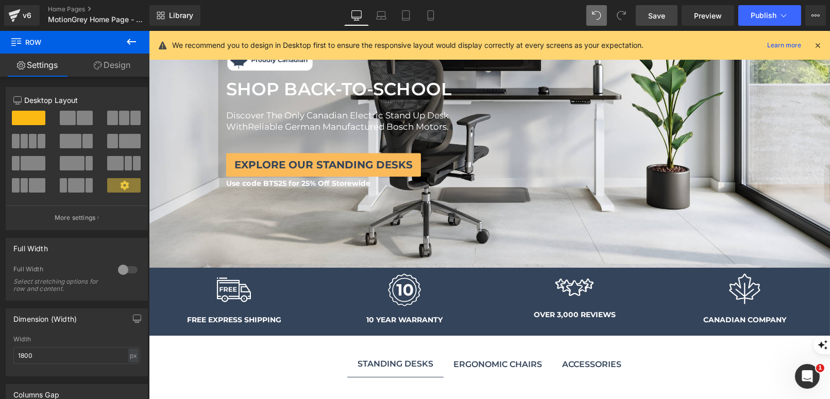
scroll to position [0, 0]
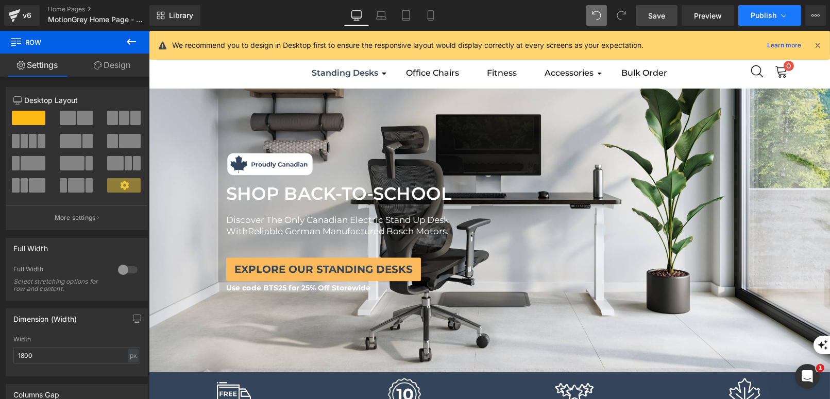
click at [764, 14] on span "Publish" at bounding box center [763, 15] width 26 height 8
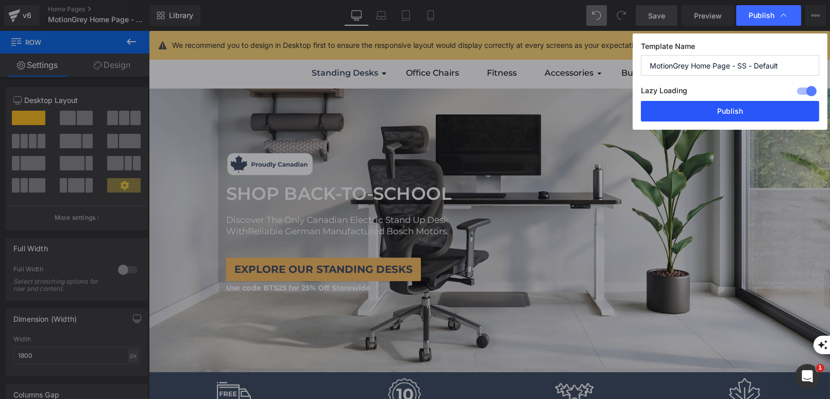
click at [735, 112] on button "Publish" at bounding box center [730, 111] width 178 height 21
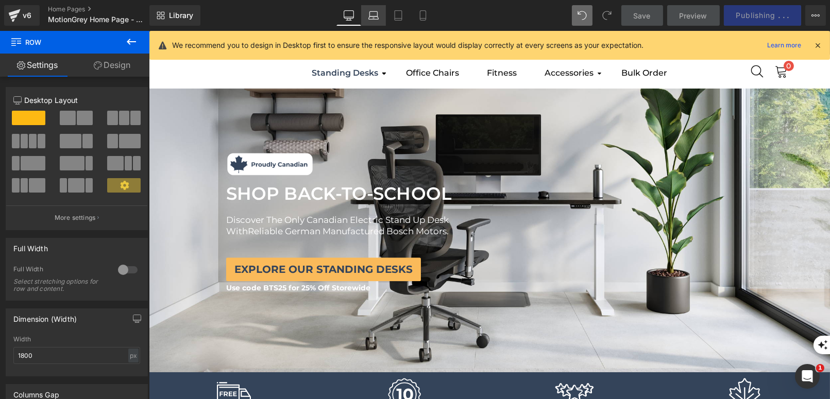
click at [372, 21] on link "Laptop" at bounding box center [373, 15] width 25 height 21
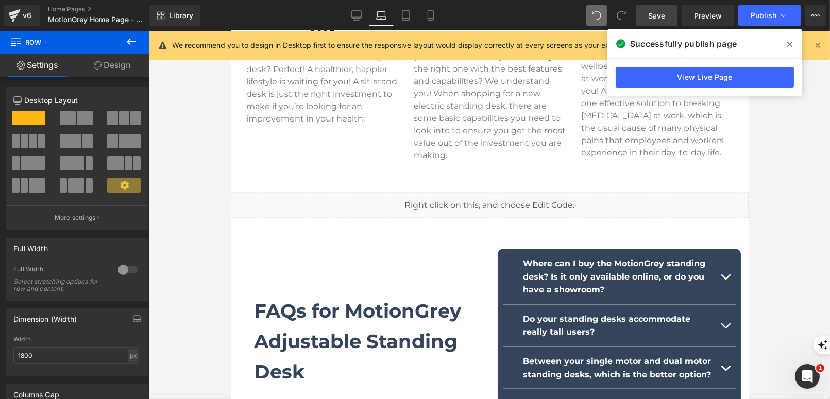
scroll to position [3031, 0]
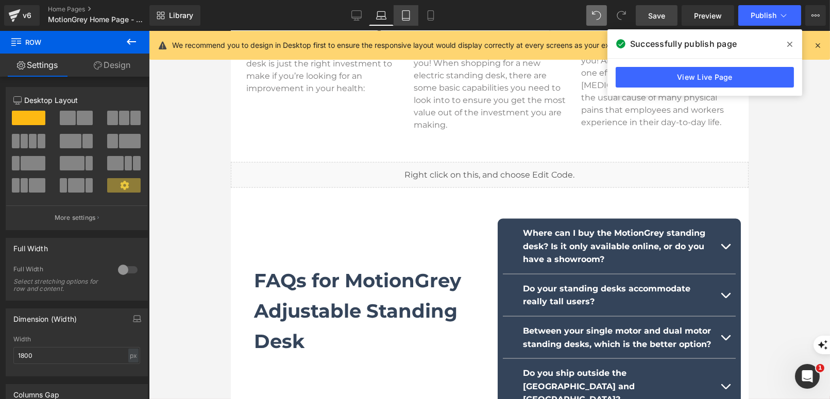
click at [411, 21] on link "Tablet" at bounding box center [405, 15] width 25 height 21
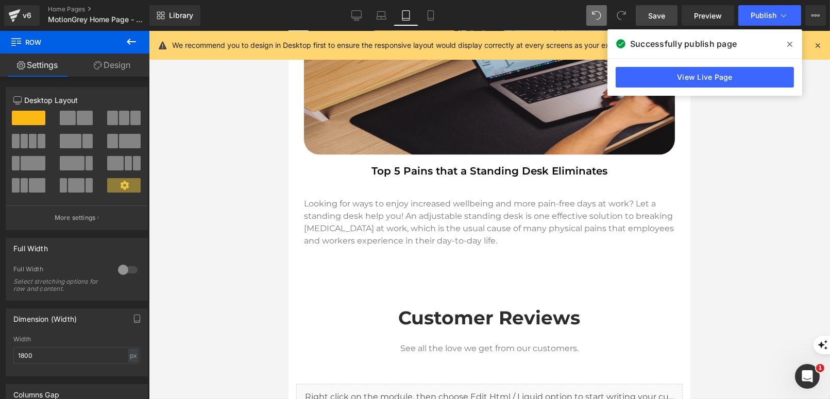
scroll to position [4508, 0]
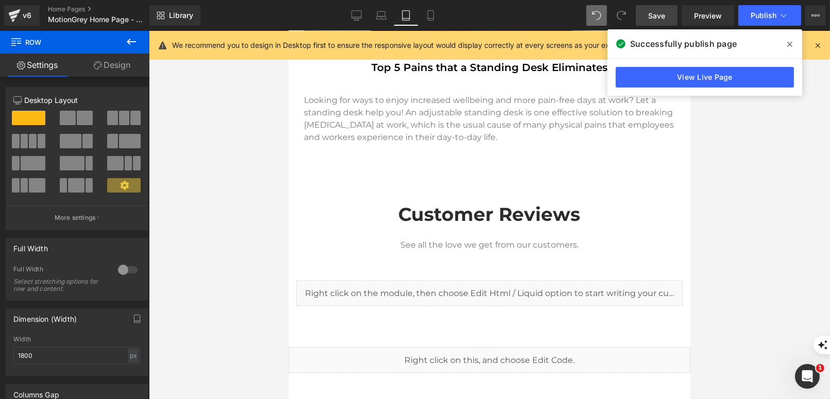
click at [429, 2] on div "Library Tablet Desktop Laptop Tablet Mobile Save Preview Publish Scheduled View…" at bounding box center [489, 15] width 680 height 31
click at [429, 16] on icon at bounding box center [430, 15] width 10 height 10
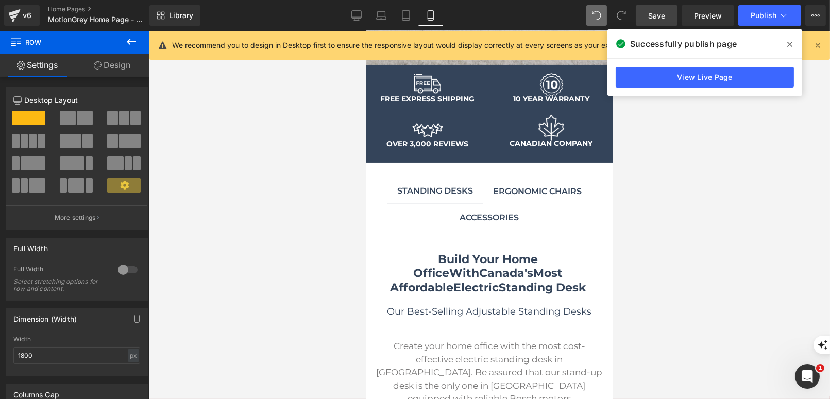
scroll to position [0, 0]
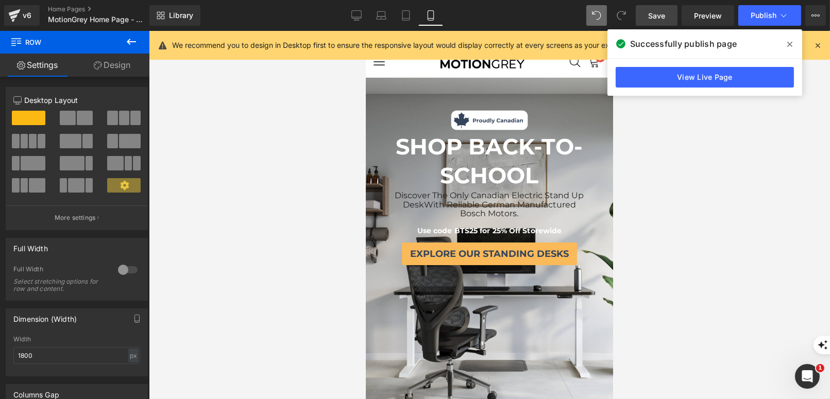
click at [791, 47] on icon at bounding box center [789, 44] width 5 height 8
